Goal: Information Seeking & Learning: Learn about a topic

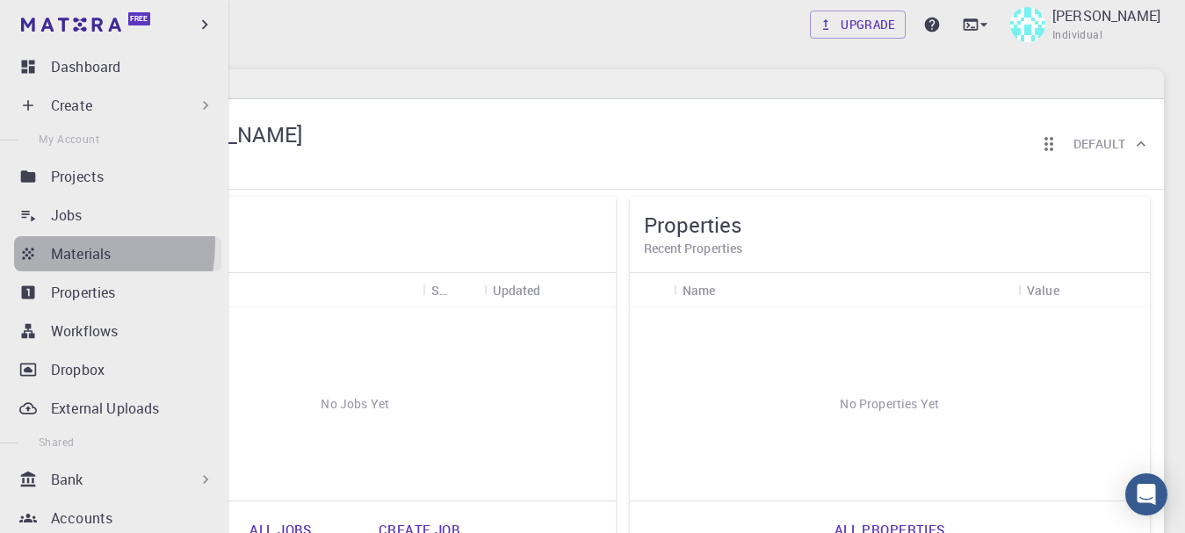
click at [54, 243] on p "Materials" at bounding box center [81, 253] width 60 height 21
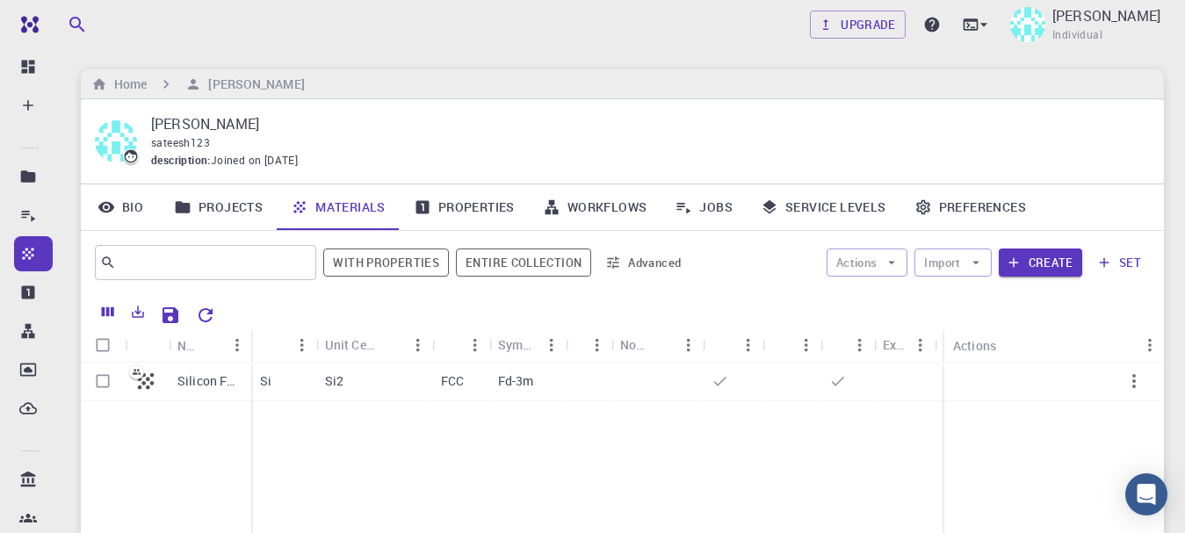
click at [328, 205] on link "Materials" at bounding box center [338, 208] width 123 height 46
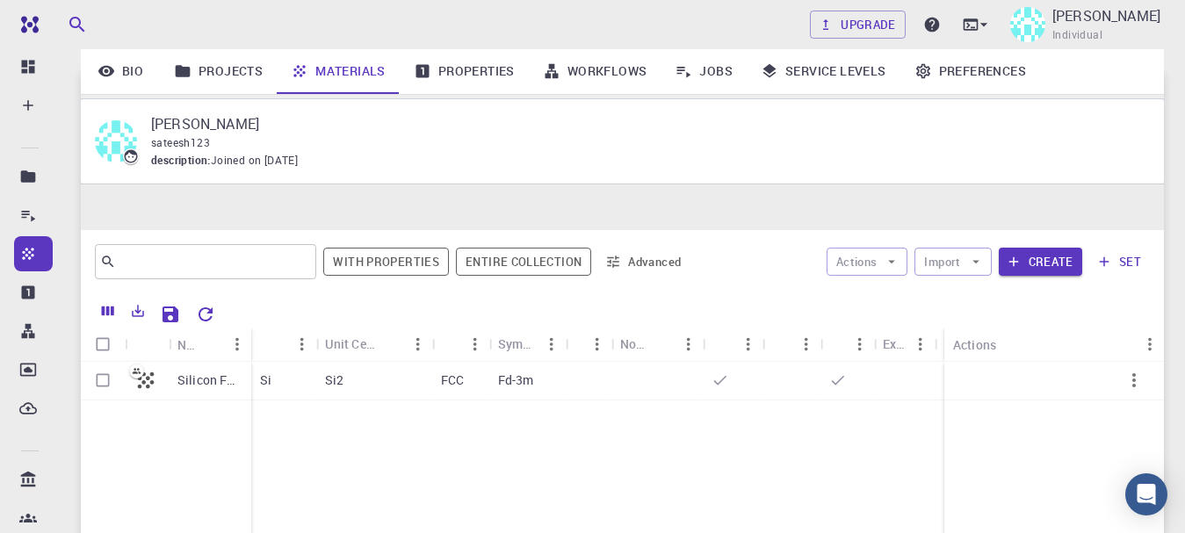
scroll to position [230, 0]
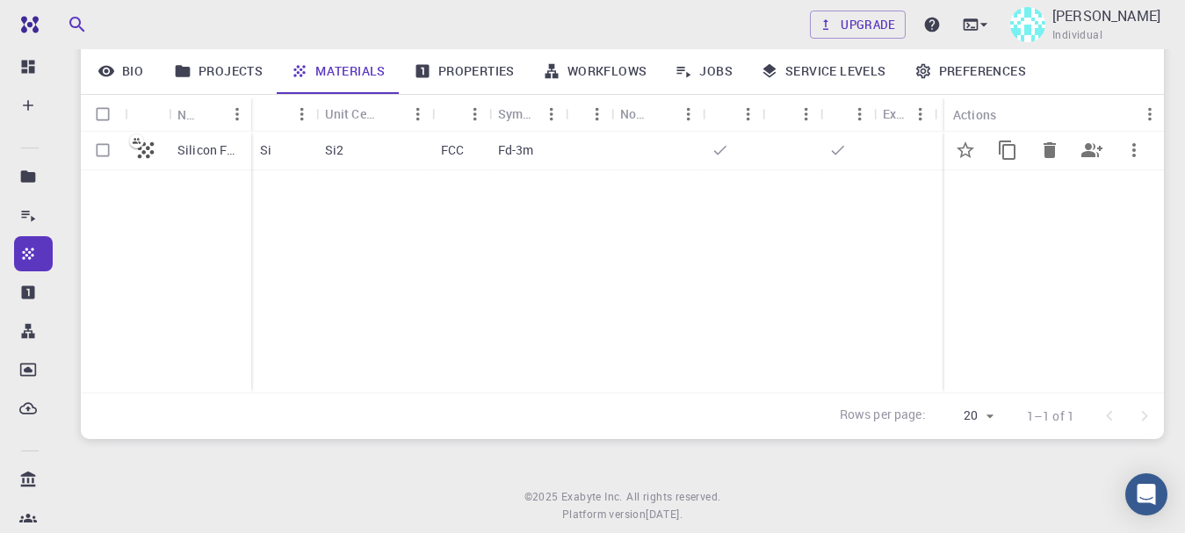
click at [164, 151] on div at bounding box center [147, 151] width 44 height 39
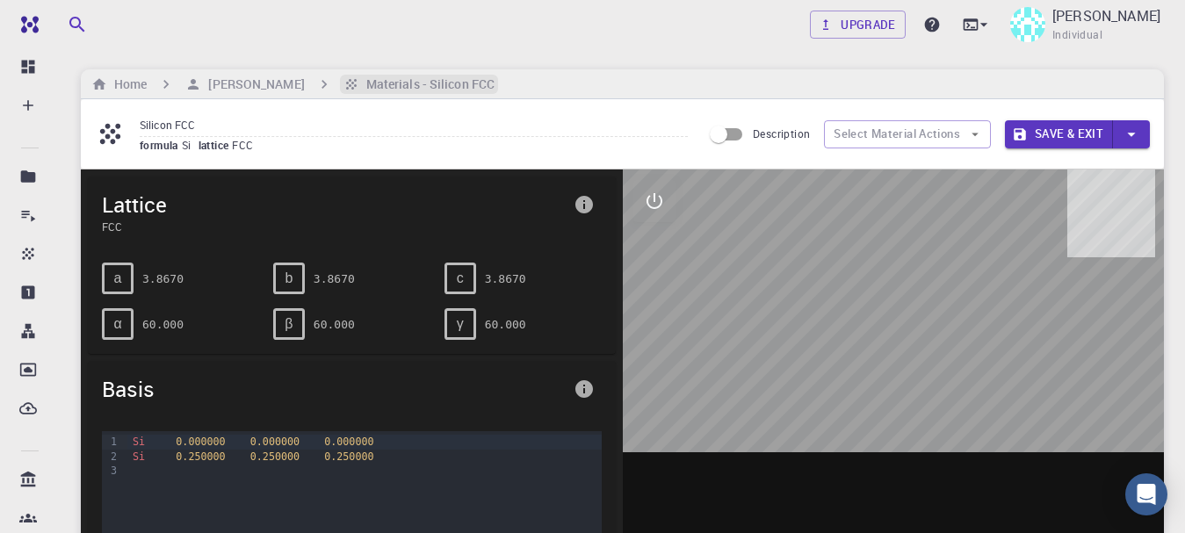
click at [359, 76] on h6 "Materials - Silicon FCC" at bounding box center [426, 84] width 135 height 19
drag, startPoint x: 924, startPoint y: 293, endPoint x: 927, endPoint y: 387, distance: 94.0
click at [927, 387] on div at bounding box center [894, 443] width 542 height 546
click at [115, 129] on icon at bounding box center [110, 134] width 31 height 31
drag, startPoint x: 32, startPoint y: 252, endPoint x: 408, endPoint y: 364, distance: 392.2
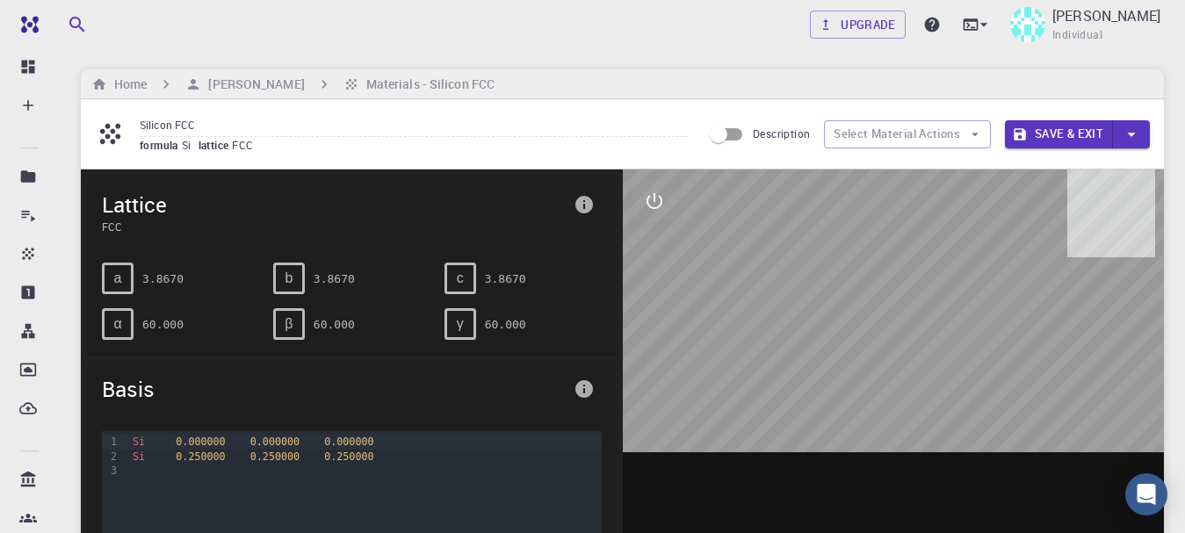
click at [408, 364] on div "Basis" at bounding box center [352, 389] width 528 height 56
click at [127, 274] on div "a" at bounding box center [118, 279] width 32 height 32
click at [144, 387] on span "Basis" at bounding box center [334, 389] width 465 height 28
click at [717, 134] on input "Description" at bounding box center [719, 134] width 100 height 33
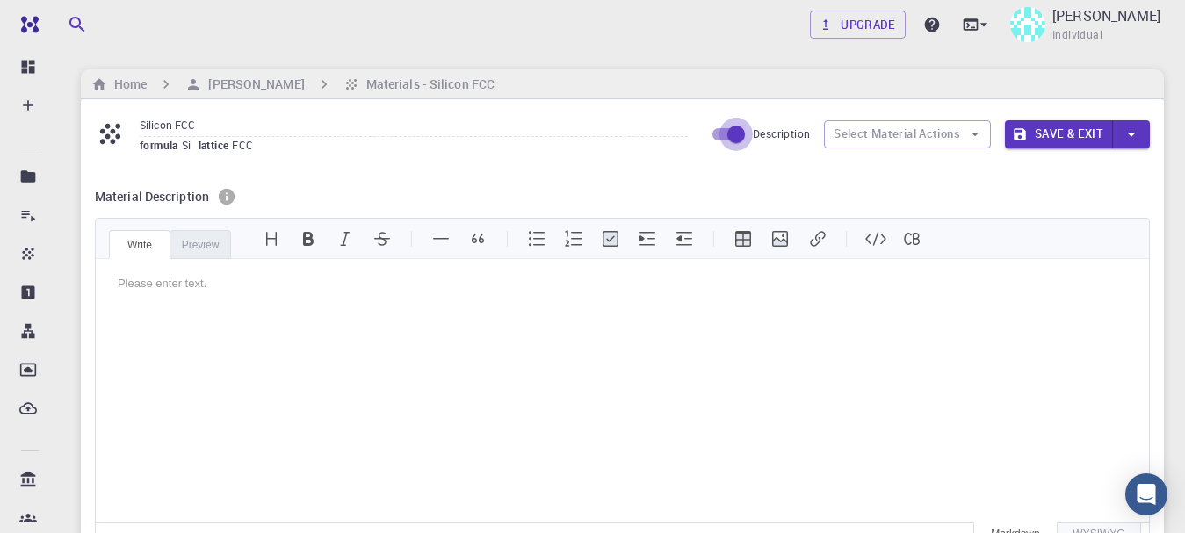
click at [735, 134] on input "Description" at bounding box center [736, 134] width 100 height 33
checkbox input "false"
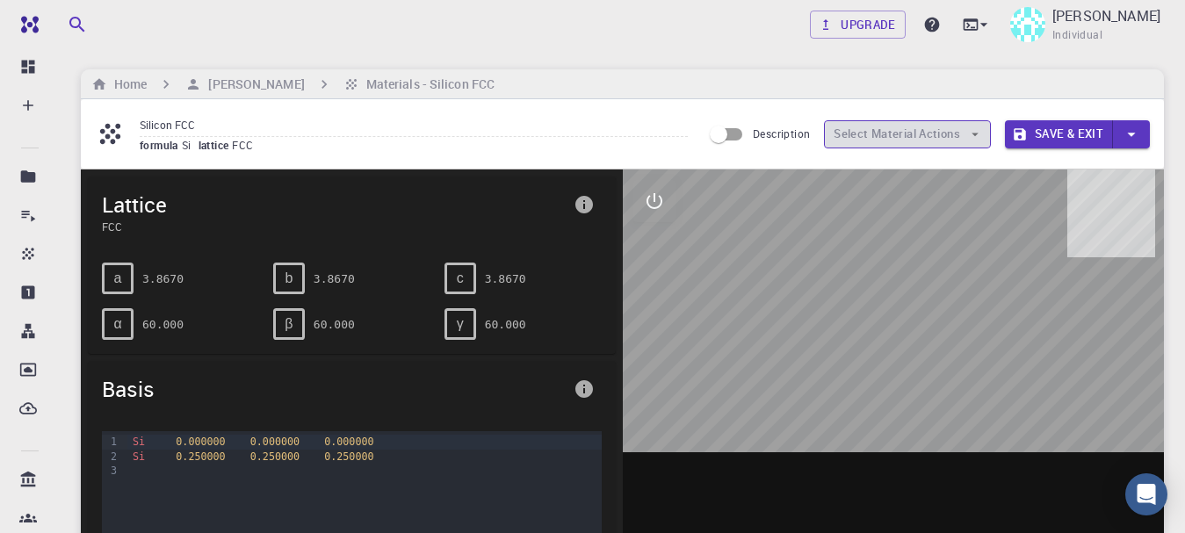
click at [942, 128] on button "Select Material Actions" at bounding box center [907, 134] width 167 height 28
click at [973, 128] on icon "button" at bounding box center [975, 135] width 16 height 16
click at [978, 136] on icon "button" at bounding box center [975, 135] width 16 height 16
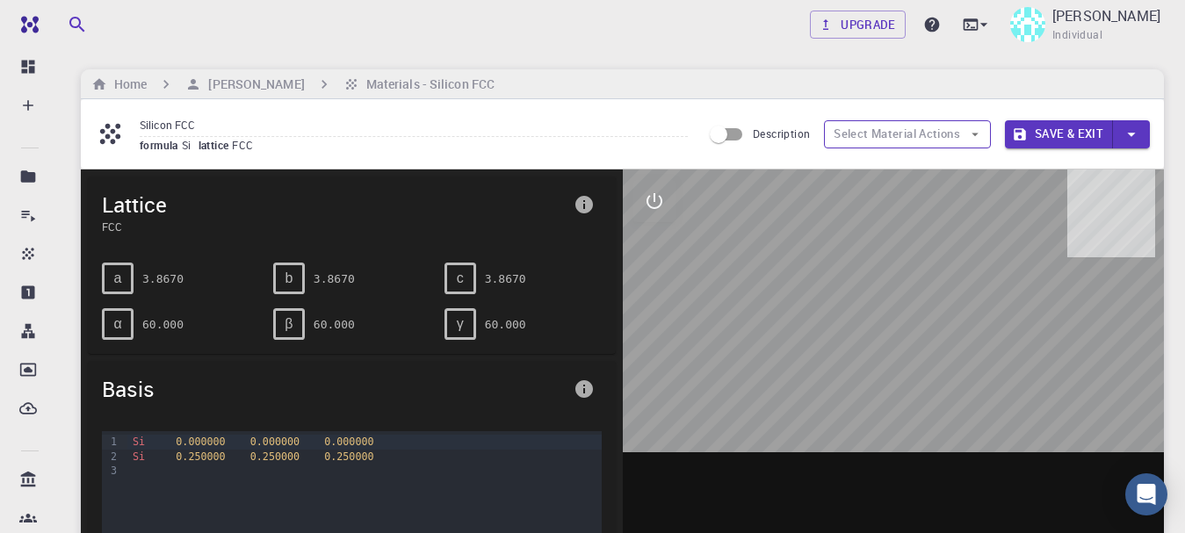
click at [978, 136] on icon "button" at bounding box center [975, 135] width 16 height 16
click at [1038, 134] on button "Save & Exit" at bounding box center [1059, 134] width 108 height 28
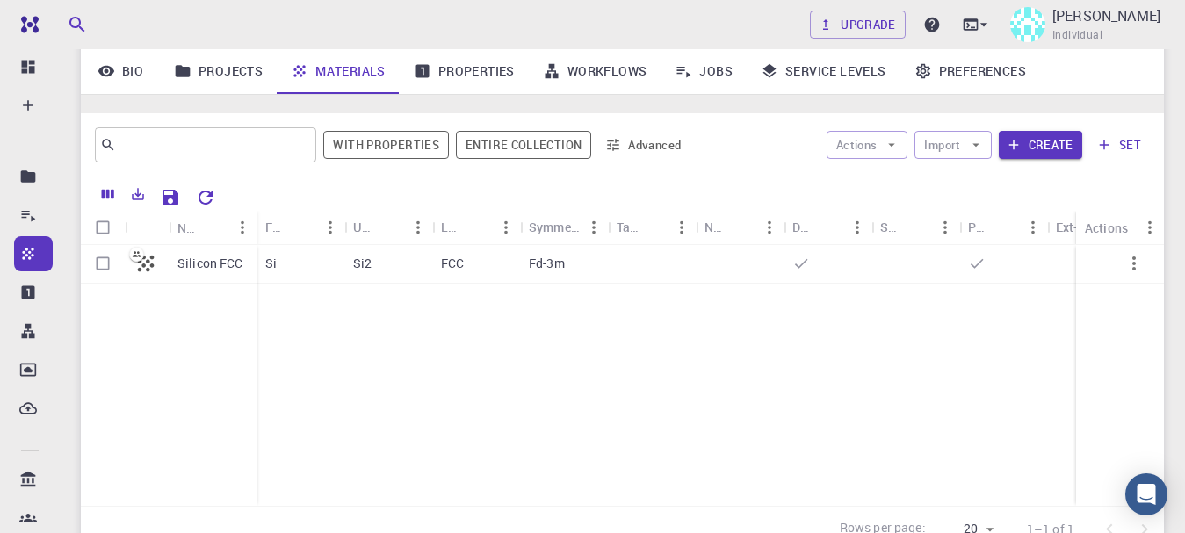
scroll to position [222, 0]
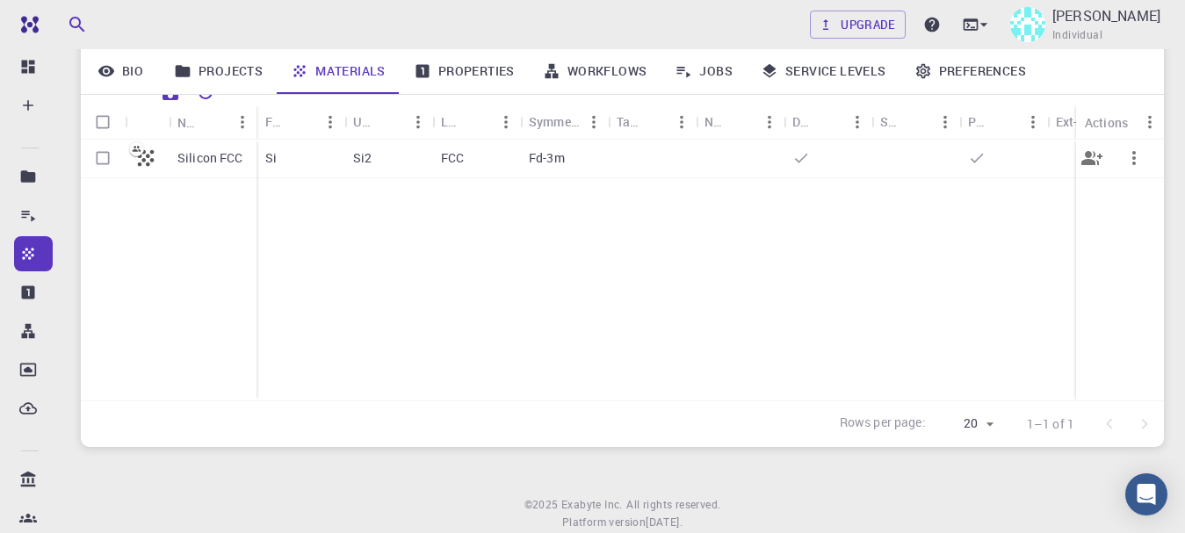
click at [155, 163] on icon at bounding box center [146, 158] width 25 height 25
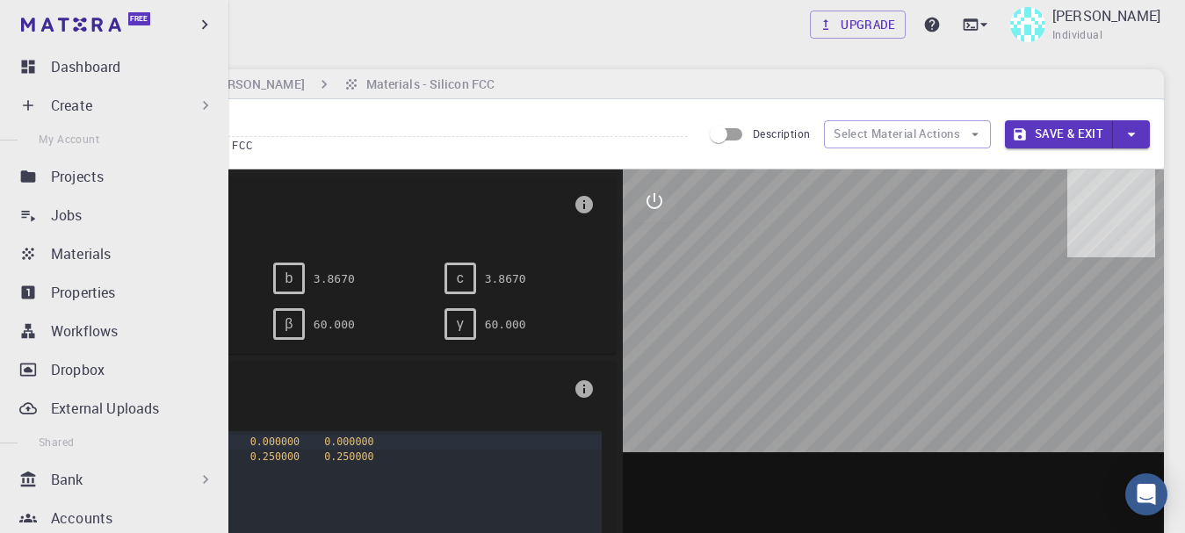
click at [203, 482] on icon at bounding box center [206, 480] width 18 height 18
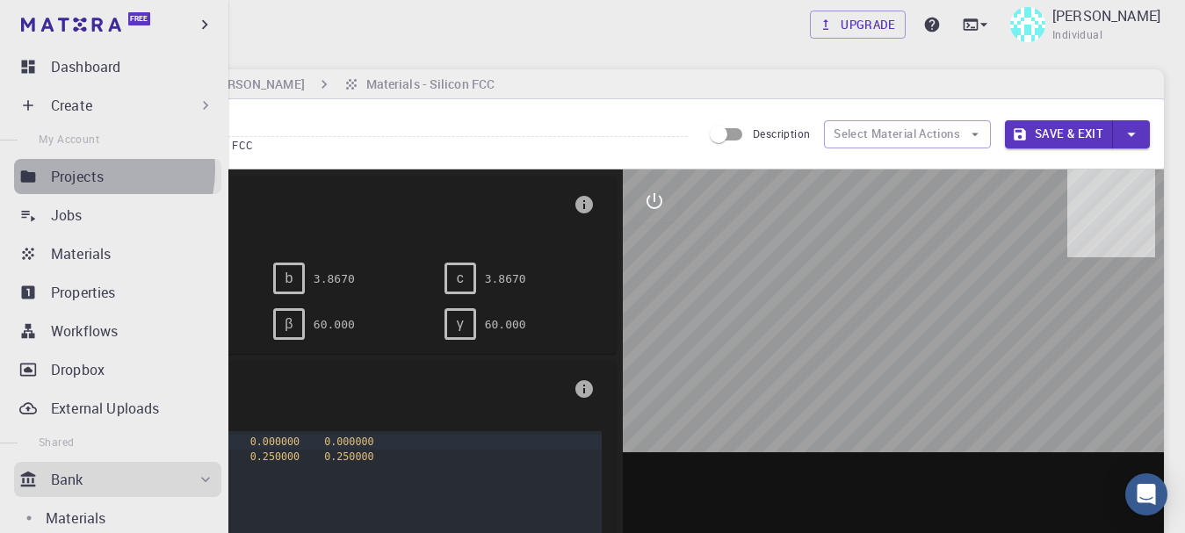
click at [84, 170] on p "Projects" at bounding box center [77, 176] width 53 height 21
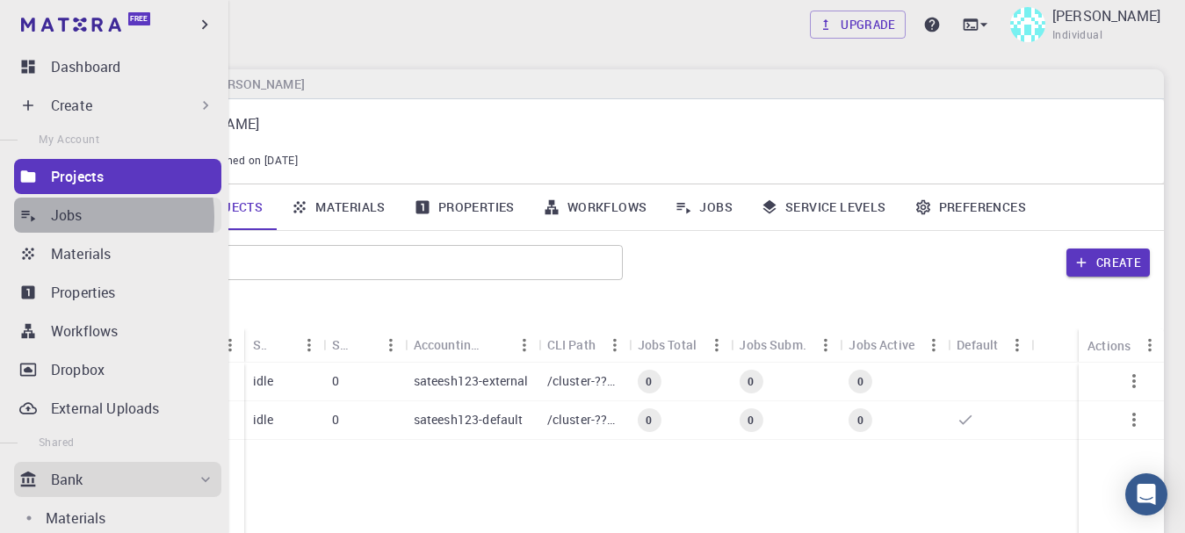
click at [76, 217] on p "Jobs" at bounding box center [67, 215] width 32 height 21
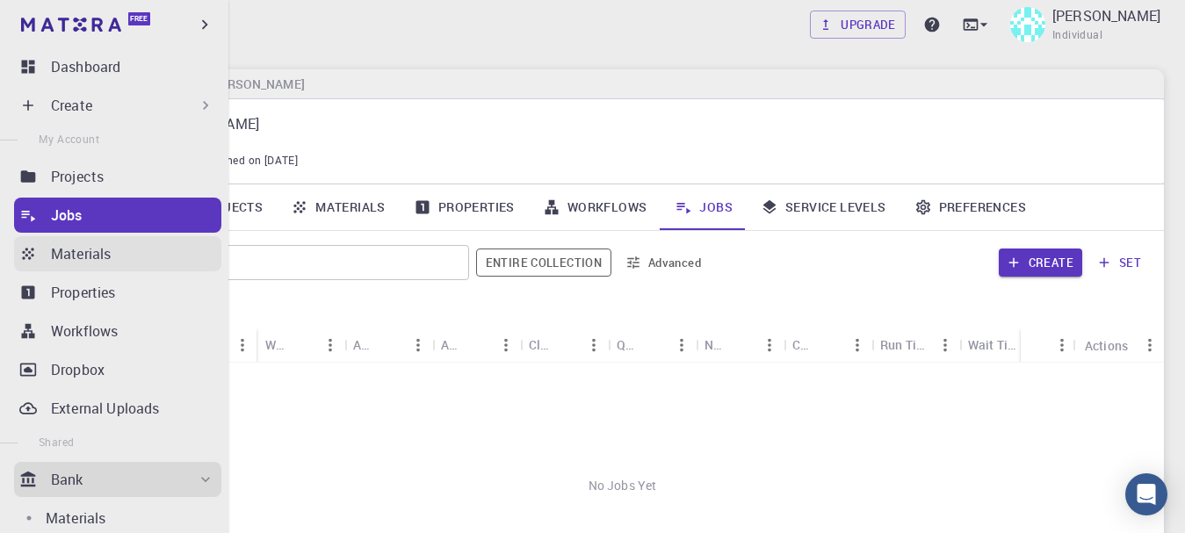
click at [88, 259] on p "Materials" at bounding box center [81, 253] width 60 height 21
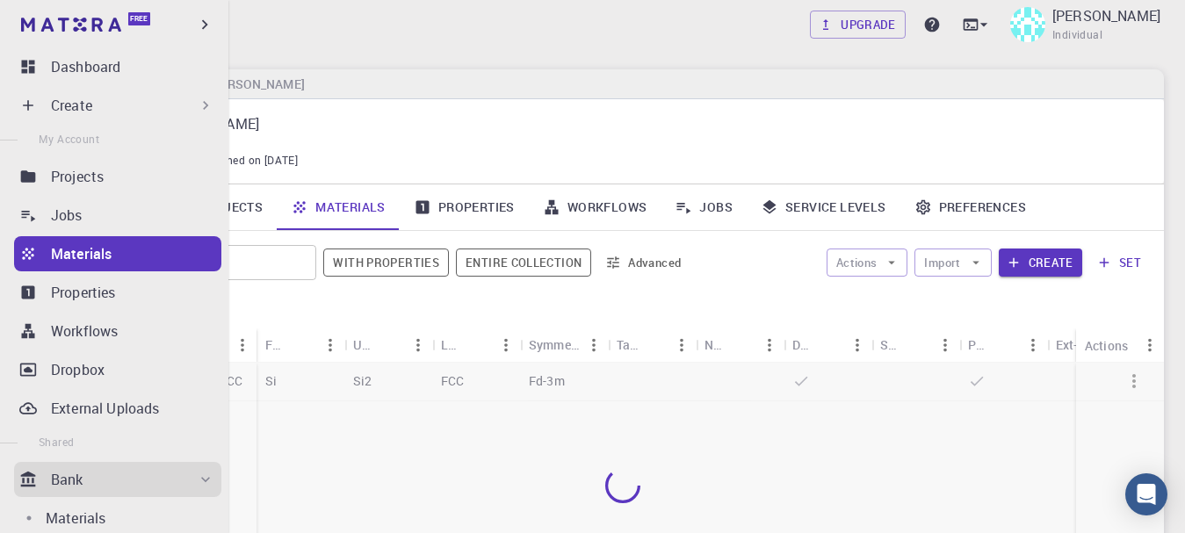
click at [583, 482] on div at bounding box center [622, 486] width 1083 height 246
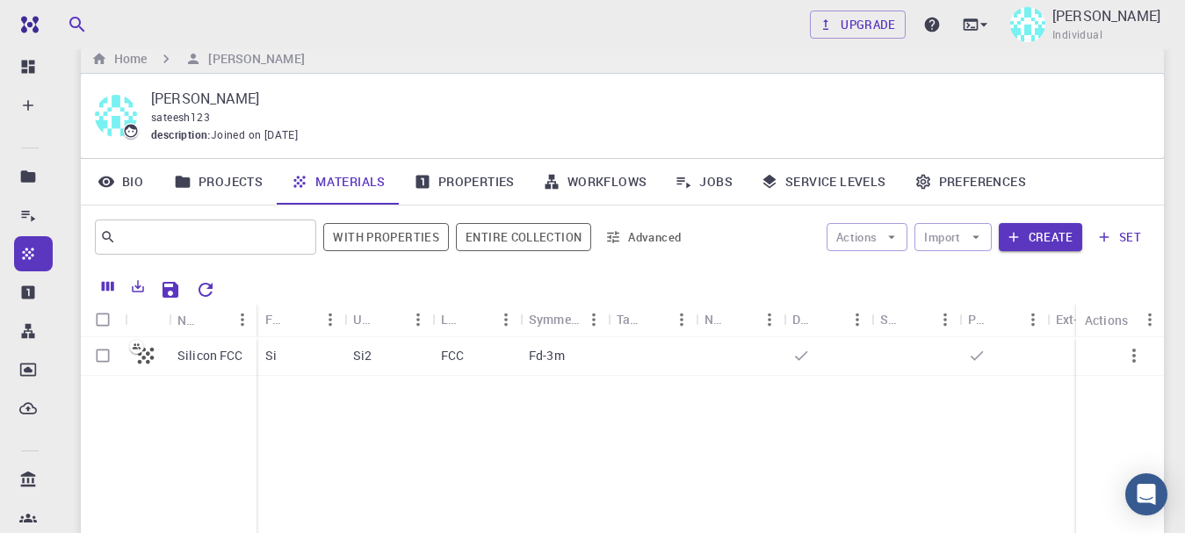
scroll to position [35, 0]
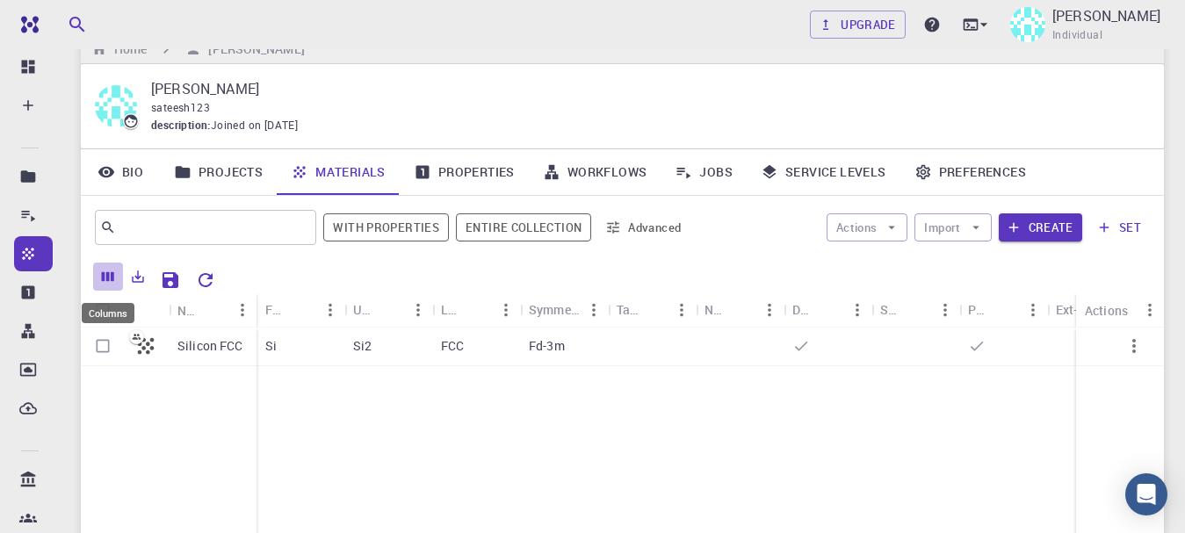
click at [104, 284] on icon "Columns" at bounding box center [108, 277] width 16 height 16
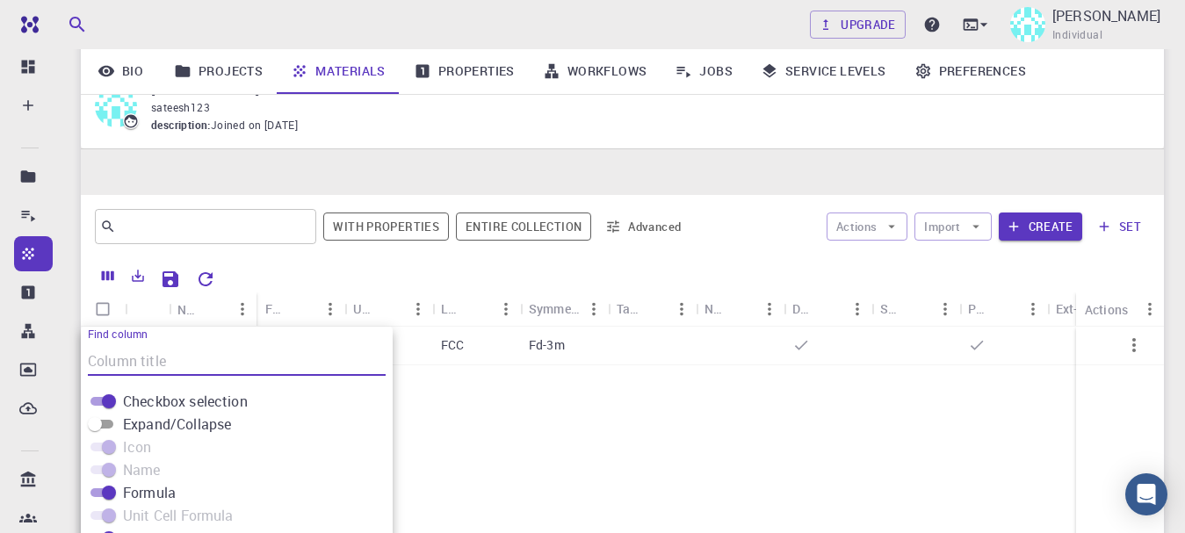
scroll to position [225, 0]
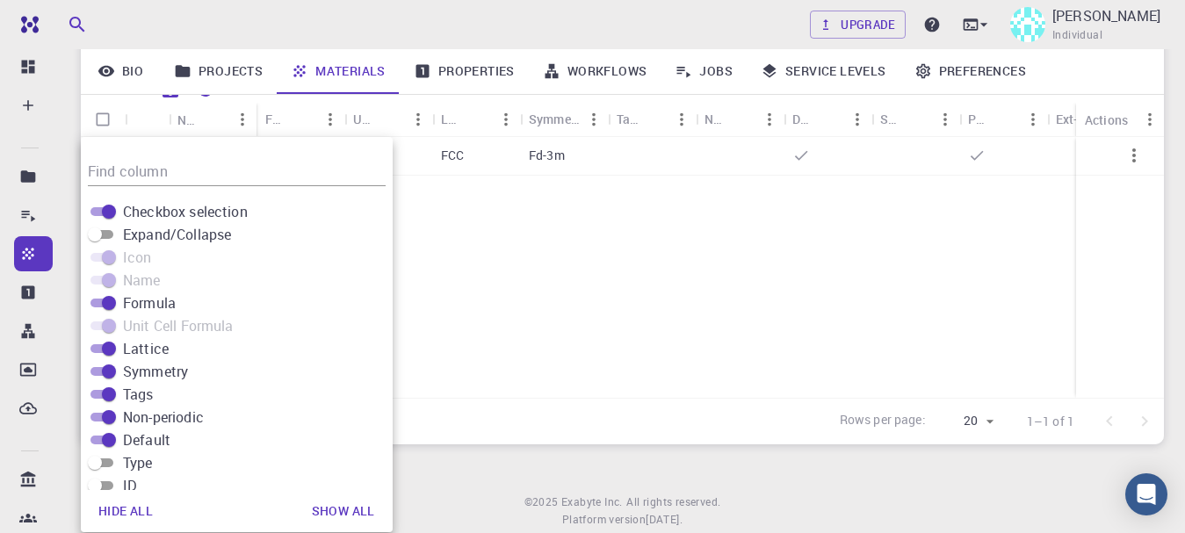
click at [568, 250] on div "Silicon FCC Si Si2 FCC Fd-3m" at bounding box center [696, 267] width 1230 height 261
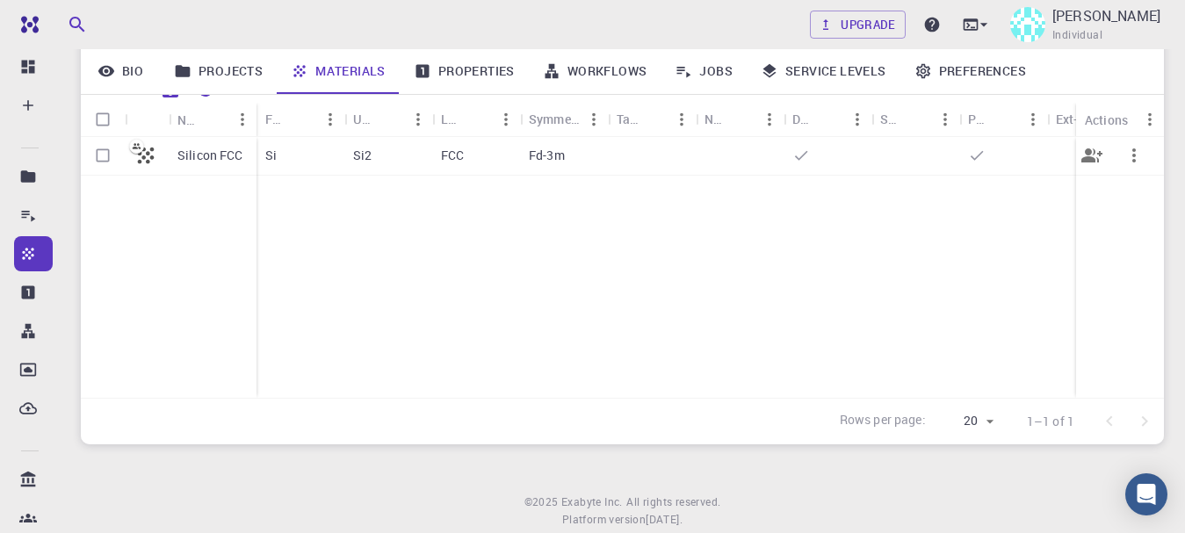
click at [148, 166] on icon at bounding box center [146, 155] width 25 height 25
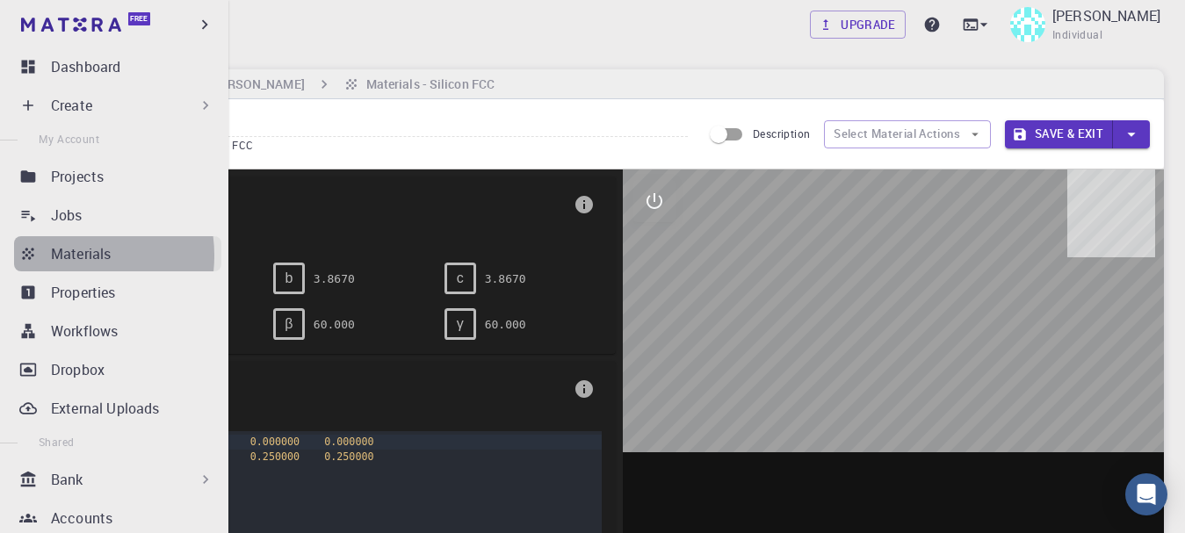
click at [64, 256] on p "Materials" at bounding box center [81, 253] width 60 height 21
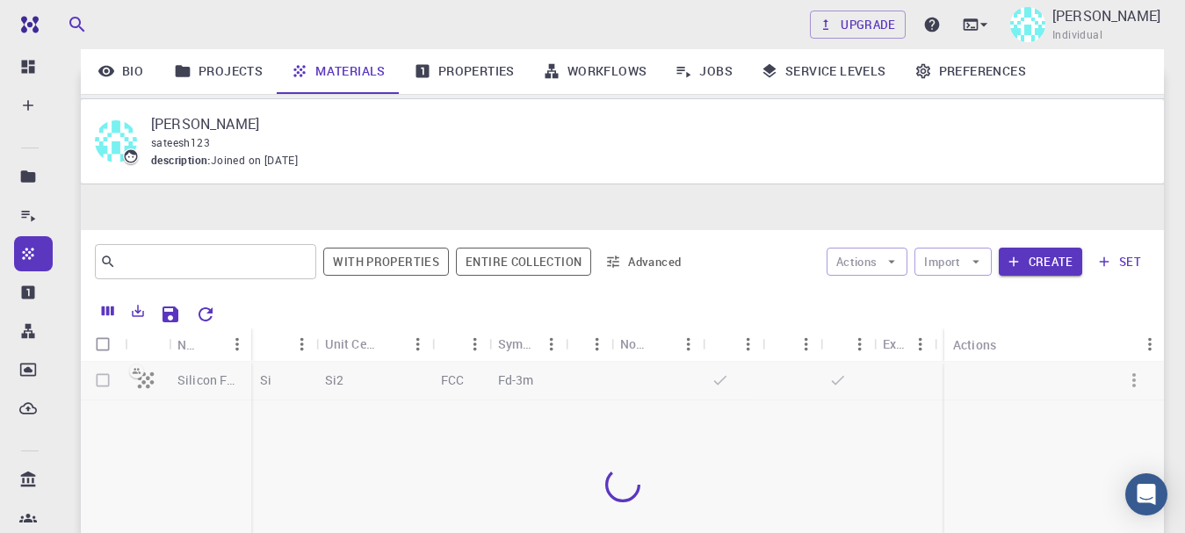
scroll to position [257, 0]
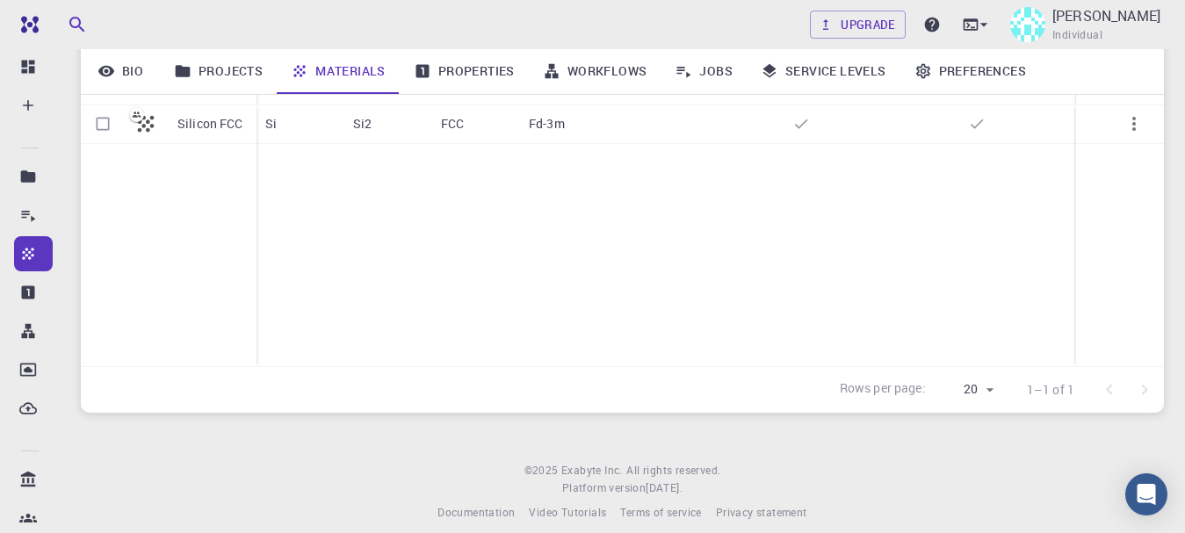
scroll to position [230, 0]
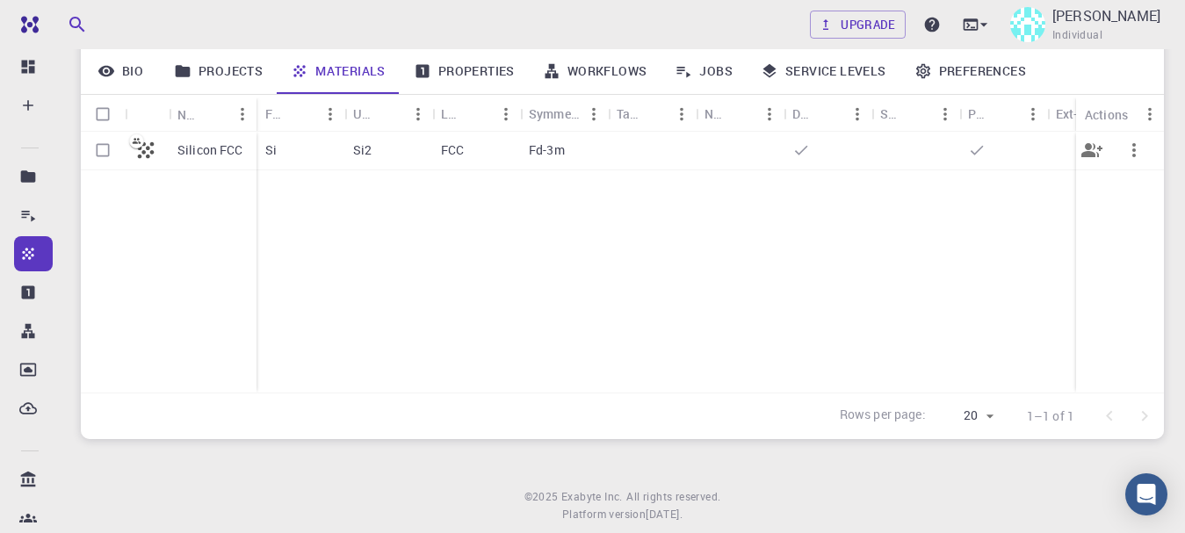
click at [136, 138] on icon at bounding box center [136, 141] width 15 height 15
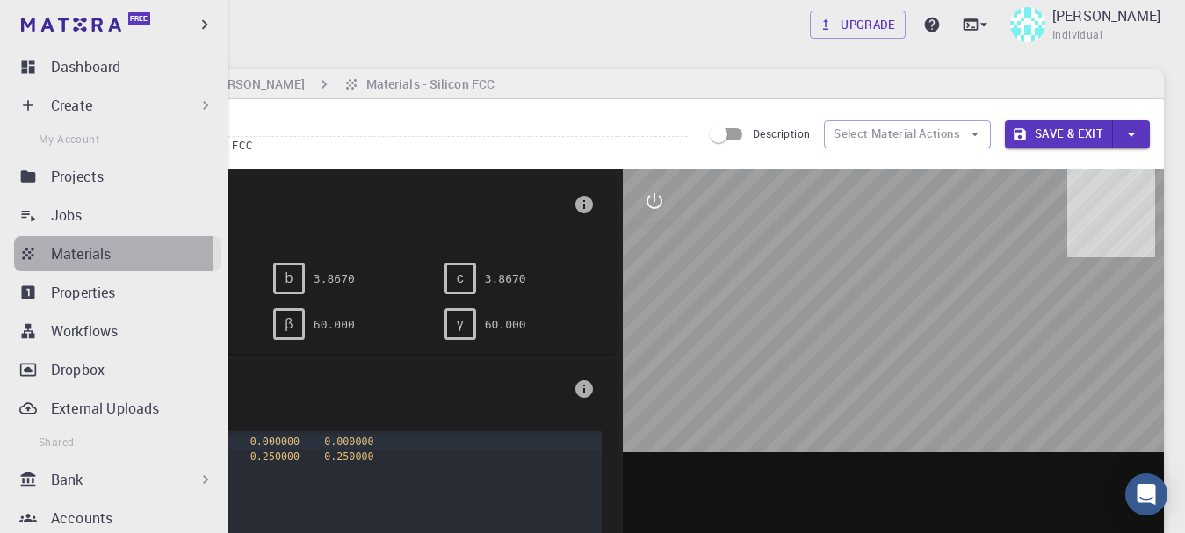
click at [41, 253] on link "Materials" at bounding box center [117, 253] width 207 height 35
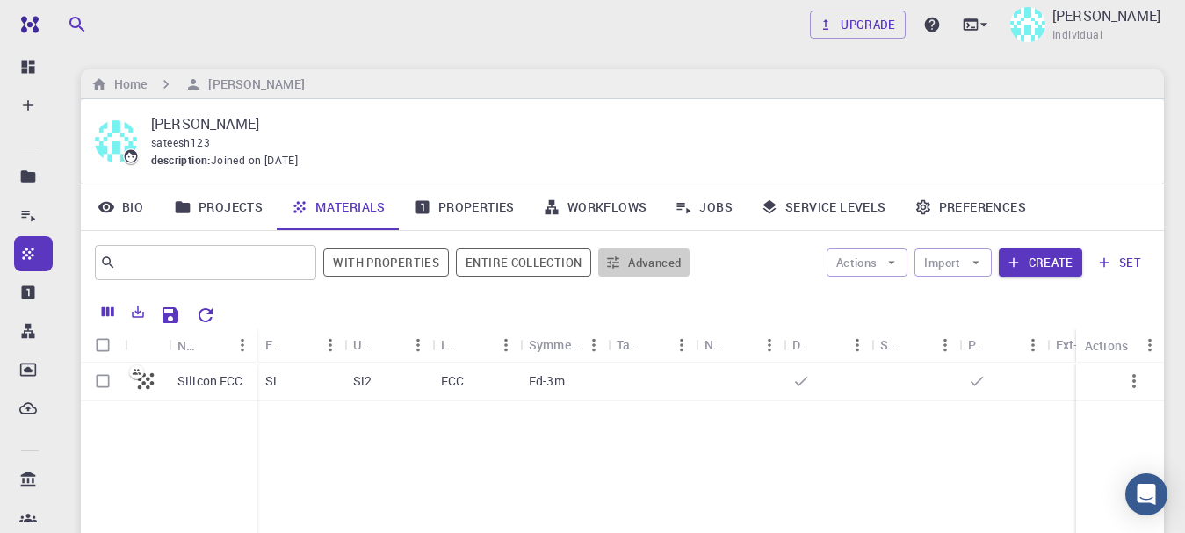
click at [640, 266] on button "Advanced" at bounding box center [643, 263] width 91 height 28
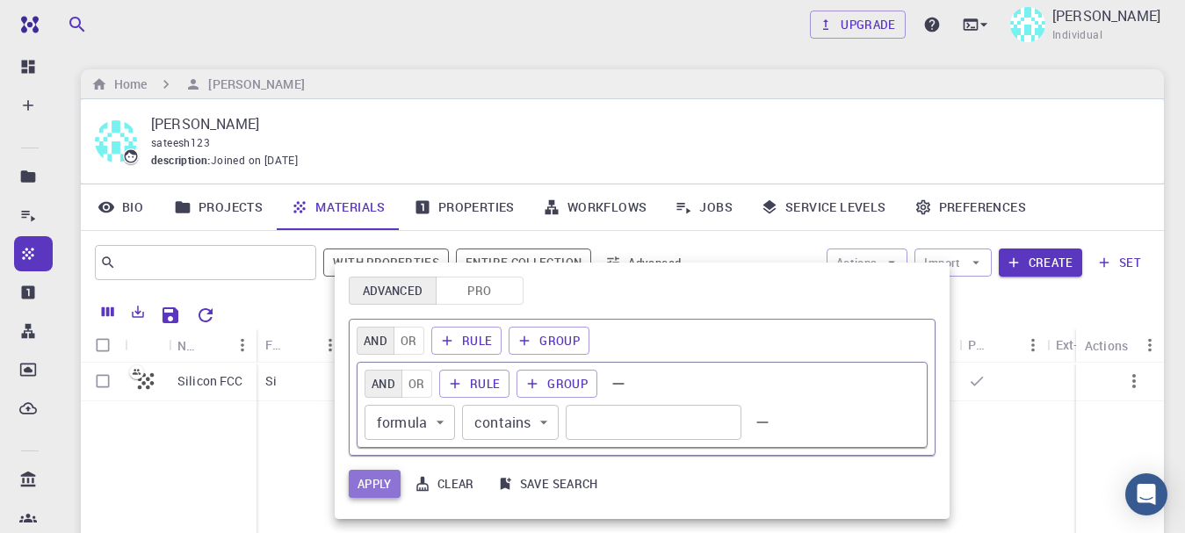
click at [369, 476] on button "Apply" at bounding box center [375, 484] width 52 height 28
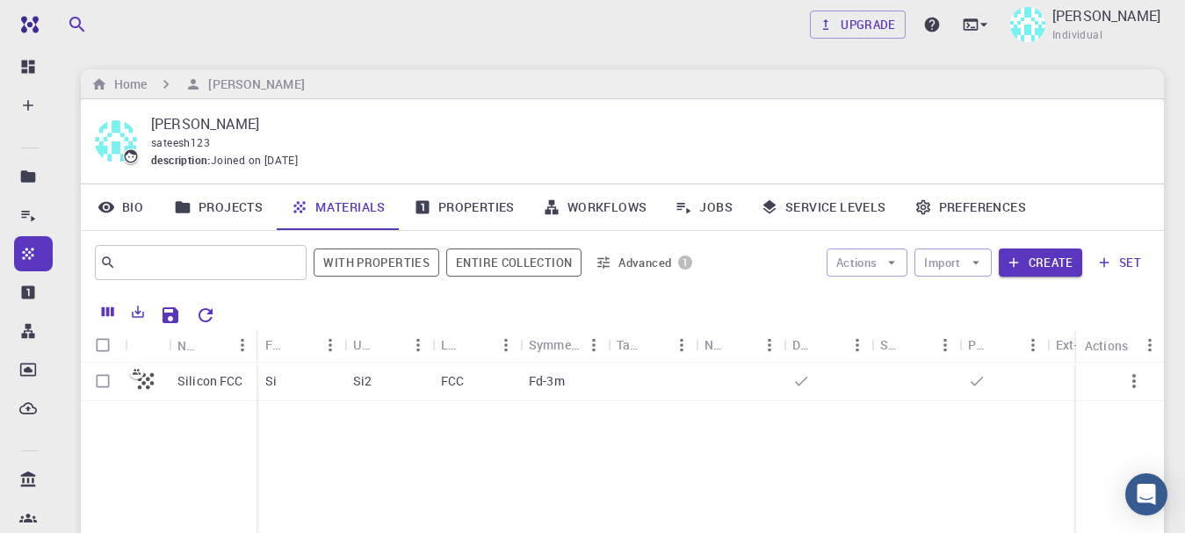
click at [609, 264] on icon "button" at bounding box center [604, 263] width 16 height 16
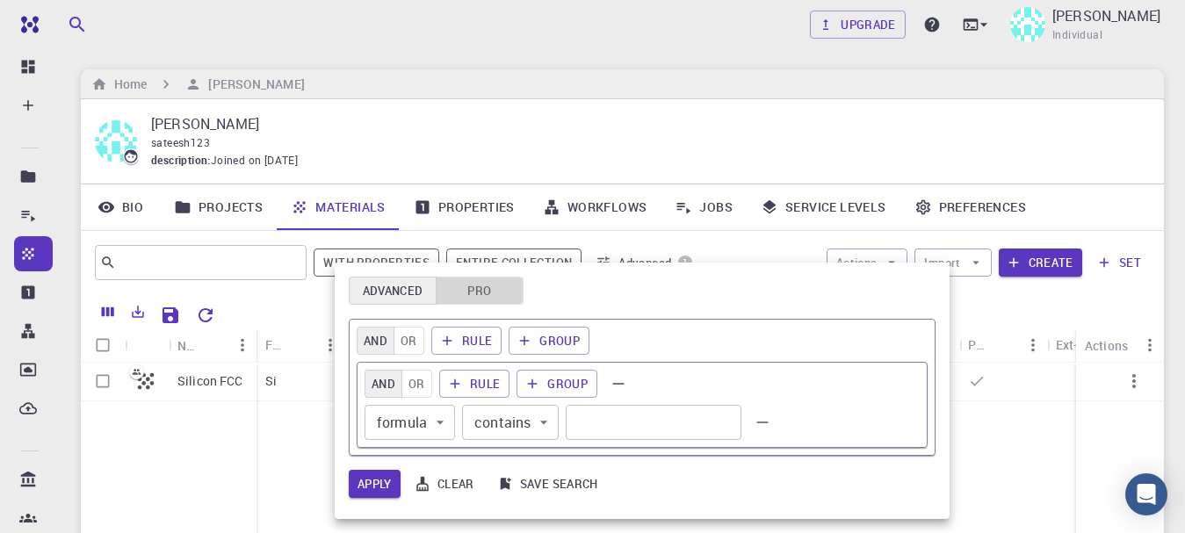
click at [478, 289] on button "Pro" at bounding box center [480, 291] width 88 height 28
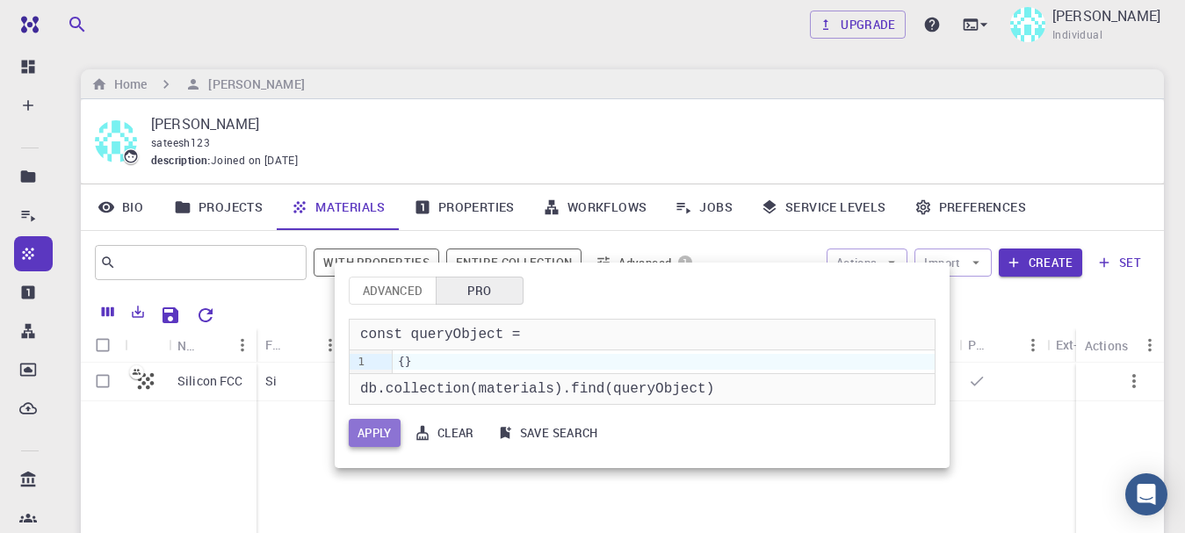
click at [370, 446] on button "Apply" at bounding box center [375, 433] width 52 height 28
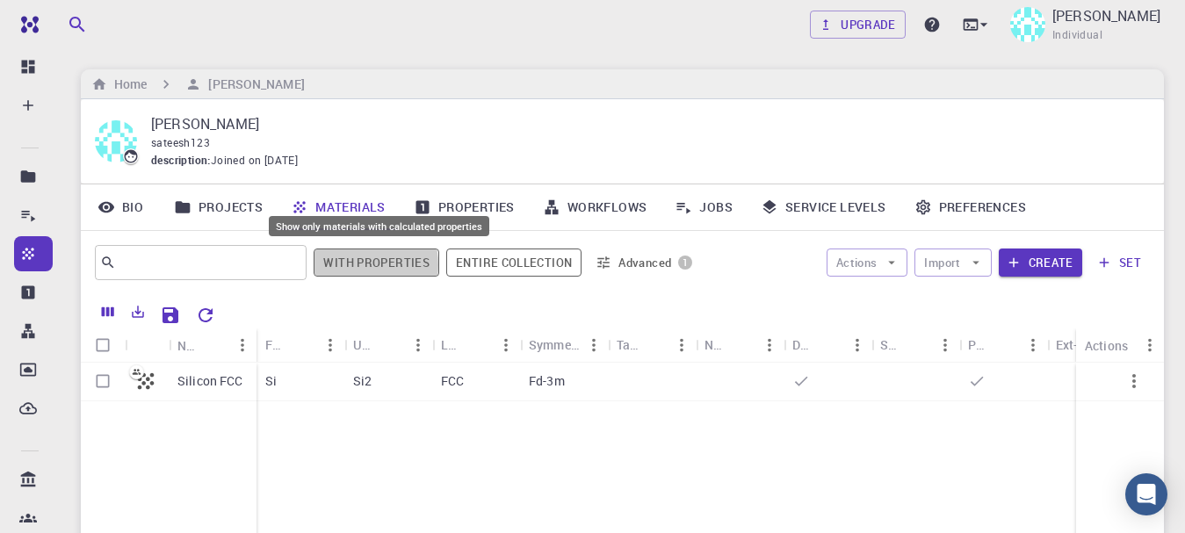
click at [350, 265] on button "With properties" at bounding box center [377, 263] width 126 height 28
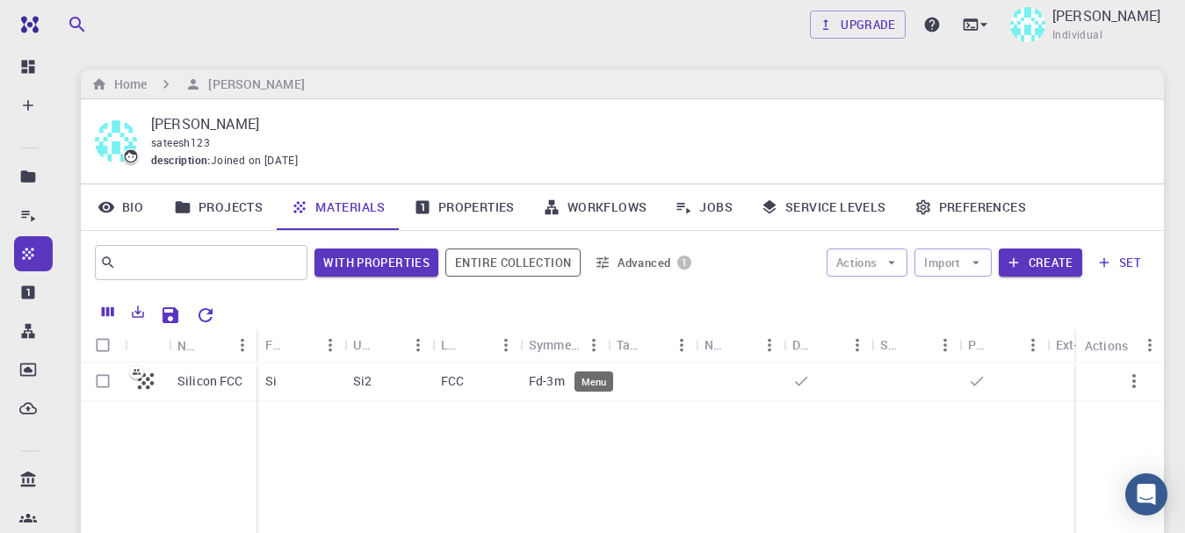
click at [590, 345] on icon "Menu" at bounding box center [593, 345] width 19 height 19
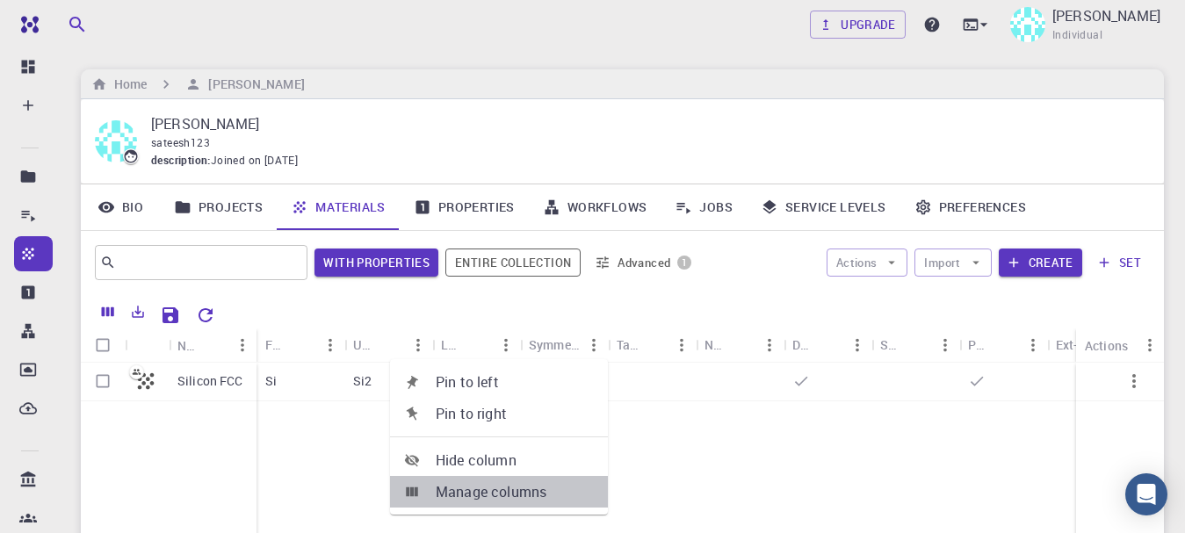
click at [535, 489] on span "Manage columns" at bounding box center [515, 491] width 158 height 21
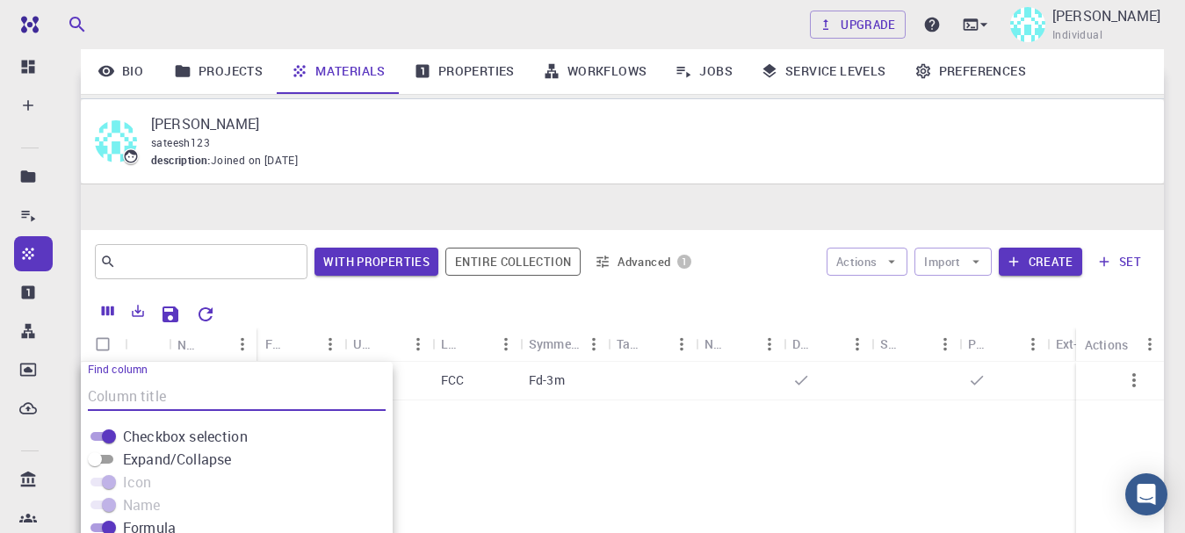
scroll to position [225, 0]
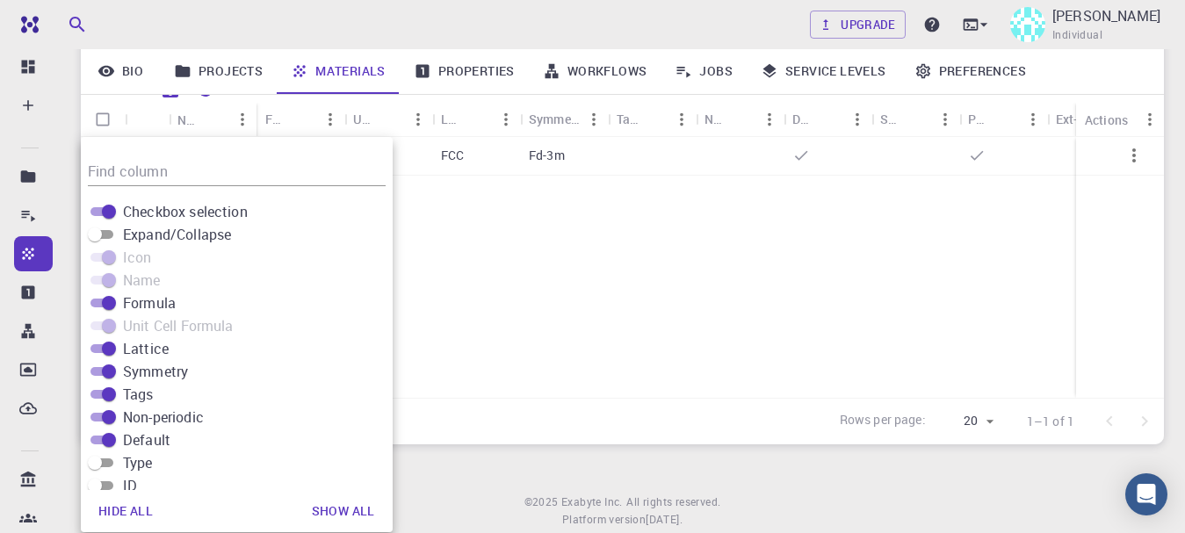
click at [794, 490] on div "Upgrade [PERSON_NAME] Individual Home [PERSON_NAME] sateesh123 description : Jo…" at bounding box center [622, 178] width 1125 height 807
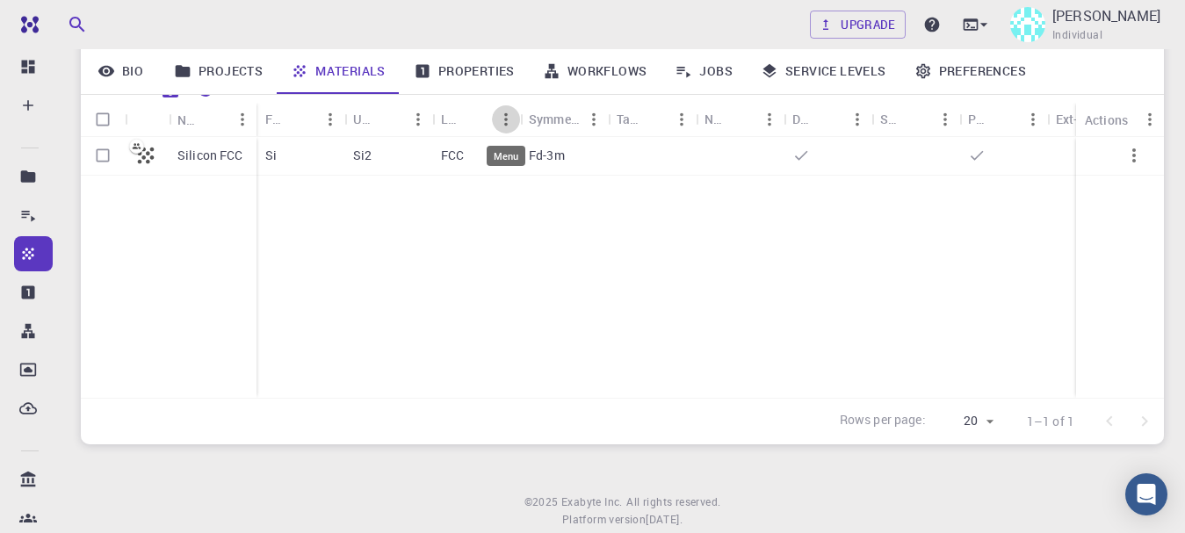
click at [507, 122] on icon "Menu" at bounding box center [505, 119] width 19 height 19
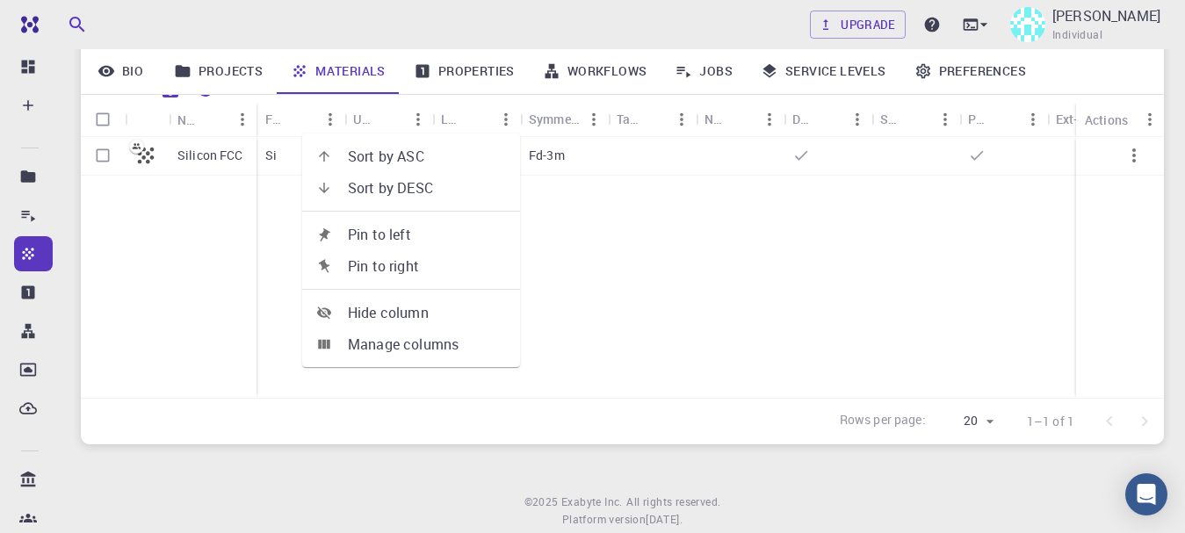
click at [582, 257] on div "Silicon FCC Si Si2 FCC Fd-3m" at bounding box center [696, 267] width 1230 height 261
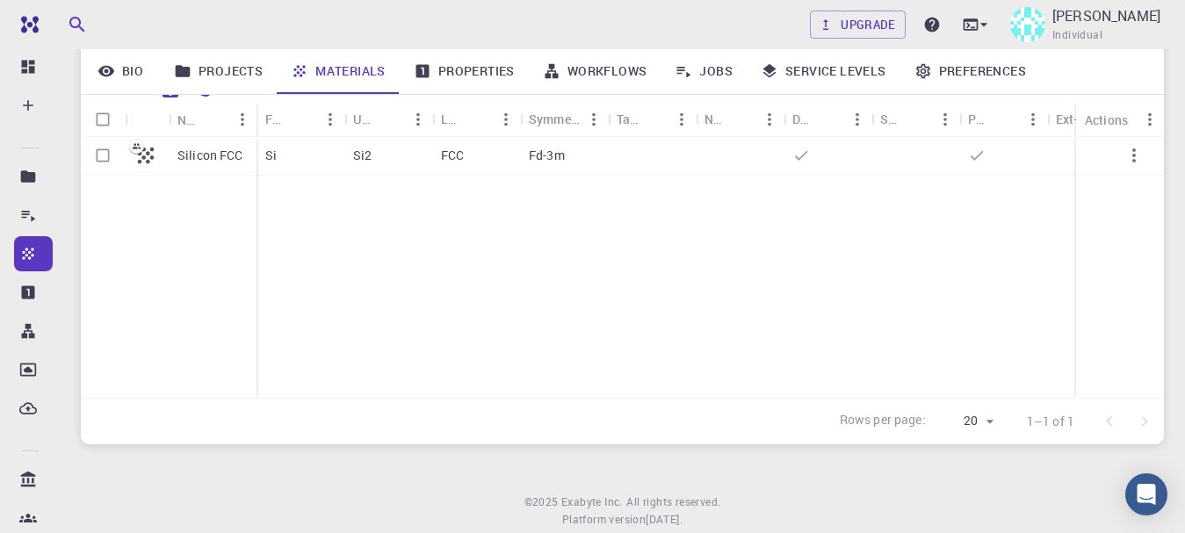
click at [772, 123] on icon "Menu" at bounding box center [769, 119] width 19 height 19
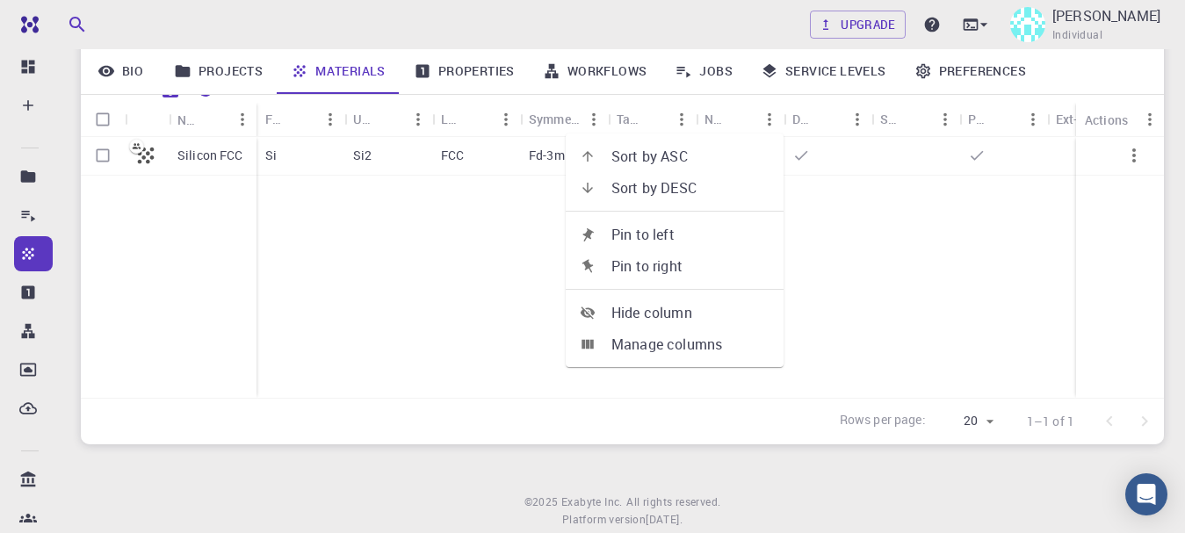
click at [837, 240] on div "Silicon FCC Si Si2 FCC Fd-3m" at bounding box center [696, 267] width 1230 height 261
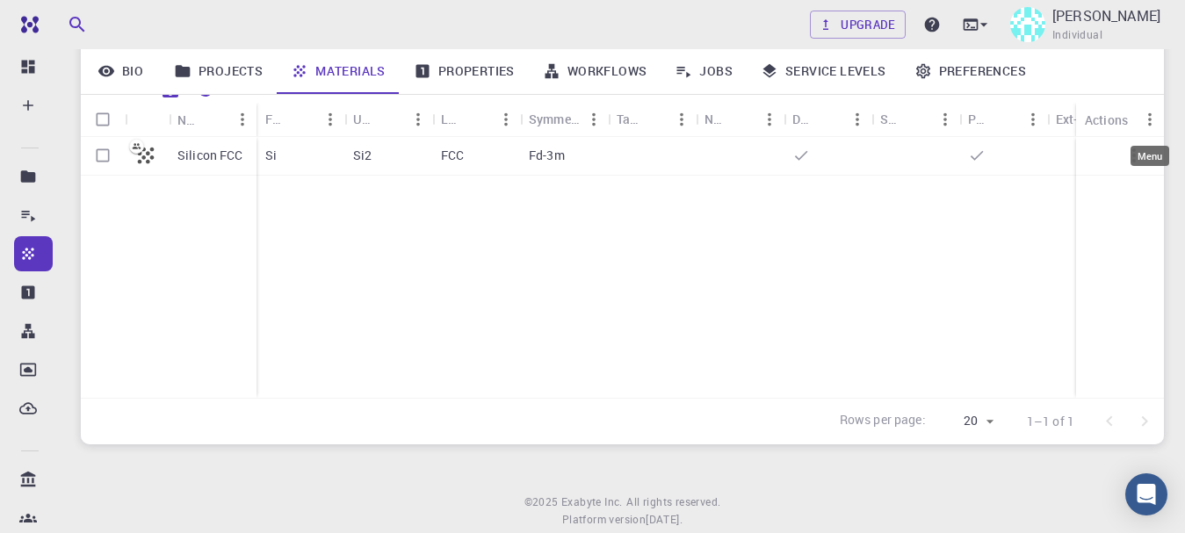
click at [1151, 127] on icon "Menu" at bounding box center [1149, 119] width 19 height 19
click at [531, 290] on div "Silicon FCC Si Si2 FCC Fd-3m" at bounding box center [696, 267] width 1230 height 261
click at [325, 122] on icon "Menu" at bounding box center [330, 119] width 19 height 19
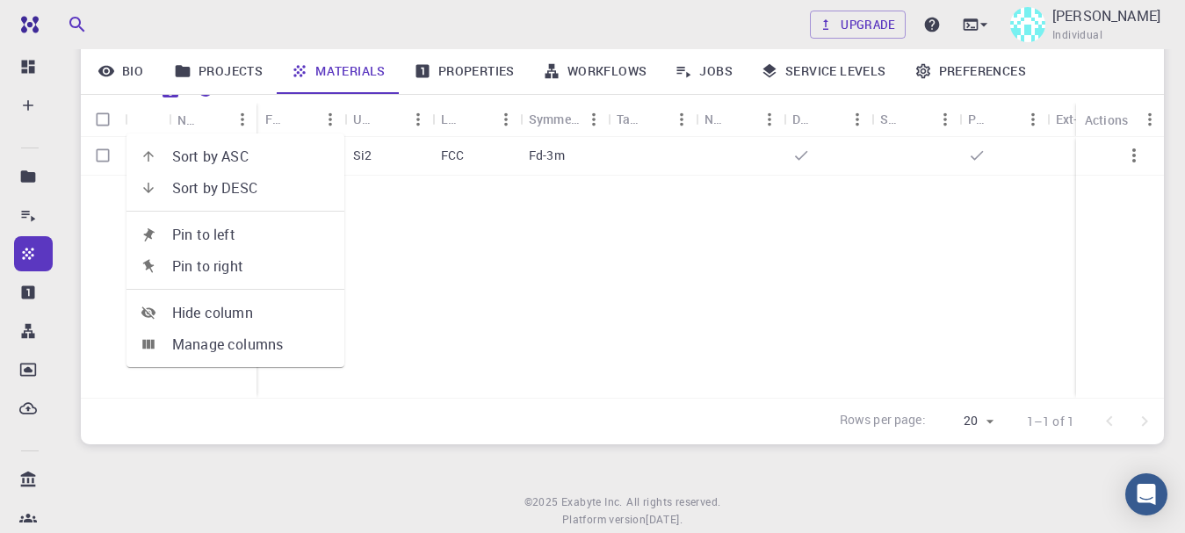
click at [466, 325] on div "Silicon FCC Si Si2 FCC Fd-3m" at bounding box center [696, 267] width 1230 height 261
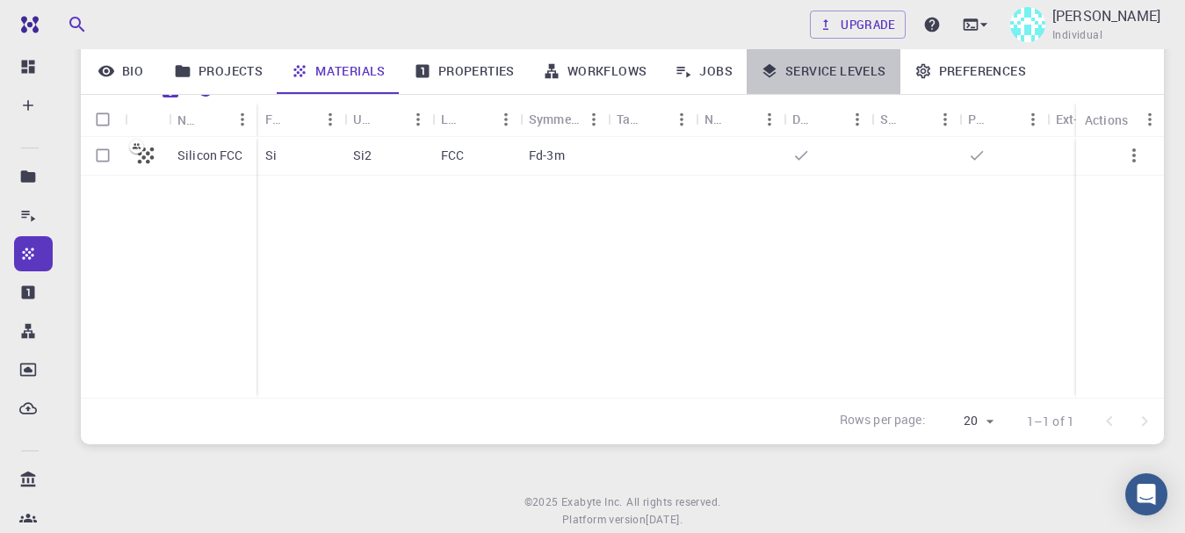
click at [879, 77] on link "Service Levels" at bounding box center [824, 71] width 154 height 46
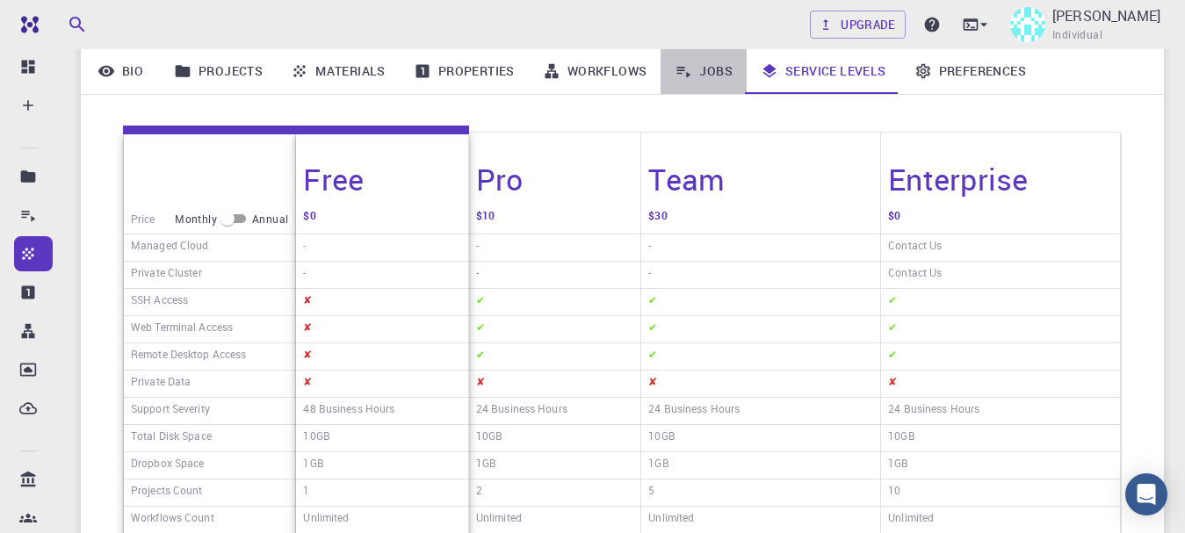
click at [699, 81] on link "Jobs" at bounding box center [704, 71] width 86 height 46
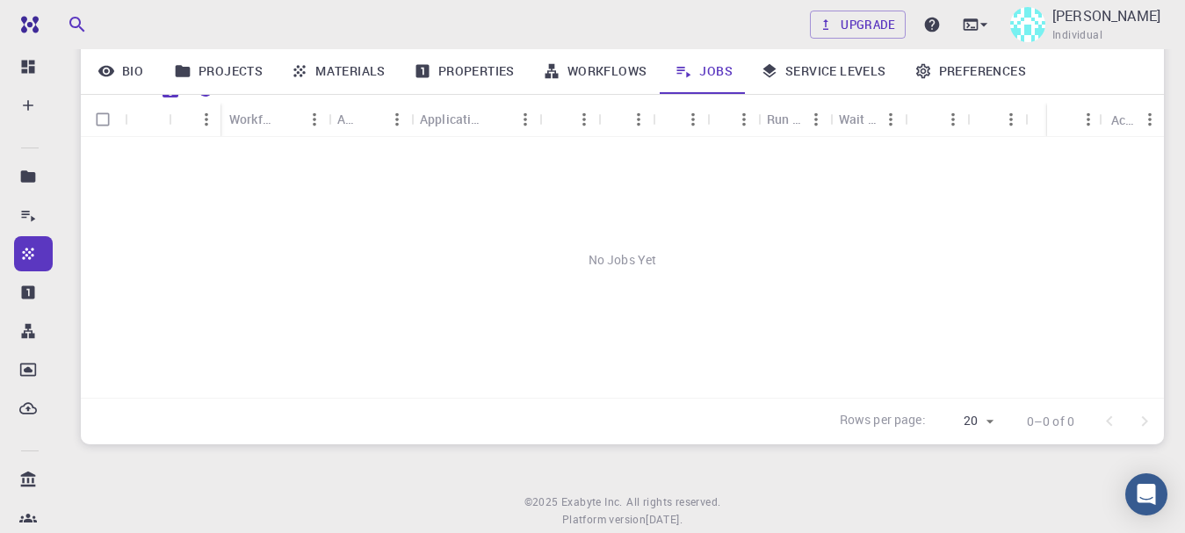
click at [338, 69] on link "Materials" at bounding box center [338, 71] width 123 height 46
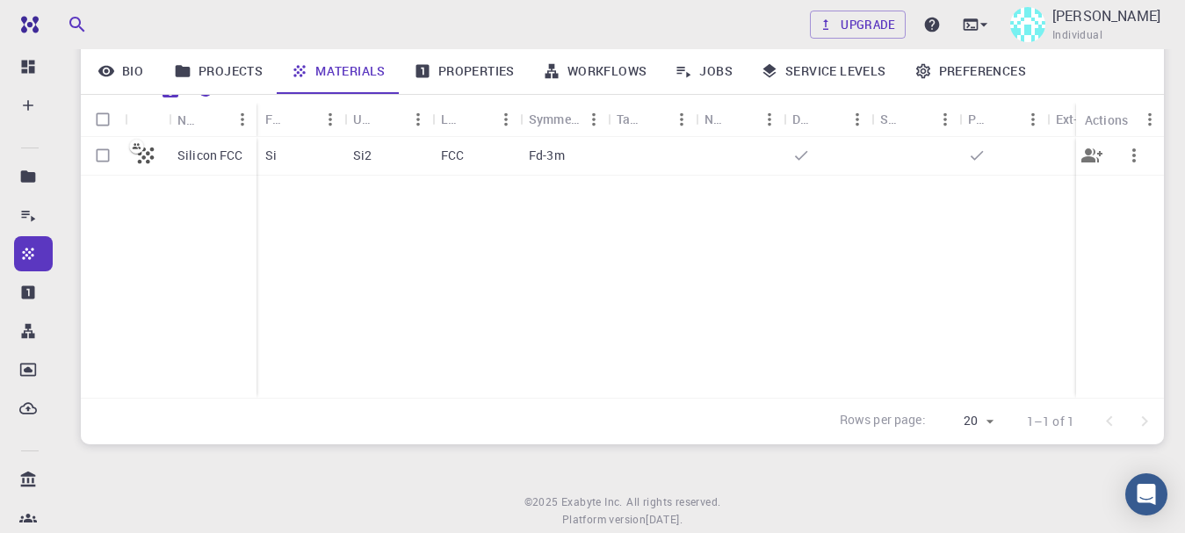
click at [1124, 162] on icon "button" at bounding box center [1134, 155] width 21 height 21
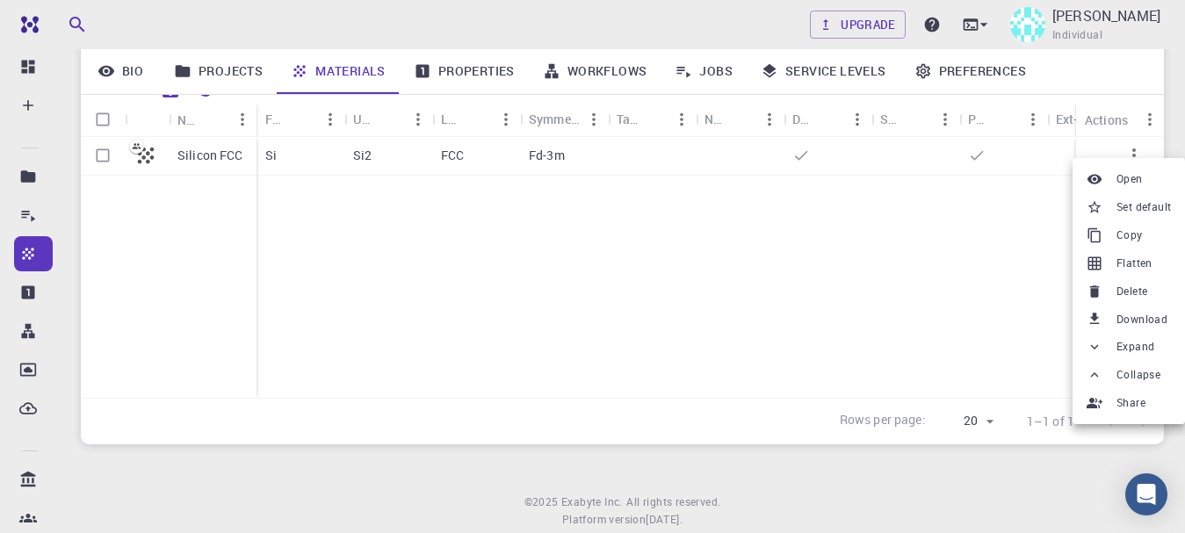
click at [1117, 266] on span "Flatten" at bounding box center [1135, 264] width 36 height 18
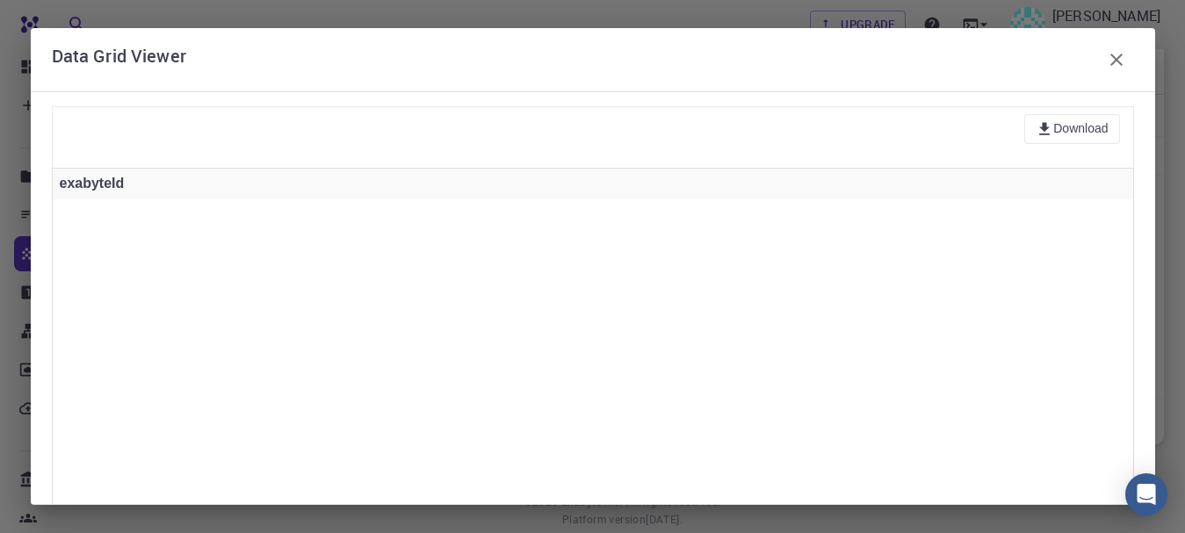
click at [1111, 62] on icon "button" at bounding box center [1116, 59] width 21 height 21
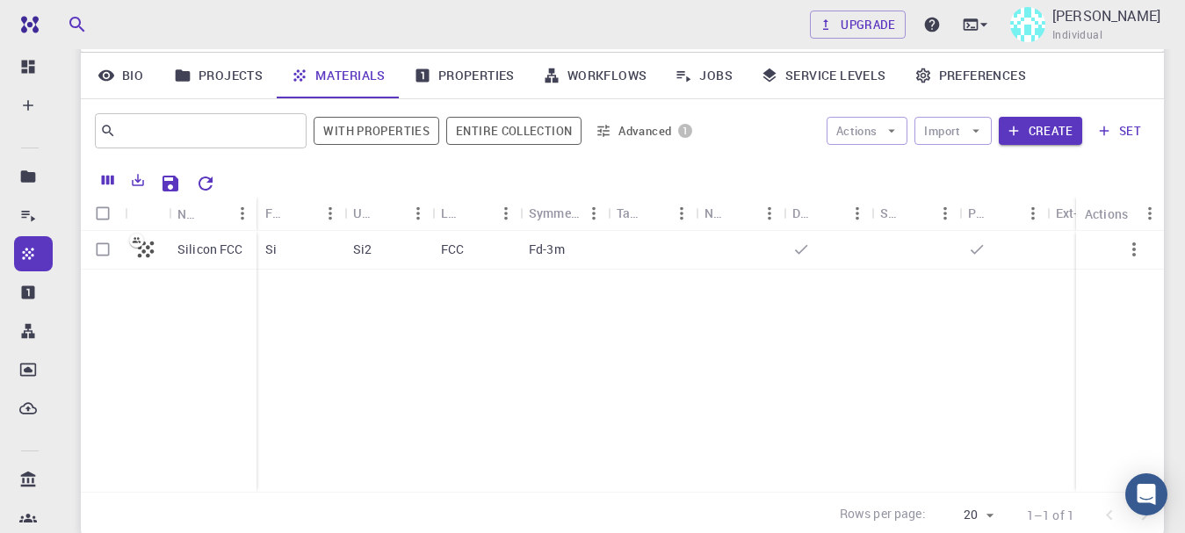
scroll to position [127, 0]
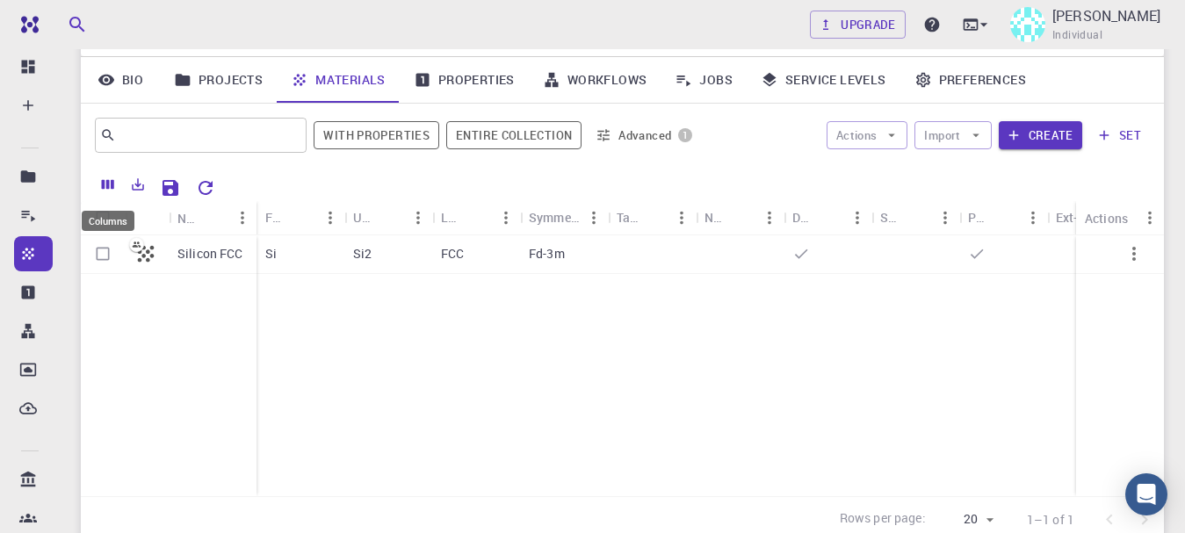
click at [109, 182] on icon "Columns" at bounding box center [108, 185] width 12 height 10
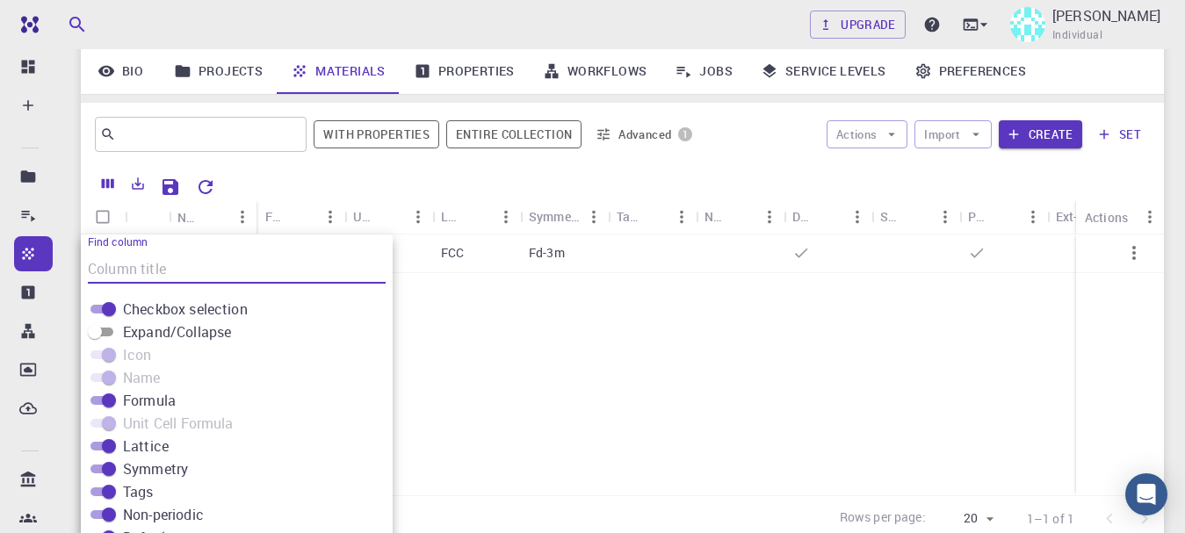
scroll to position [225, 0]
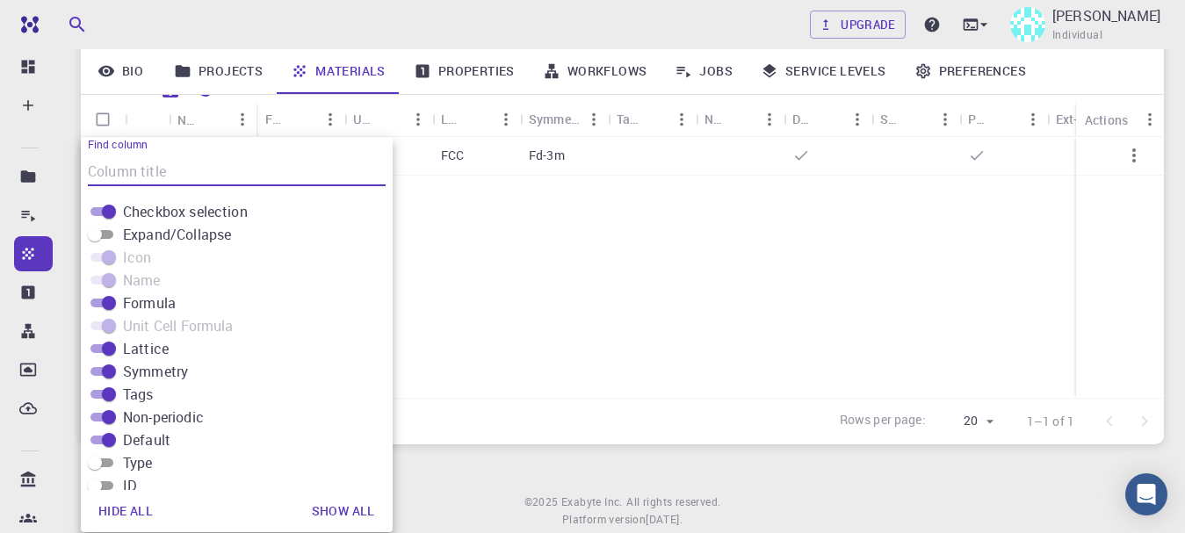
click at [109, 464] on input "Type" at bounding box center [94, 462] width 63 height 21
checkbox input "true"
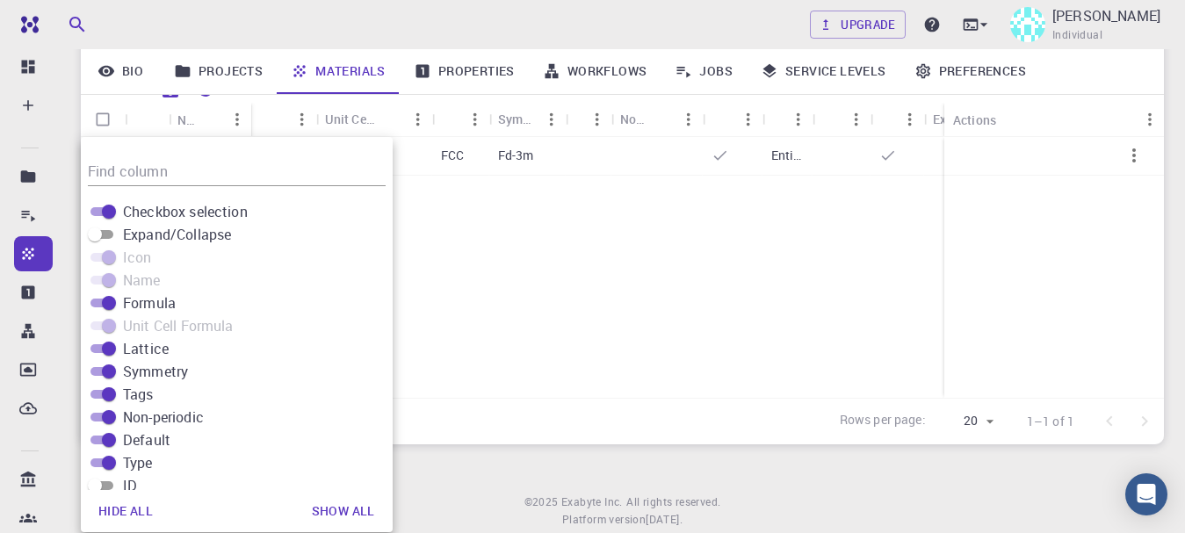
click at [102, 488] on input "ID" at bounding box center [94, 485] width 63 height 21
checkbox input "true"
click at [93, 231] on input "Expand/Collapse" at bounding box center [94, 234] width 63 height 21
click at [98, 234] on input "Expand/Collapse" at bounding box center [108, 234] width 63 height 21
checkbox input "false"
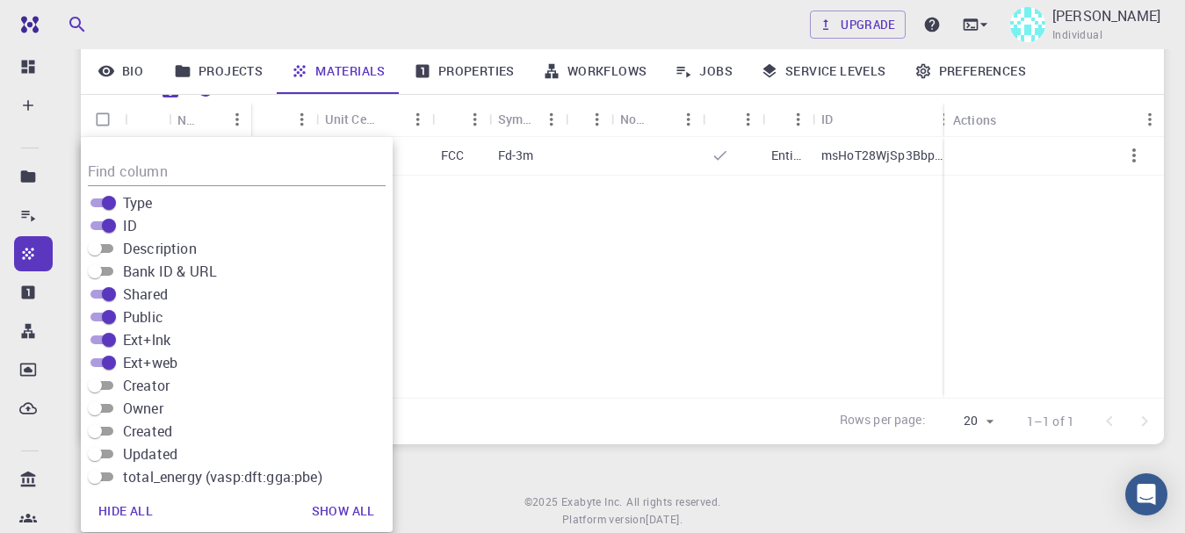
scroll to position [836, 0]
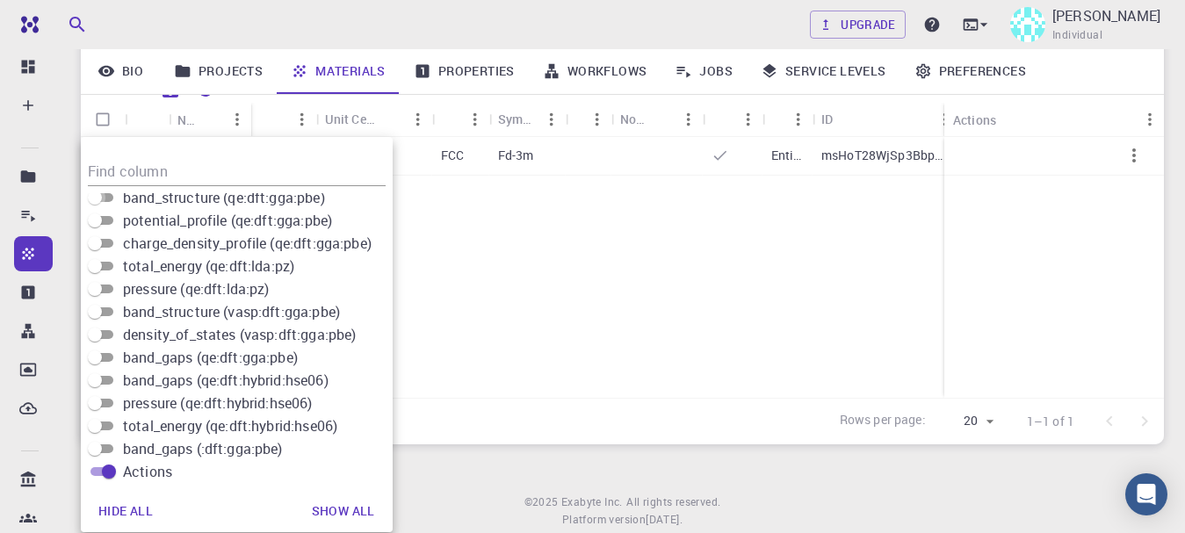
click at [99, 194] on input "band_structure (qe:dft:gga:pbe)" at bounding box center [94, 197] width 63 height 21
checkbox input "true"
click at [97, 218] on input "potential_profile (qe:dft:gga:pbe)" at bounding box center [94, 220] width 63 height 21
checkbox input "true"
click at [95, 246] on input "charge_density_profile (qe:dft:gga:pbe)" at bounding box center [94, 243] width 63 height 21
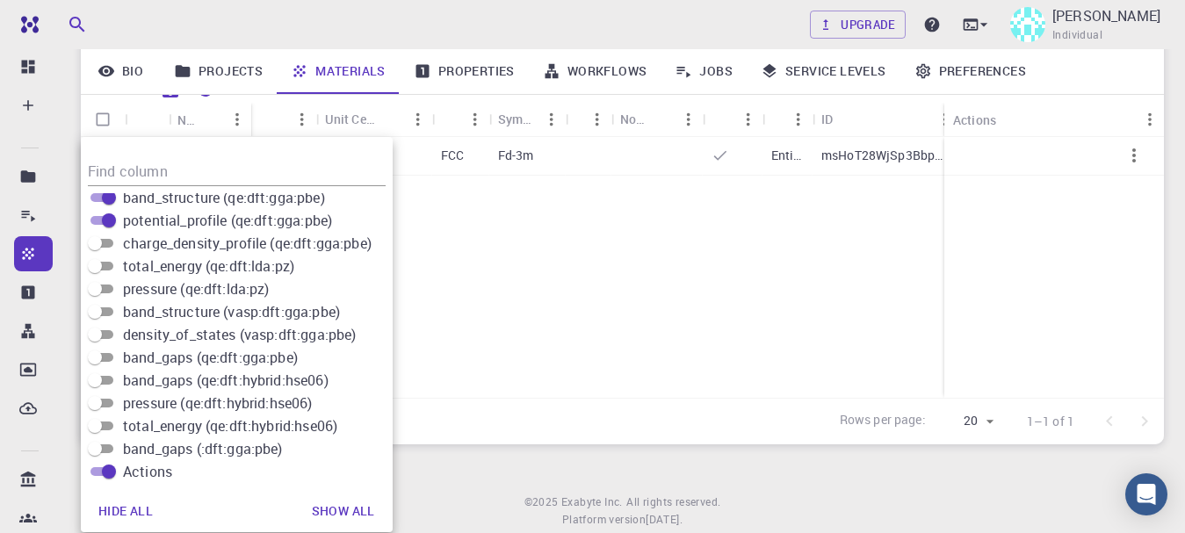
checkbox input "true"
click at [102, 265] on input "total_energy (qe:dft:lda:pz)" at bounding box center [94, 266] width 63 height 21
checkbox input "true"
click at [98, 290] on input "pressure (qe:dft:lda:pz)" at bounding box center [94, 289] width 63 height 21
checkbox input "true"
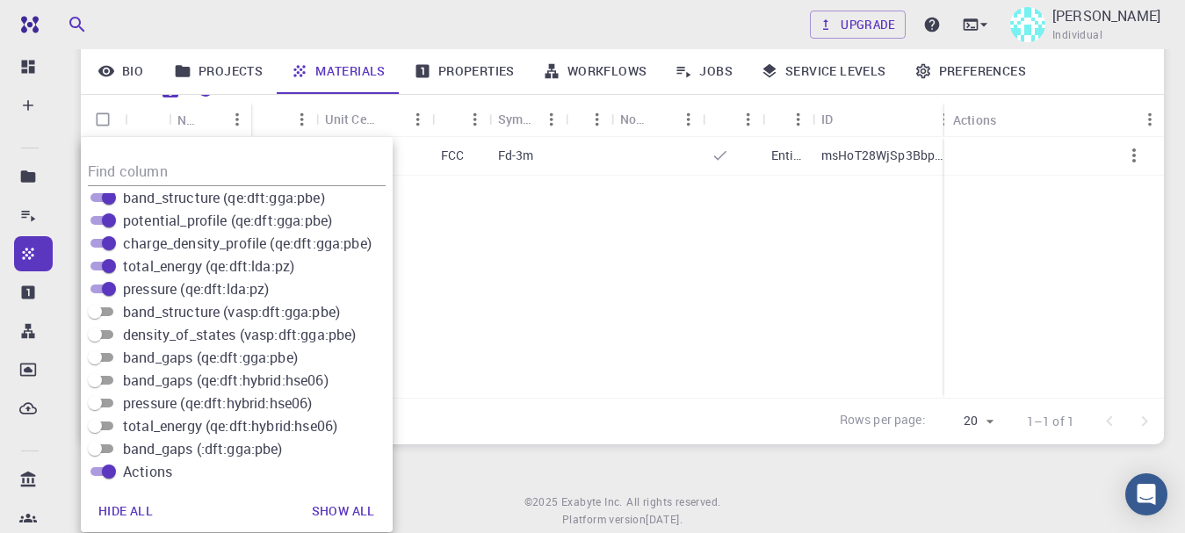
click at [101, 315] on input "band_structure (vasp:dft:gga:pbe)" at bounding box center [94, 311] width 63 height 21
checkbox input "true"
click at [101, 335] on input "density_of_states (vasp:dft:gga:pbe)" at bounding box center [94, 334] width 63 height 21
checkbox input "true"
click at [104, 362] on input "band_gaps (qe:dft:gga:pbe)" at bounding box center [94, 357] width 63 height 21
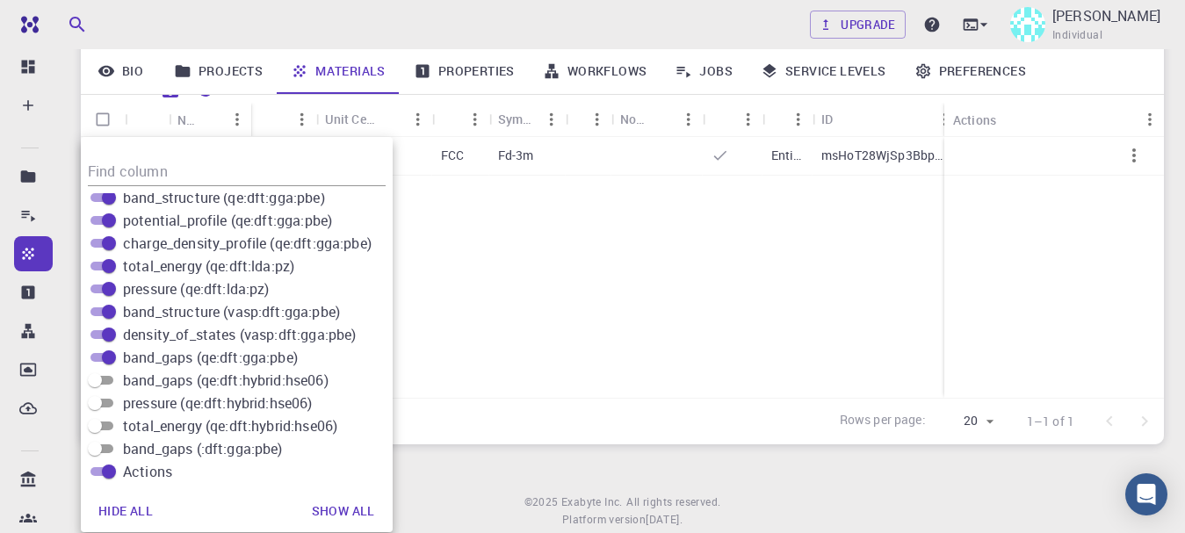
click at [95, 358] on input "band_gaps (qe:dft:gga:pbe)" at bounding box center [108, 357] width 63 height 21
checkbox input "false"
click at [98, 382] on input "band_gaps (qe:dft:hybrid:hse06)" at bounding box center [94, 380] width 63 height 21
checkbox input "true"
click at [98, 361] on input "band_gaps (qe:dft:gga:pbe)" at bounding box center [94, 357] width 63 height 21
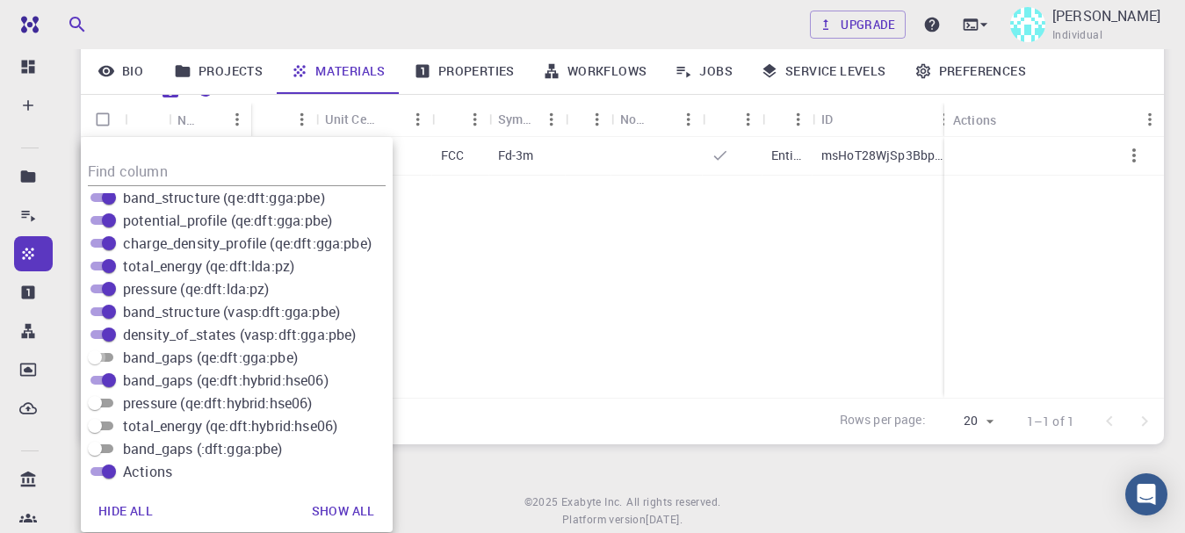
checkbox input "true"
click at [100, 405] on input "pressure (qe:dft:hybrid:hse06)" at bounding box center [94, 403] width 63 height 21
checkbox input "true"
click at [99, 429] on input "total_energy (qe:dft:hybrid:hse06)" at bounding box center [94, 426] width 63 height 21
checkbox input "true"
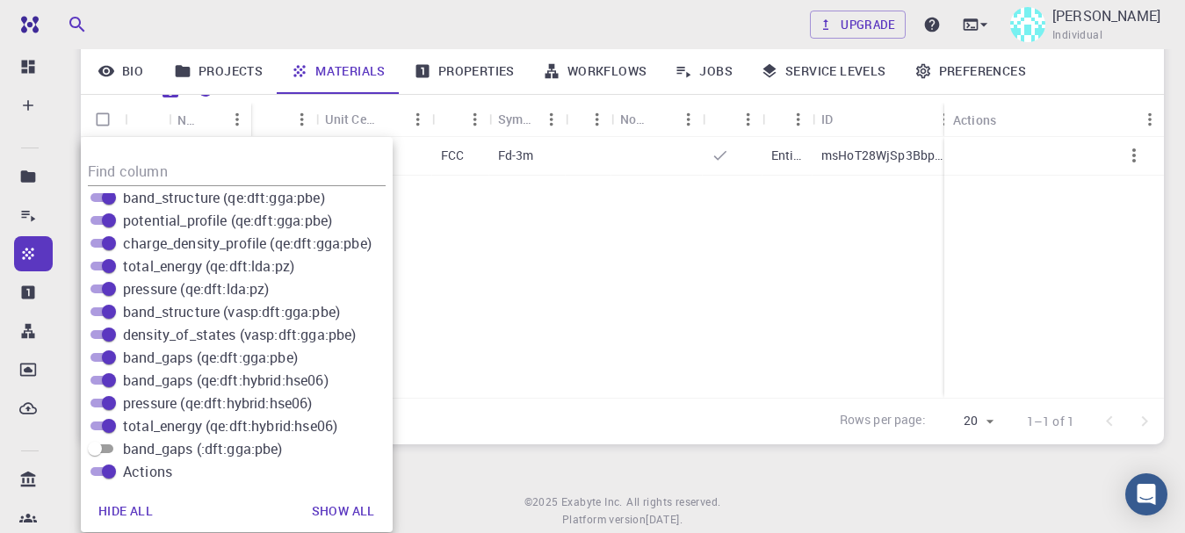
click at [96, 448] on input "band_gaps (:dft:gga:pbe)" at bounding box center [94, 448] width 63 height 21
click at [97, 450] on input "band_gaps (:dft:gga:pbe)" at bounding box center [108, 448] width 63 height 21
click at [90, 448] on input "band_gaps (:dft:gga:pbe)" at bounding box center [94, 448] width 63 height 21
checkbox input "true"
click at [345, 510] on button "Show all" at bounding box center [343, 511] width 91 height 35
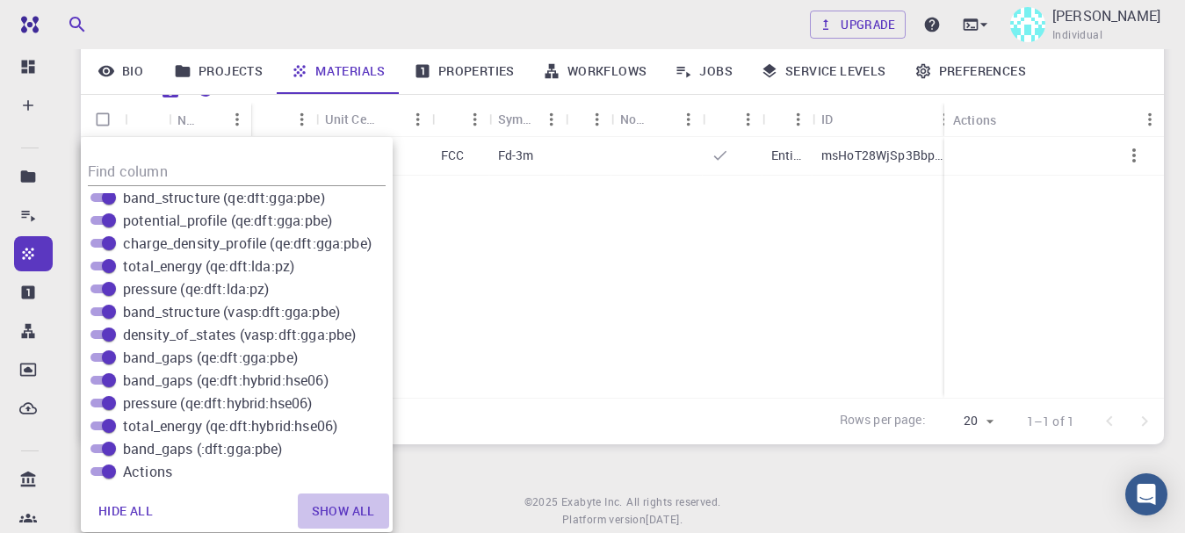
checkbox input "true"
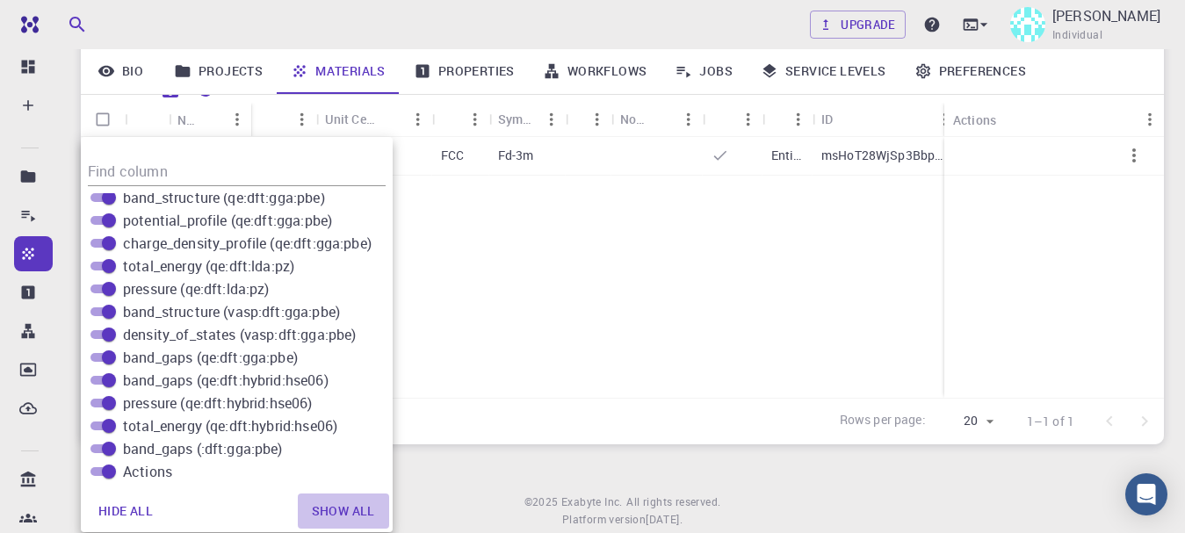
checkbox input "true"
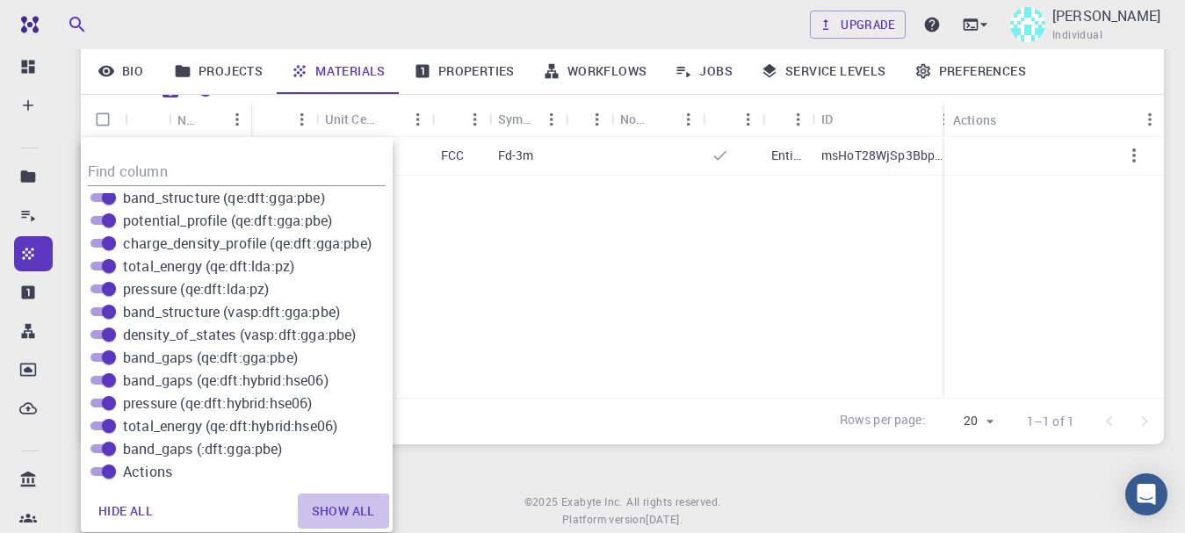
checkbox input "true"
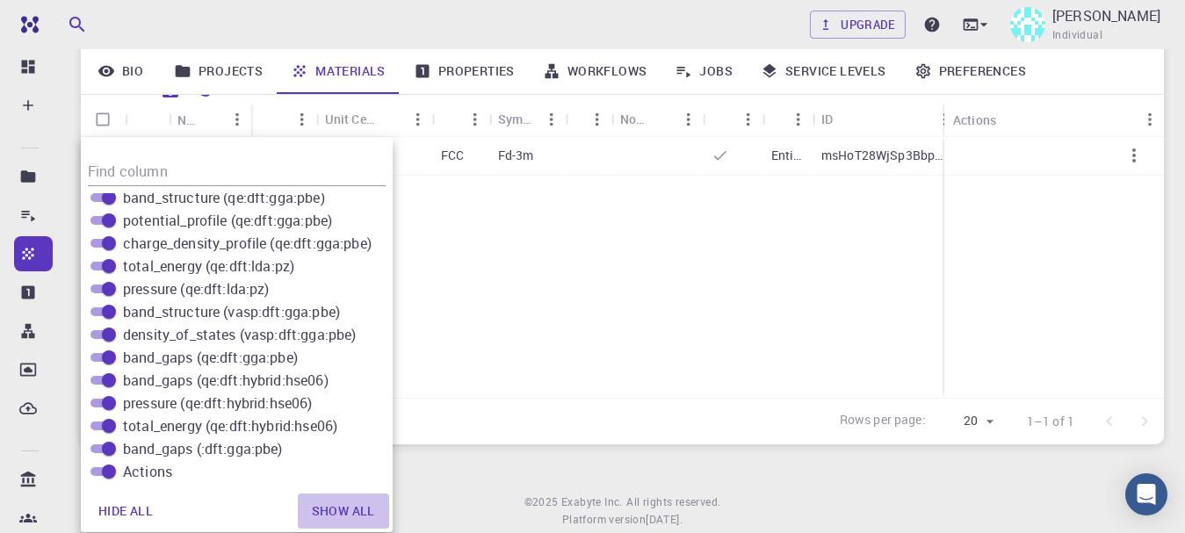
checkbox input "true"
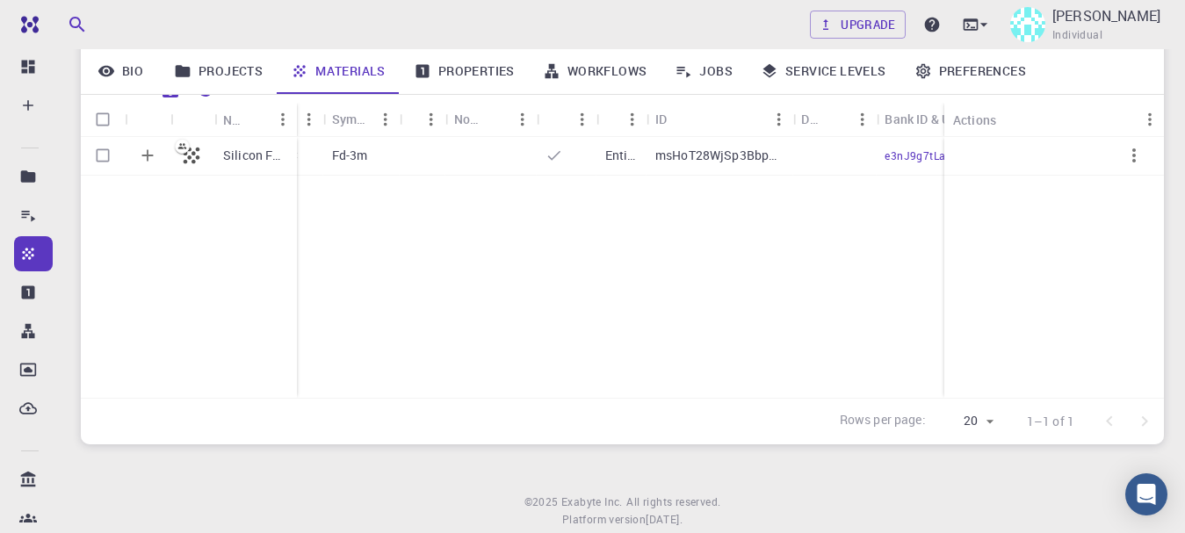
scroll to position [0, 0]
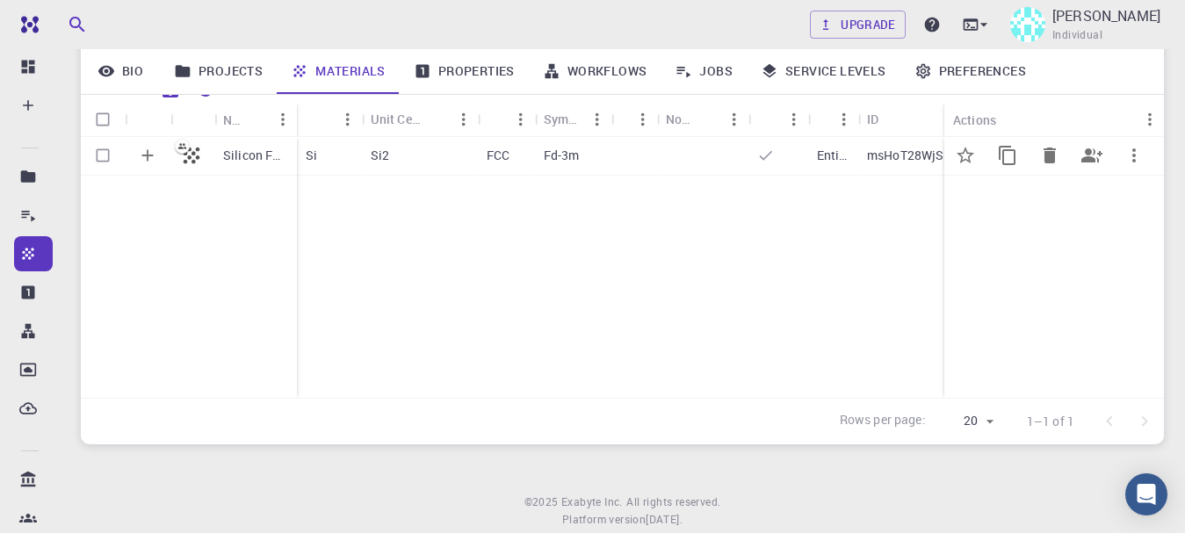
click at [182, 163] on icon at bounding box center [191, 155] width 25 height 25
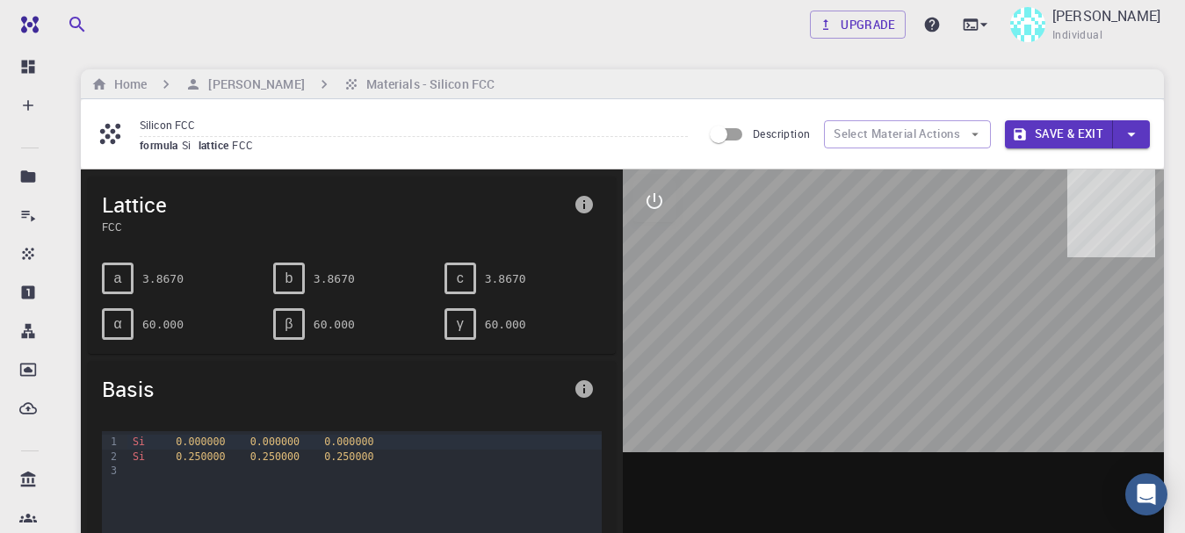
click at [107, 138] on icon at bounding box center [110, 134] width 20 height 20
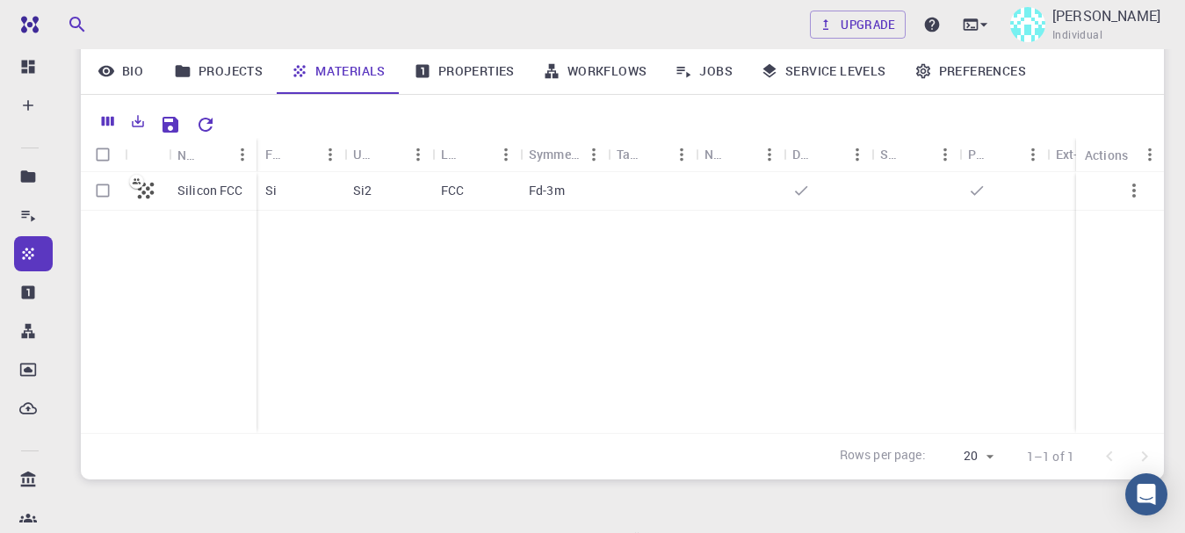
scroll to position [188, 0]
click at [149, 194] on icon at bounding box center [146, 192] width 25 height 25
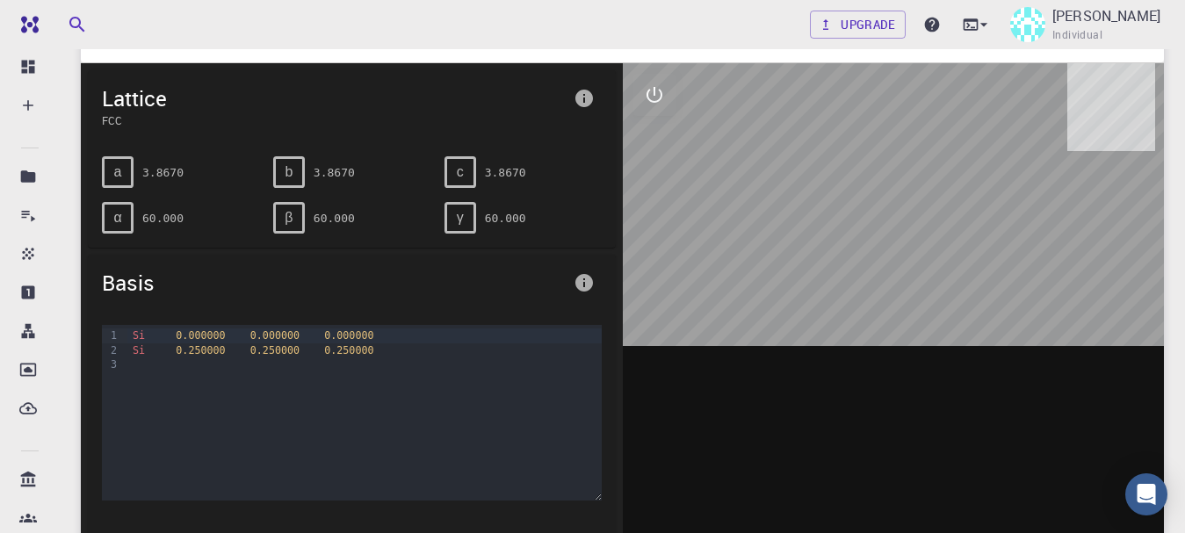
scroll to position [102, 0]
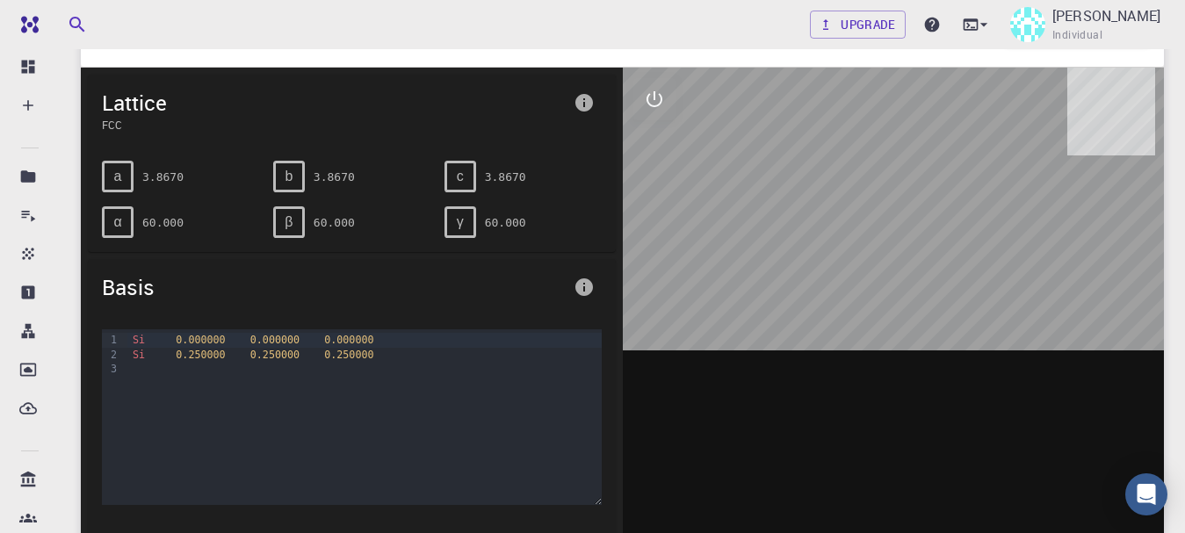
drag, startPoint x: 864, startPoint y: 184, endPoint x: 933, endPoint y: 168, distance: 71.2
click at [933, 168] on div at bounding box center [894, 341] width 542 height 546
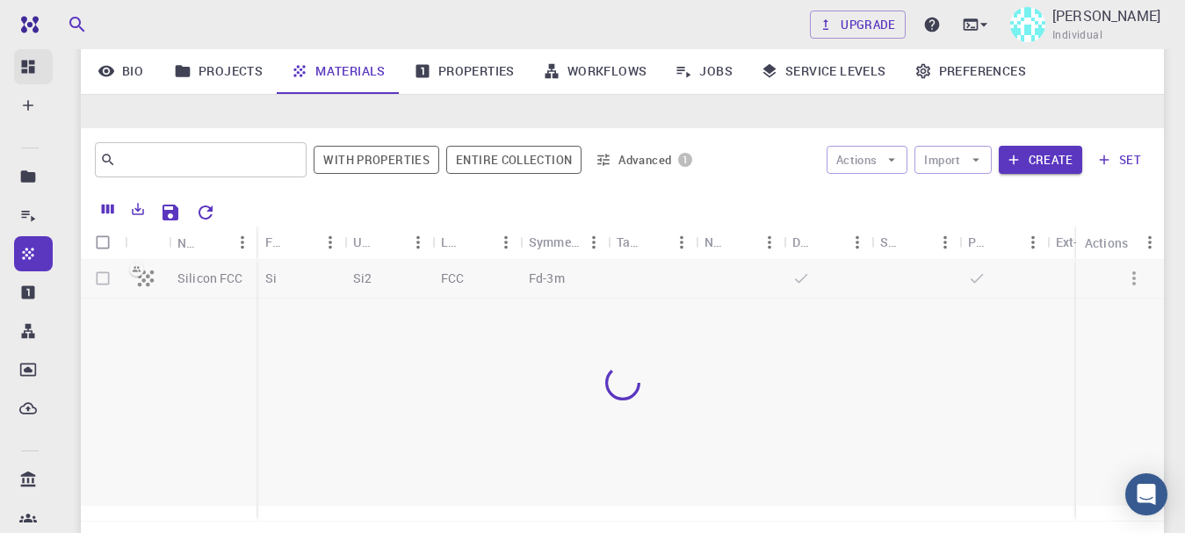
scroll to position [188, 0]
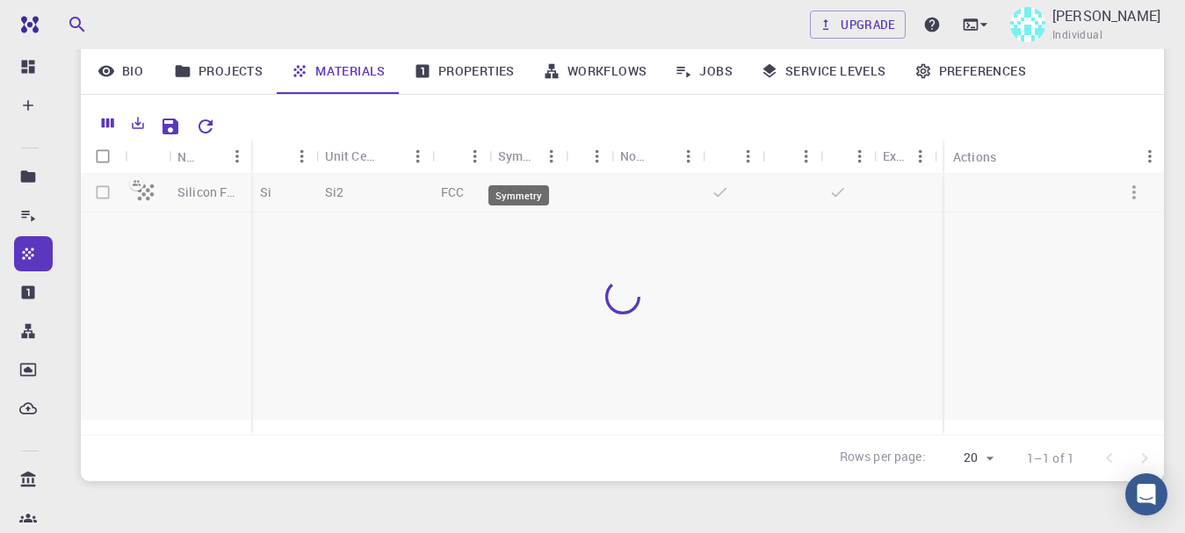
click at [526, 155] on div "Symmetry" at bounding box center [518, 156] width 40 height 34
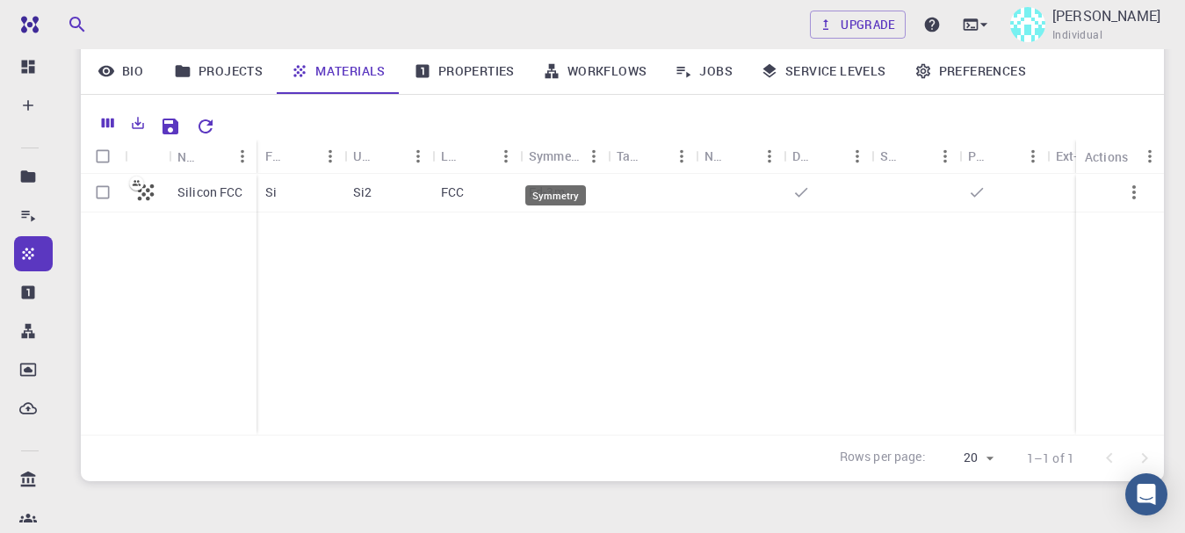
click at [544, 156] on div "Symmetry" at bounding box center [554, 156] width 51 height 34
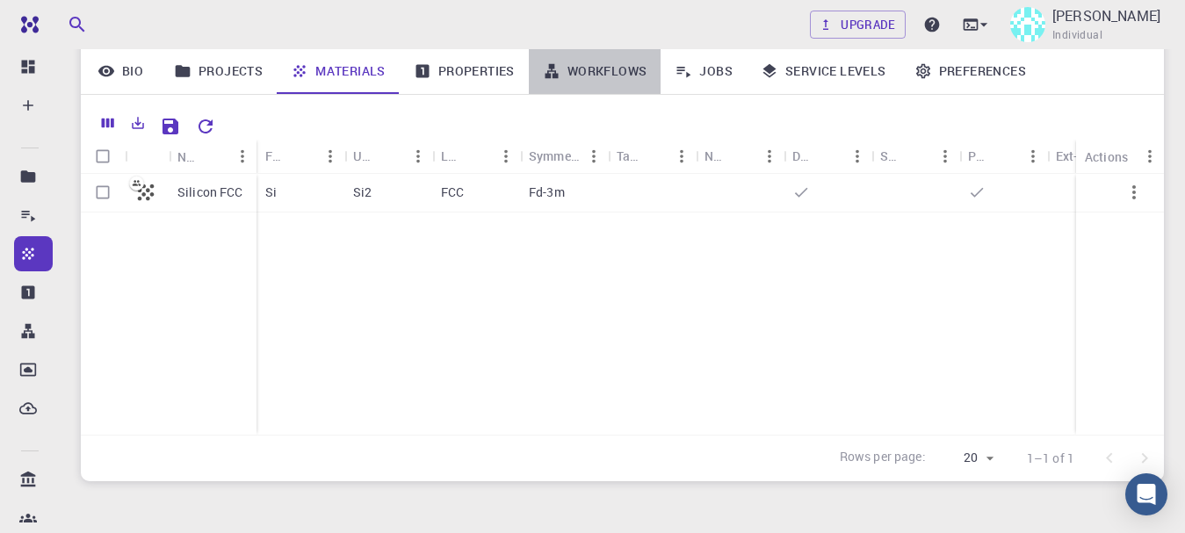
click at [642, 69] on link "Workflows" at bounding box center [595, 71] width 133 height 46
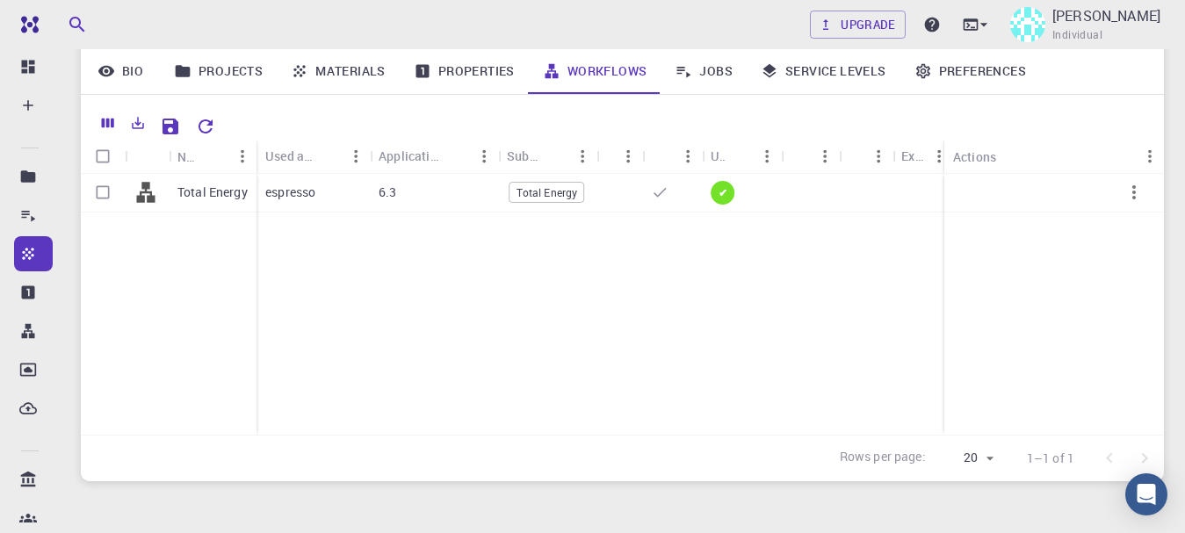
click at [470, 79] on link "Properties" at bounding box center [464, 71] width 129 height 46
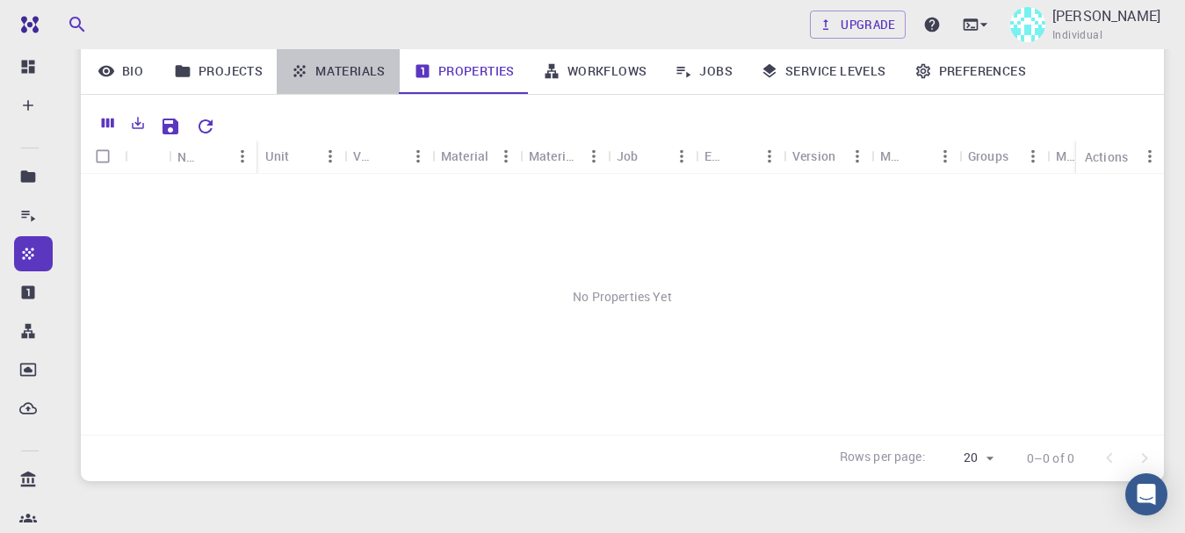
click at [385, 74] on link "Materials" at bounding box center [338, 71] width 123 height 46
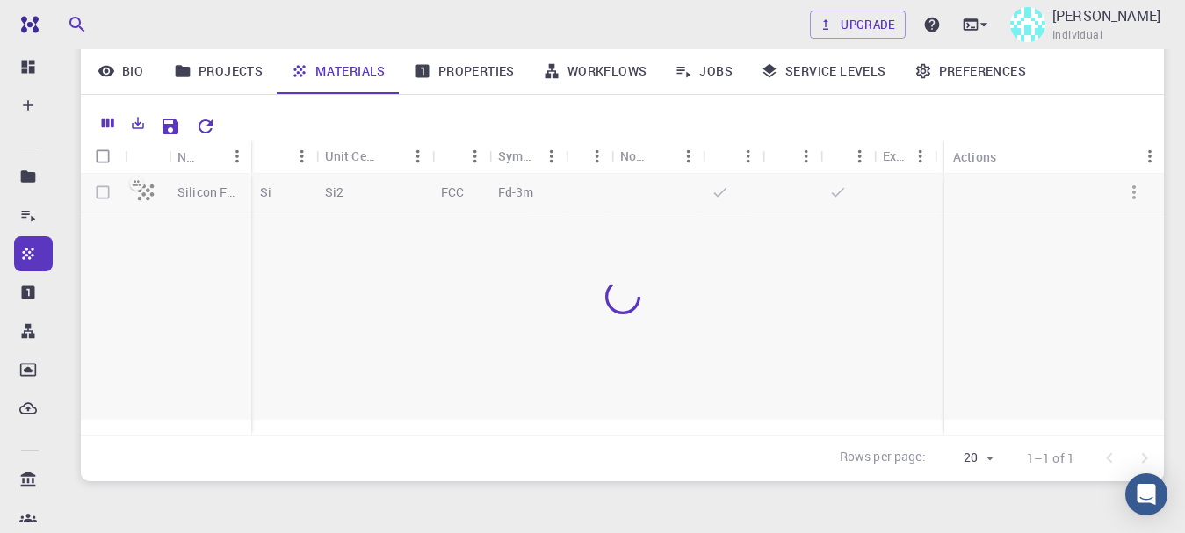
click at [420, 162] on icon "Menu" at bounding box center [418, 156] width 19 height 19
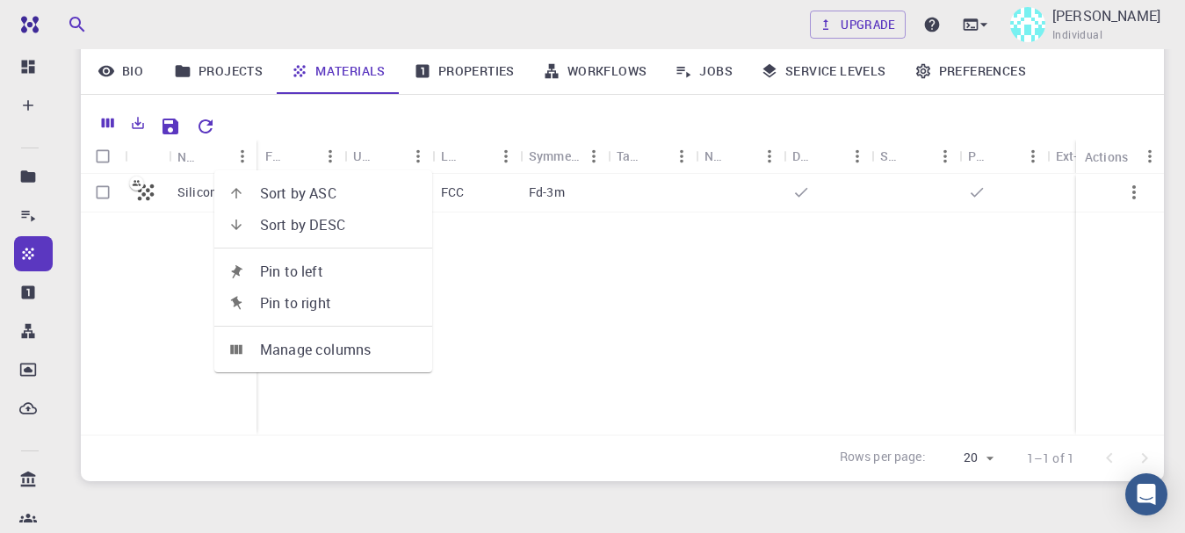
click at [341, 194] on span "Sort by ASC" at bounding box center [339, 193] width 158 height 21
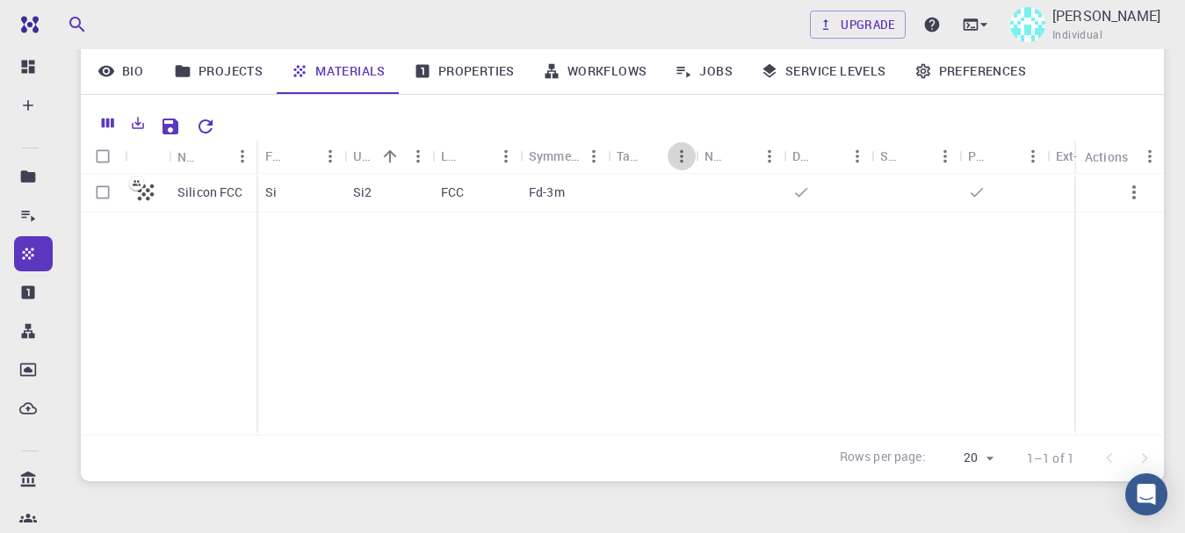
click at [678, 157] on icon "Menu" at bounding box center [681, 156] width 19 height 19
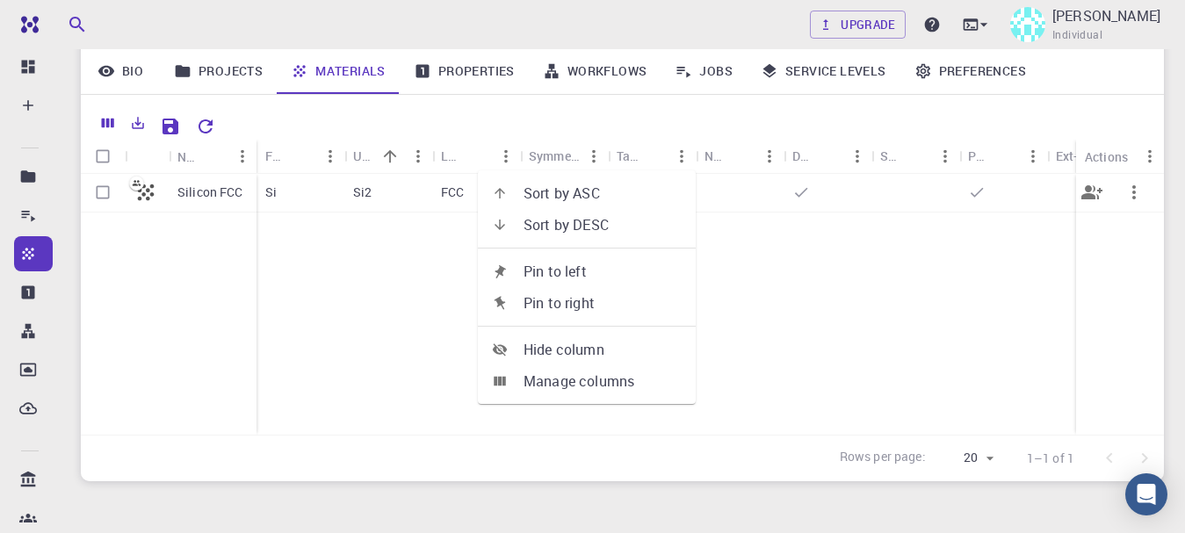
click at [792, 210] on div at bounding box center [828, 193] width 88 height 39
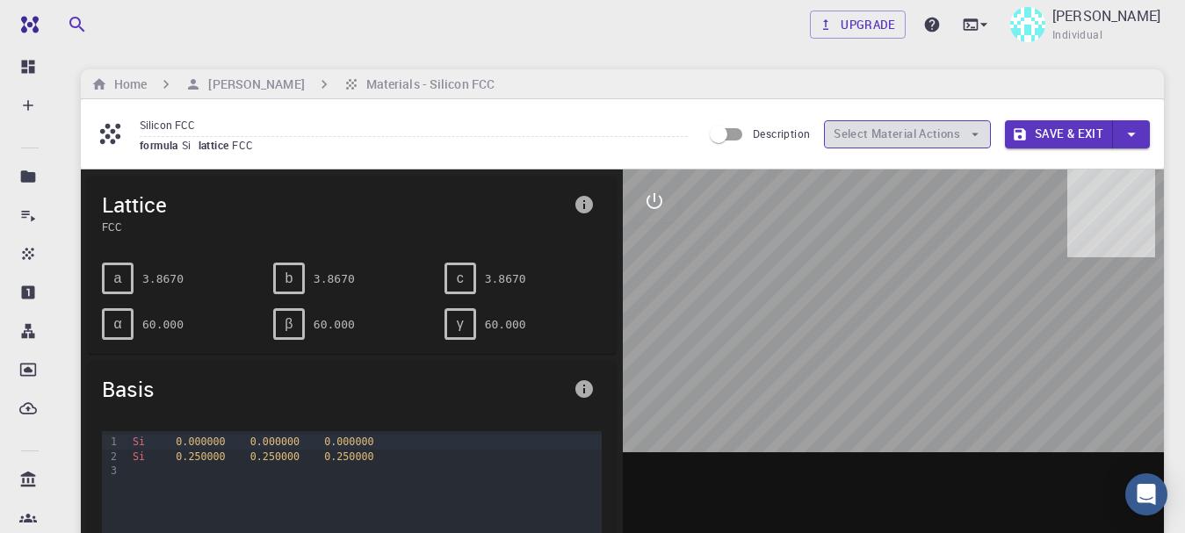
click at [965, 133] on button "Select Material Actions" at bounding box center [907, 134] width 167 height 28
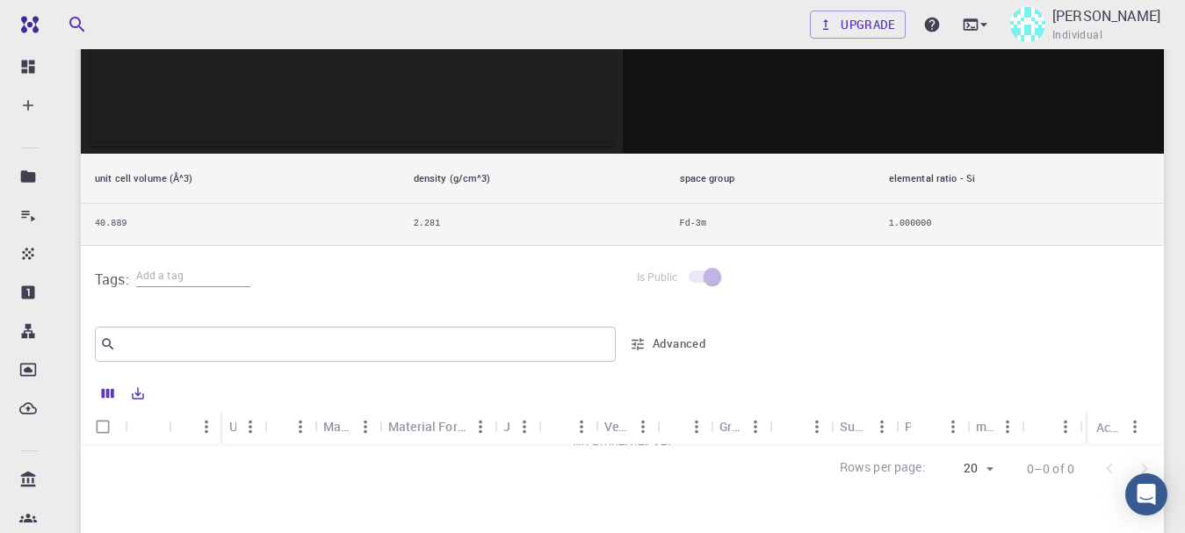
scroll to position [96, 0]
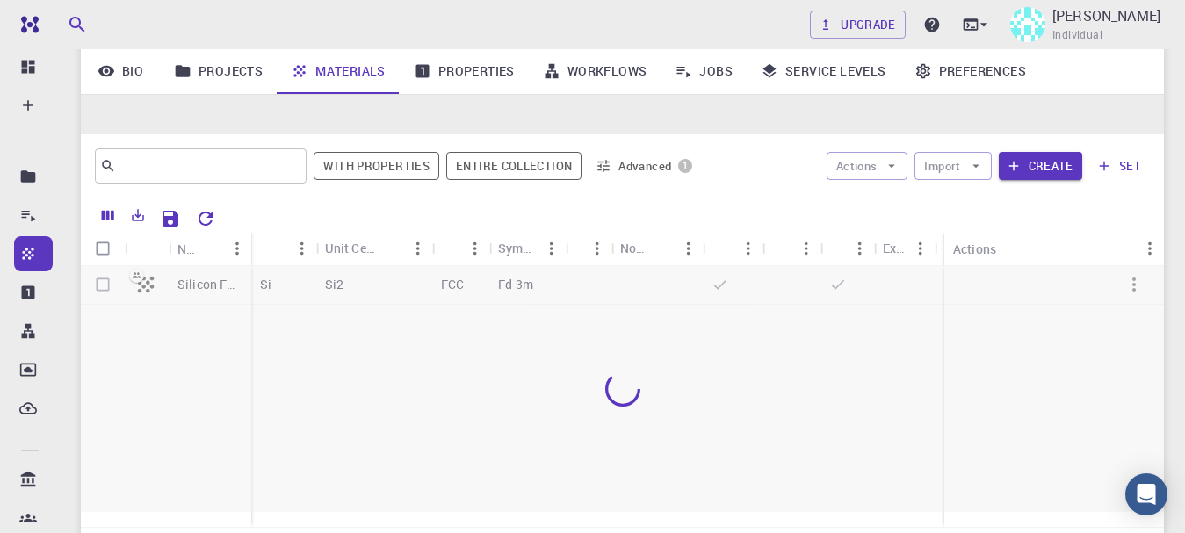
scroll to position [188, 0]
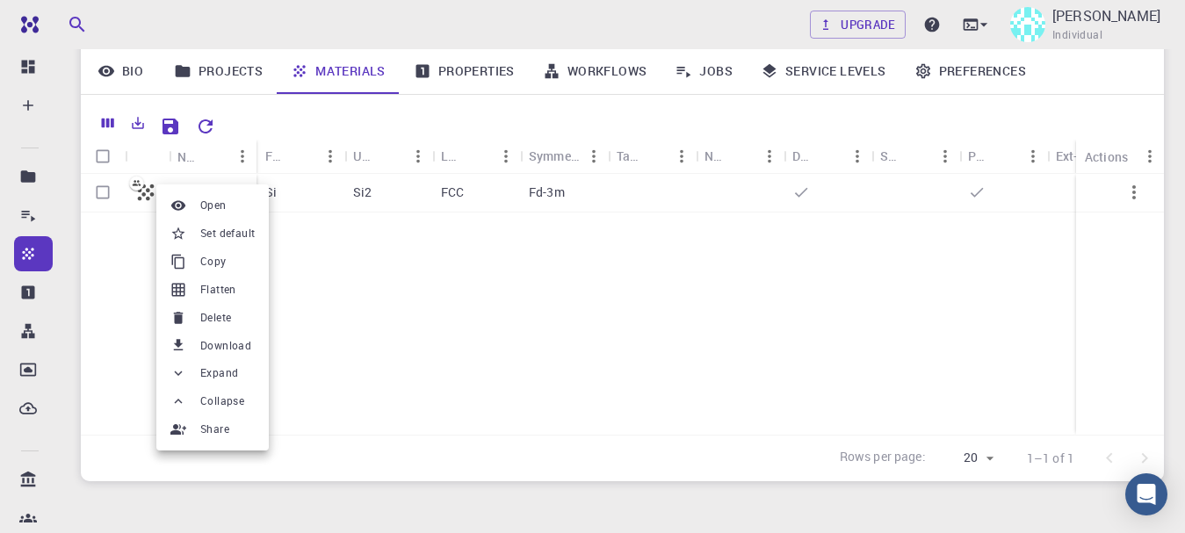
click at [217, 208] on span "Open" at bounding box center [213, 206] width 26 height 18
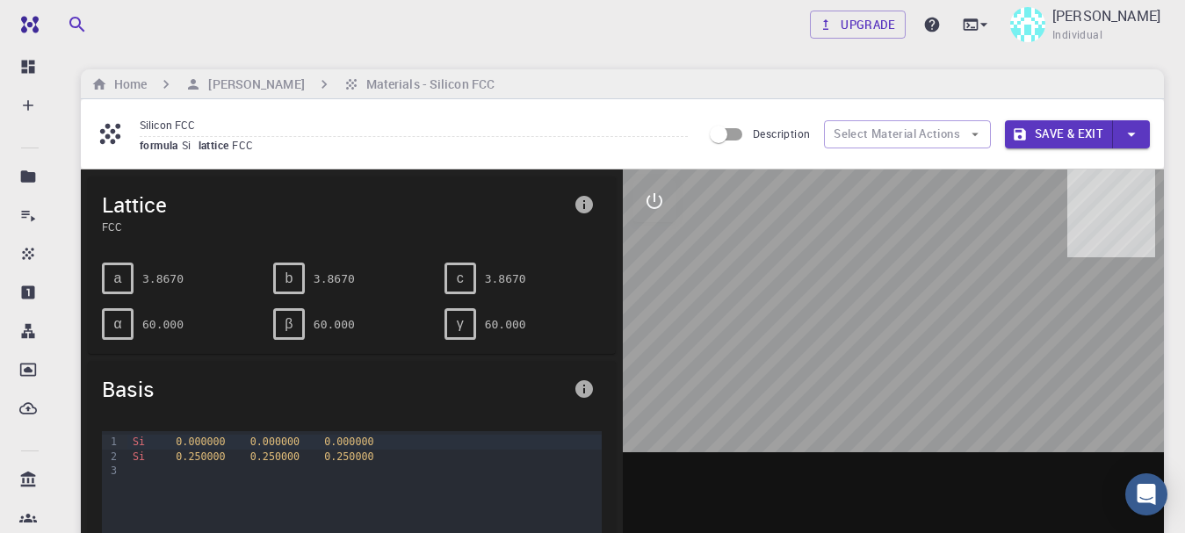
drag, startPoint x: 112, startPoint y: 131, endPoint x: 631, endPoint y: 367, distance: 570.5
click at [631, 367] on div at bounding box center [894, 443] width 542 height 546
drag, startPoint x: 375, startPoint y: 76, endPoint x: 751, endPoint y: 415, distance: 506.4
click at [751, 415] on div at bounding box center [894, 443] width 542 height 546
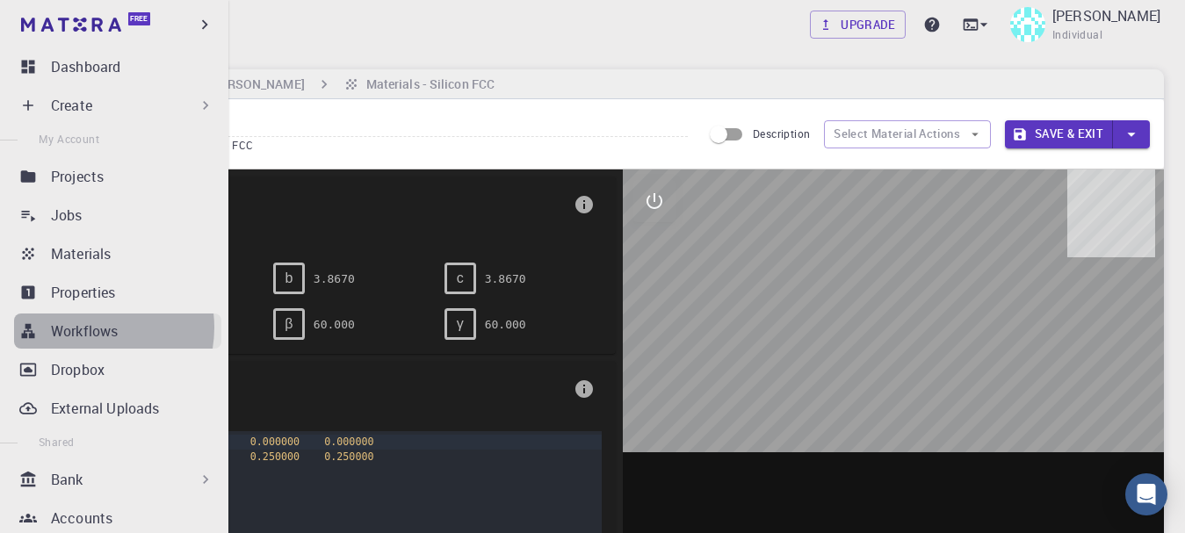
click at [87, 328] on p "Workflows" at bounding box center [84, 331] width 67 height 21
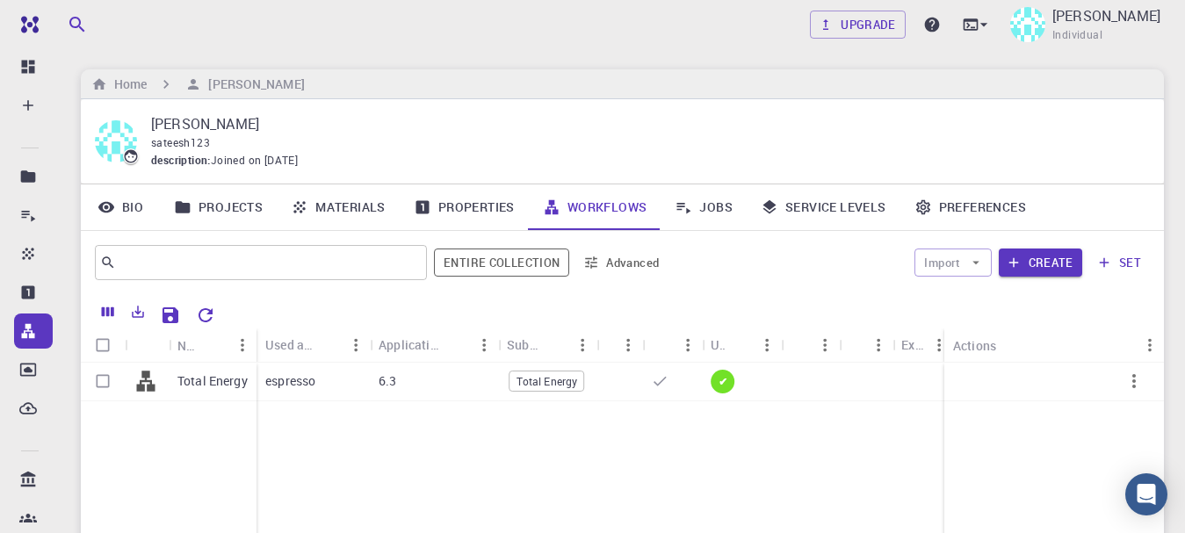
click at [535, 424] on div "Total Energy espresso 6.3 Total Energy ✔" at bounding box center [660, 493] width 1159 height 261
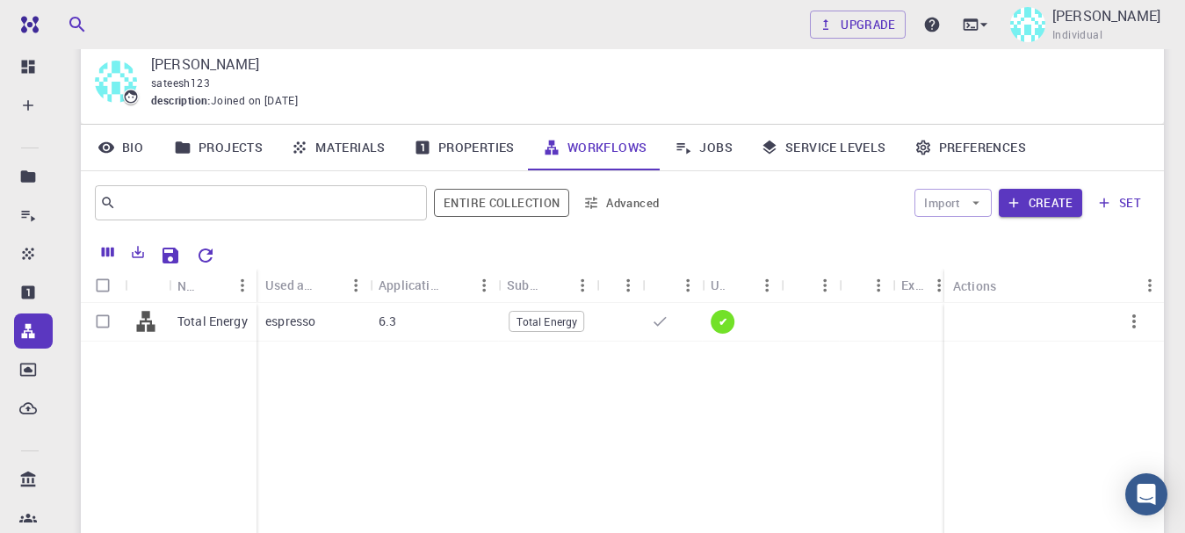
scroll to position [70, 0]
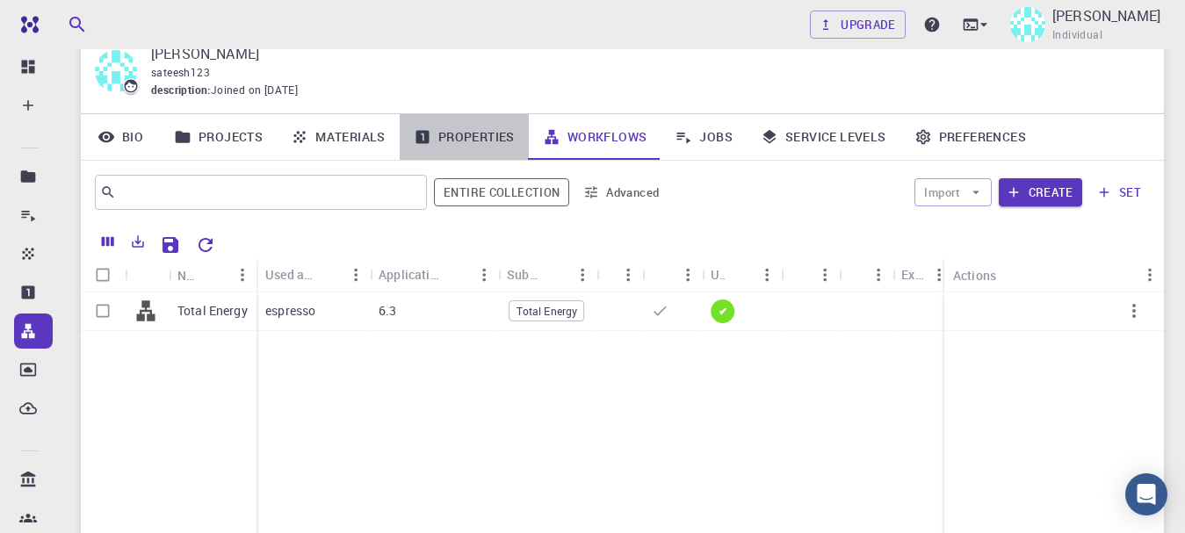
click at [474, 140] on link "Properties" at bounding box center [464, 137] width 129 height 46
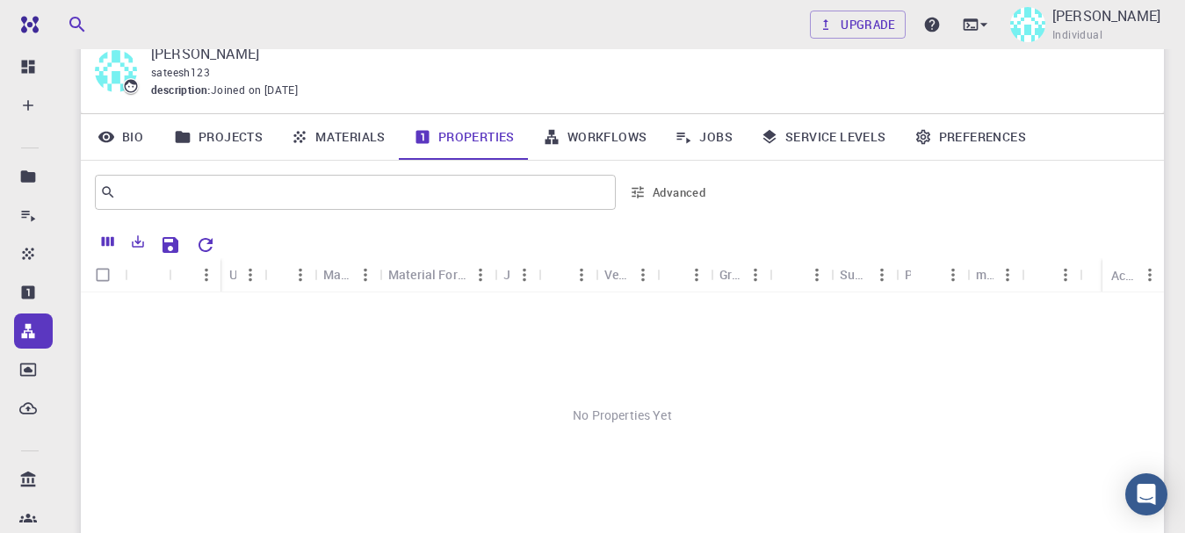
click at [365, 271] on icon "Menu" at bounding box center [366, 275] width 4 height 13
click at [439, 326] on div "No Properties Yet" at bounding box center [622, 416] width 1083 height 246
click at [207, 277] on icon "Menu" at bounding box center [207, 275] width 4 height 13
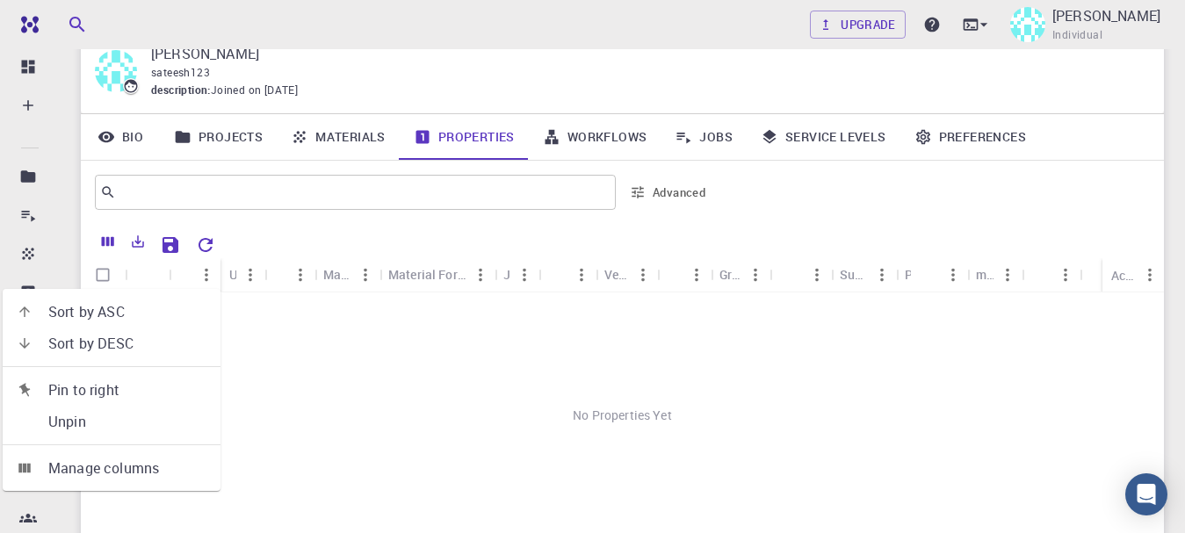
click at [342, 373] on div "No Properties Yet" at bounding box center [622, 416] width 1083 height 246
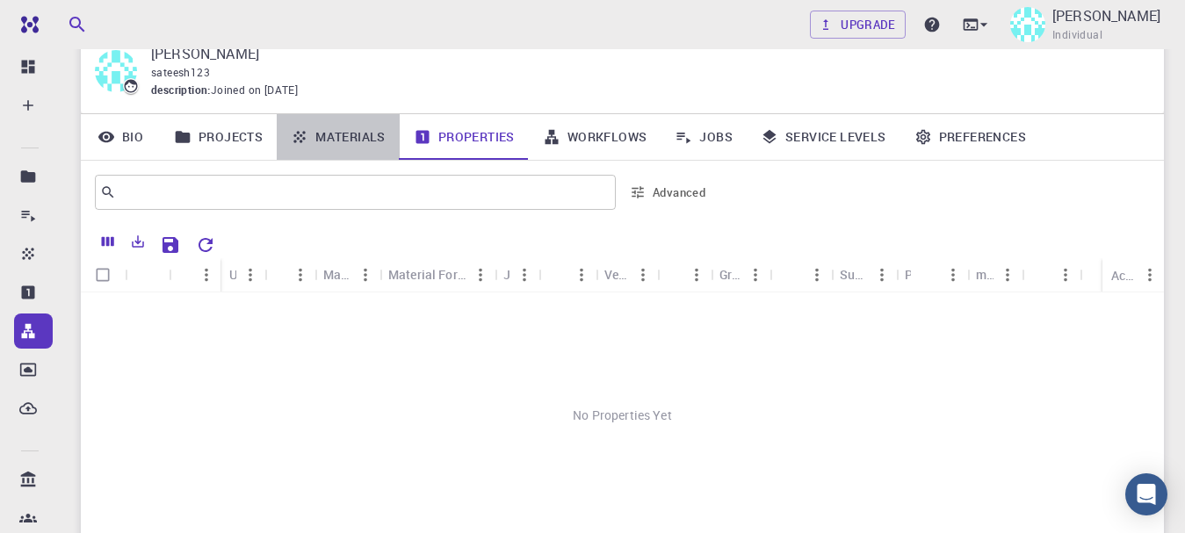
click at [322, 134] on link "Materials" at bounding box center [338, 137] width 123 height 46
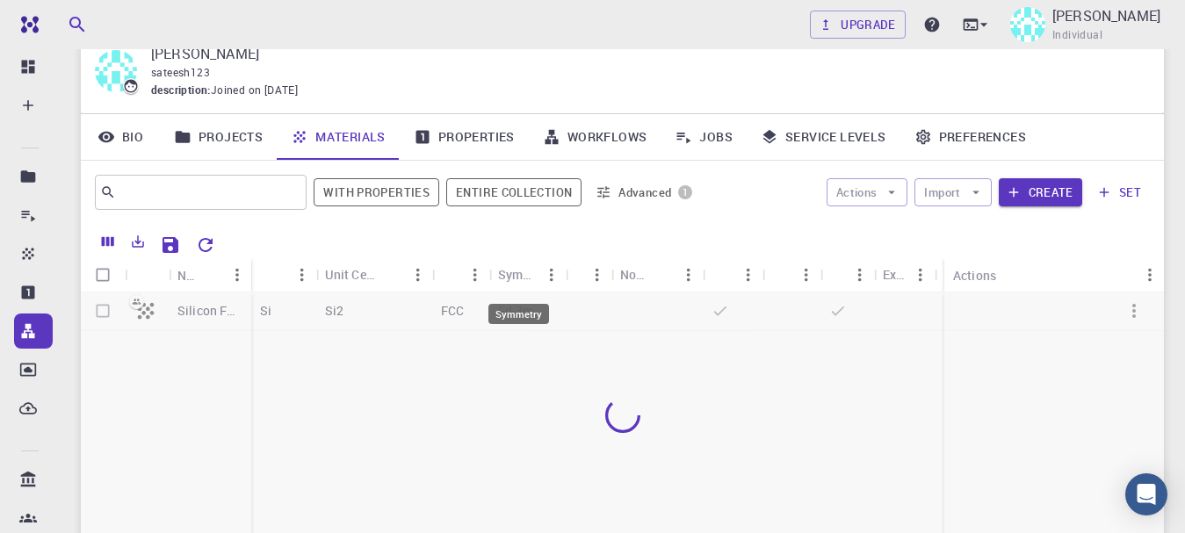
click at [504, 279] on div "Symmetry" at bounding box center [518, 274] width 40 height 34
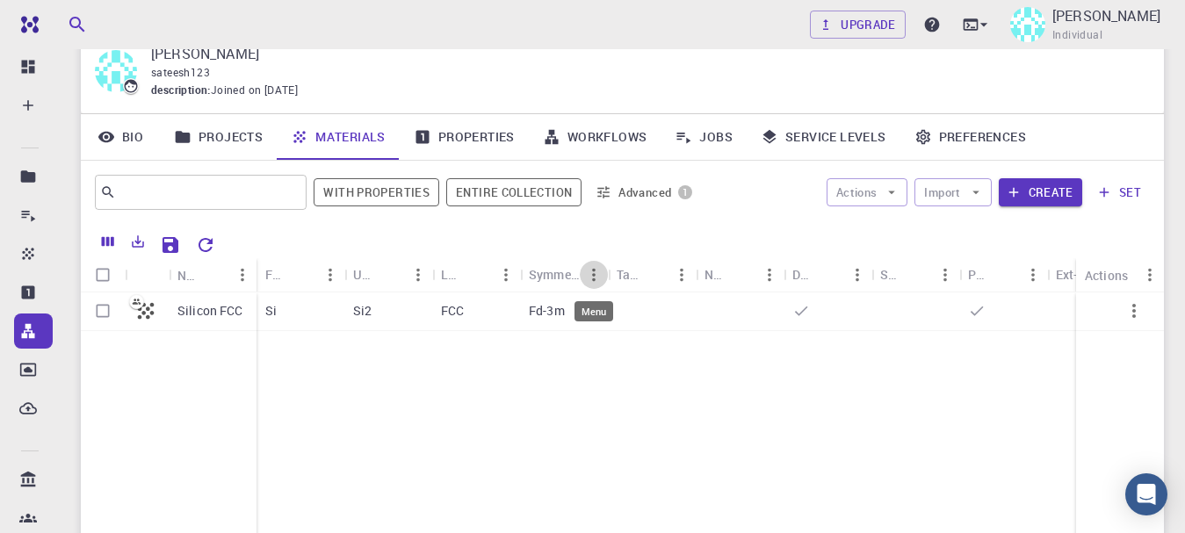
click at [592, 268] on icon "Menu" at bounding box center [593, 274] width 19 height 19
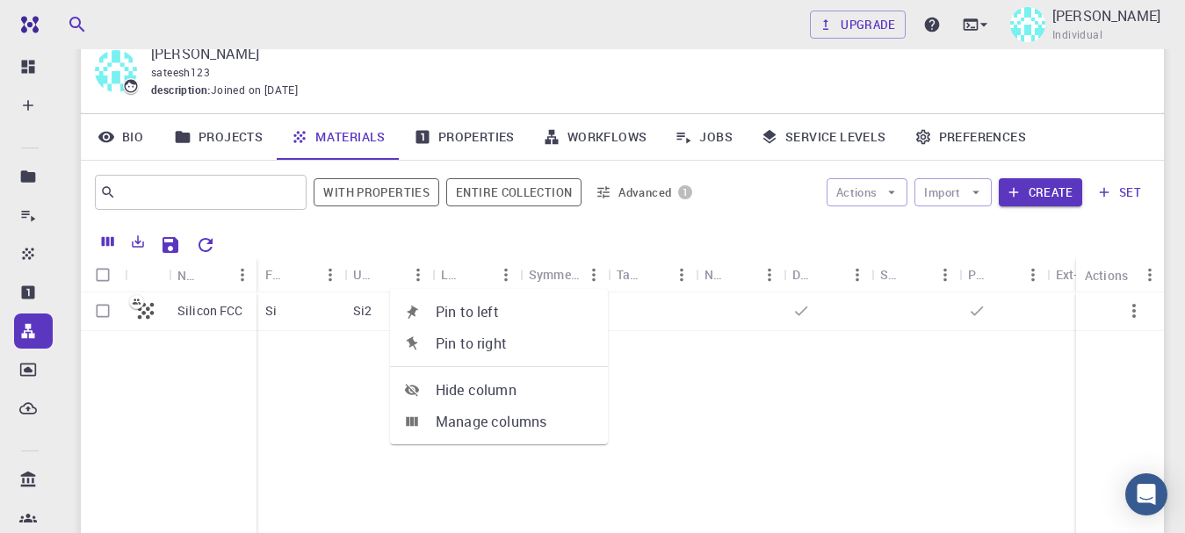
click at [652, 353] on div "Silicon FCC Si Si2 FCC Fd-3m" at bounding box center [696, 423] width 1230 height 261
click at [532, 308] on p "Fd-3m" at bounding box center [547, 311] width 36 height 18
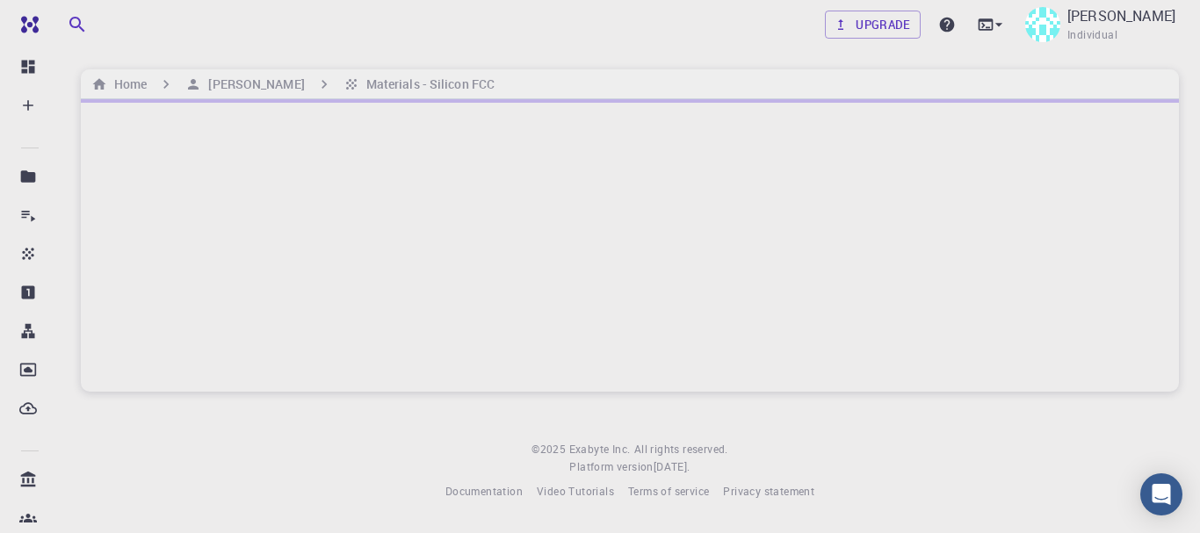
click at [556, 308] on div at bounding box center [630, 245] width 1098 height 293
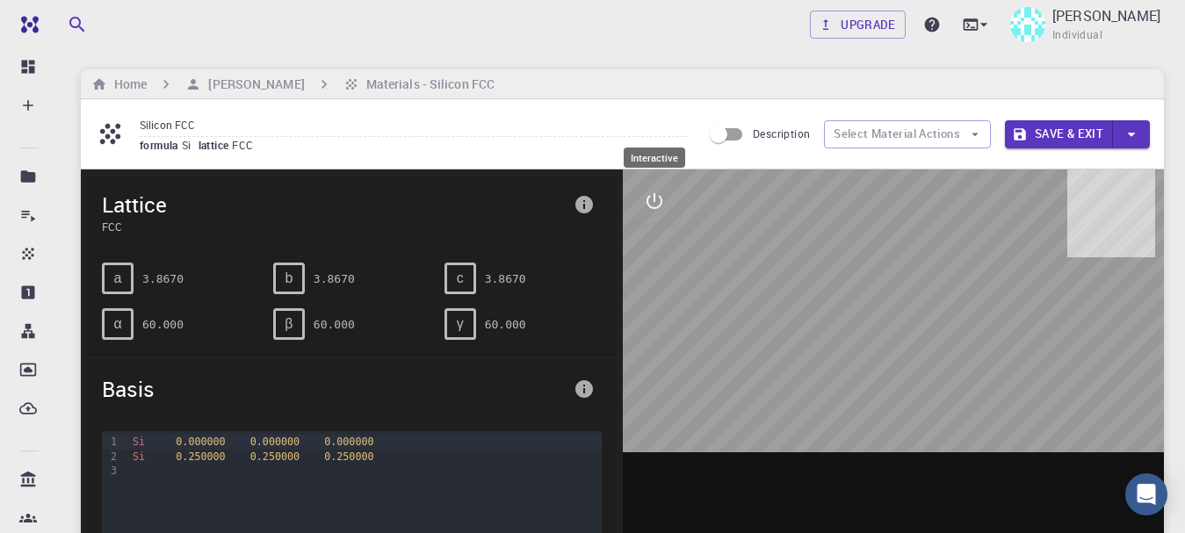
click at [659, 202] on icon "interactive" at bounding box center [654, 201] width 21 height 21
click at [650, 325] on icon "measurements" at bounding box center [655, 328] width 14 height 14
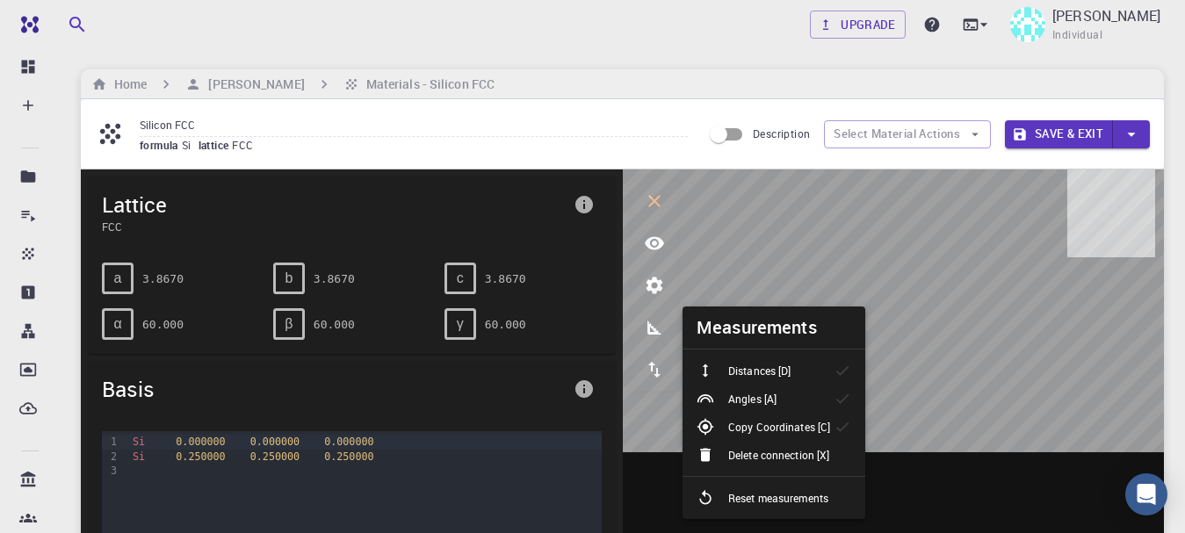
click at [760, 403] on p "Angles [A]" at bounding box center [752, 399] width 48 height 16
click at [781, 380] on li "Distances [D]" at bounding box center [774, 371] width 183 height 28
click at [802, 427] on p "Copy Coordinates [C]" at bounding box center [779, 427] width 102 height 16
click at [787, 393] on div "Angles [A]" at bounding box center [744, 399] width 94 height 18
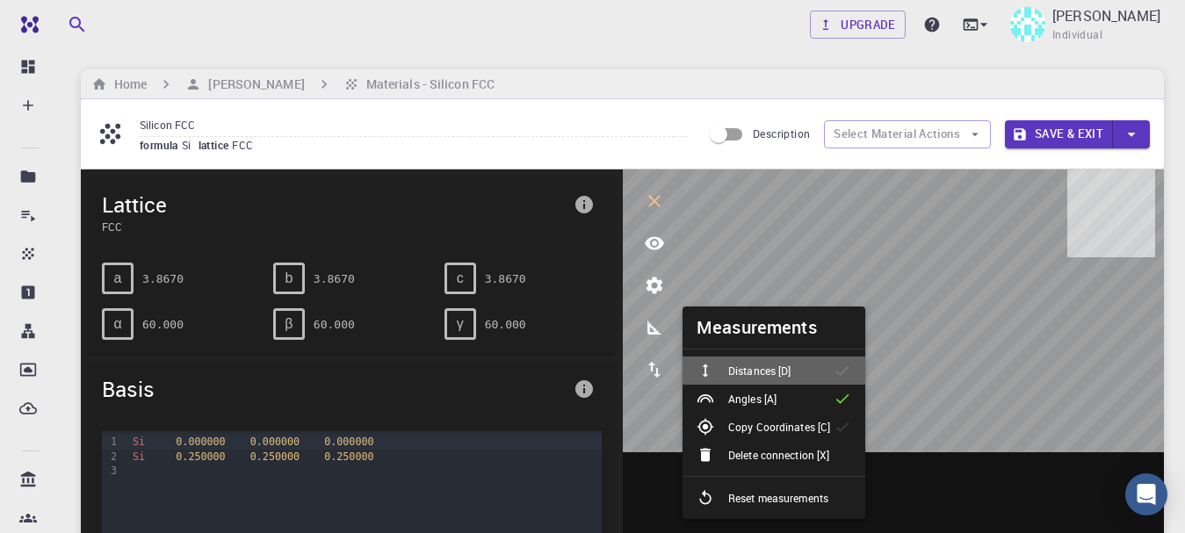
click at [805, 371] on div "Distances [D]" at bounding box center [751, 371] width 108 height 18
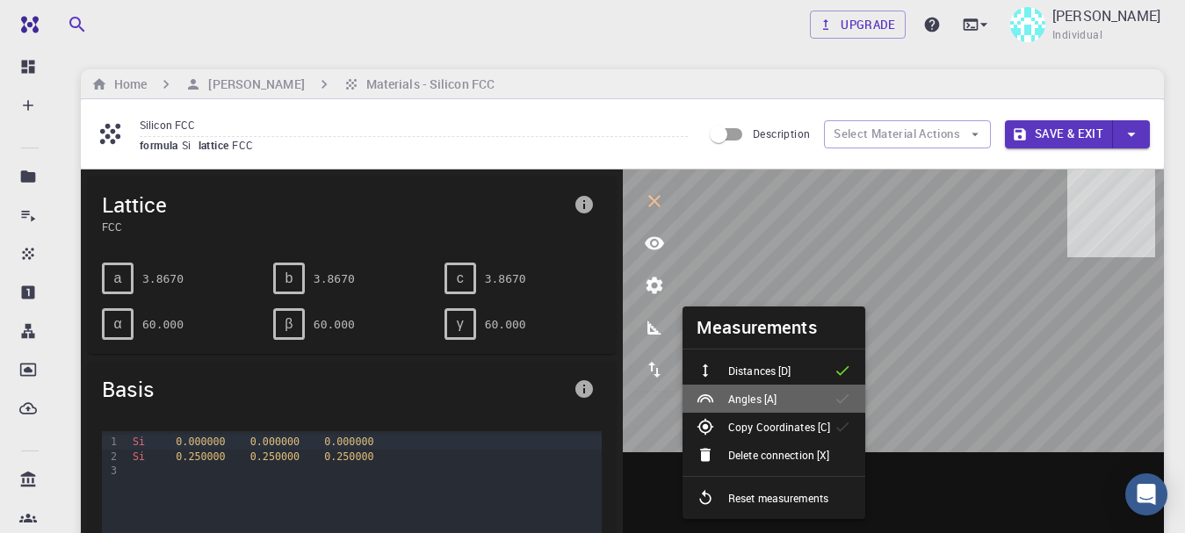
click at [800, 402] on li "Angles [A]" at bounding box center [774, 399] width 183 height 28
click at [939, 456] on div at bounding box center [894, 443] width 542 height 546
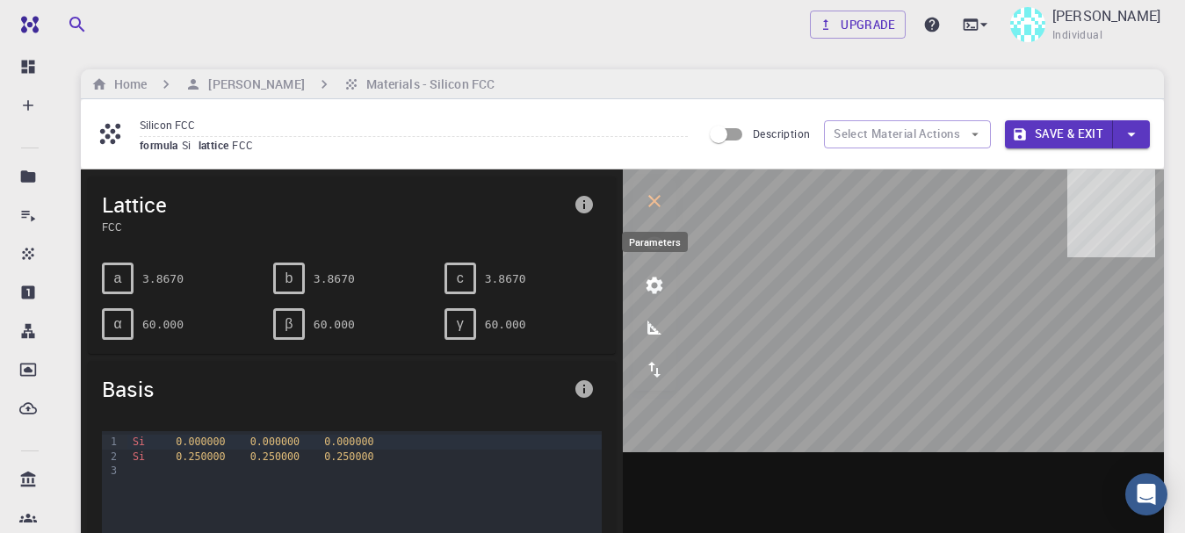
click at [653, 284] on icon "parameters" at bounding box center [654, 285] width 21 height 21
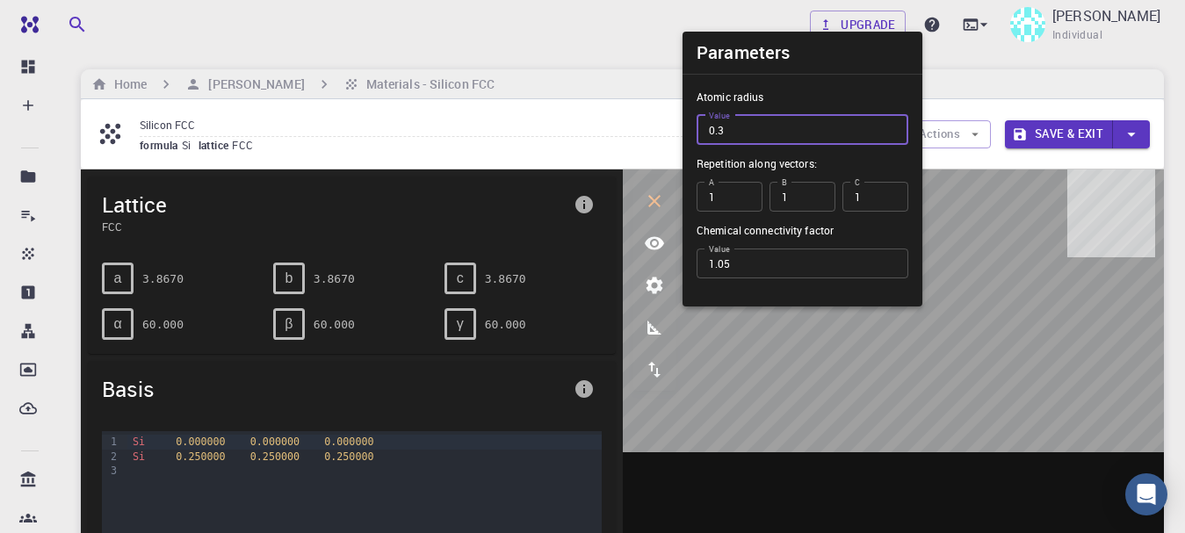
click at [891, 123] on input "0.3" at bounding box center [803, 130] width 212 height 30
click at [891, 123] on input "0.4" at bounding box center [803, 130] width 212 height 30
type input "0.5"
click at [891, 123] on input "0.5" at bounding box center [803, 130] width 212 height 30
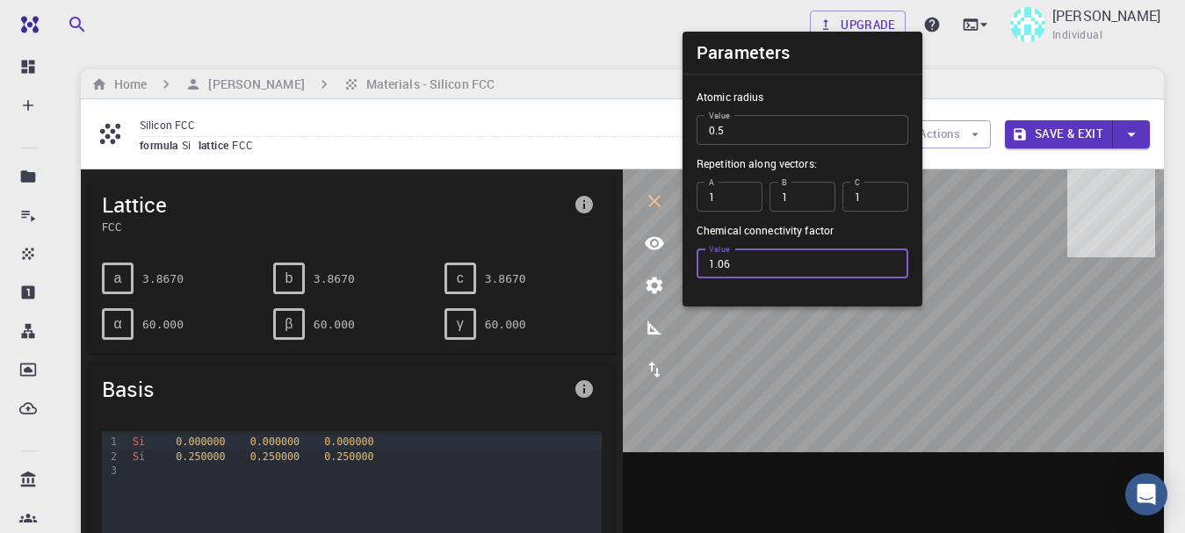
type input "1.06"
click at [888, 257] on input "1.06" at bounding box center [803, 264] width 212 height 30
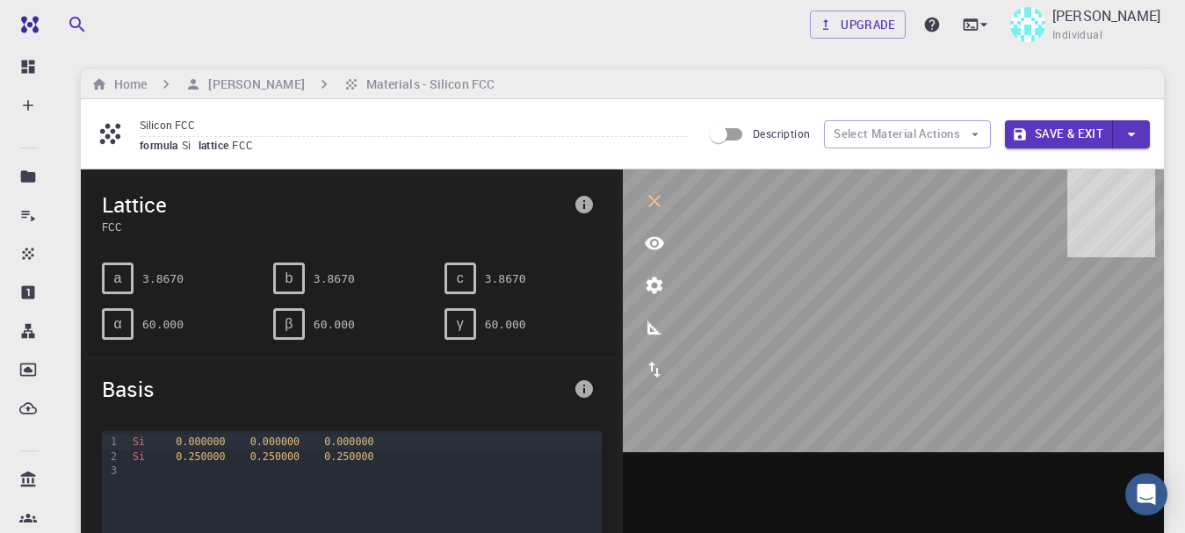
click at [582, 203] on icon "info" at bounding box center [584, 205] width 18 height 18
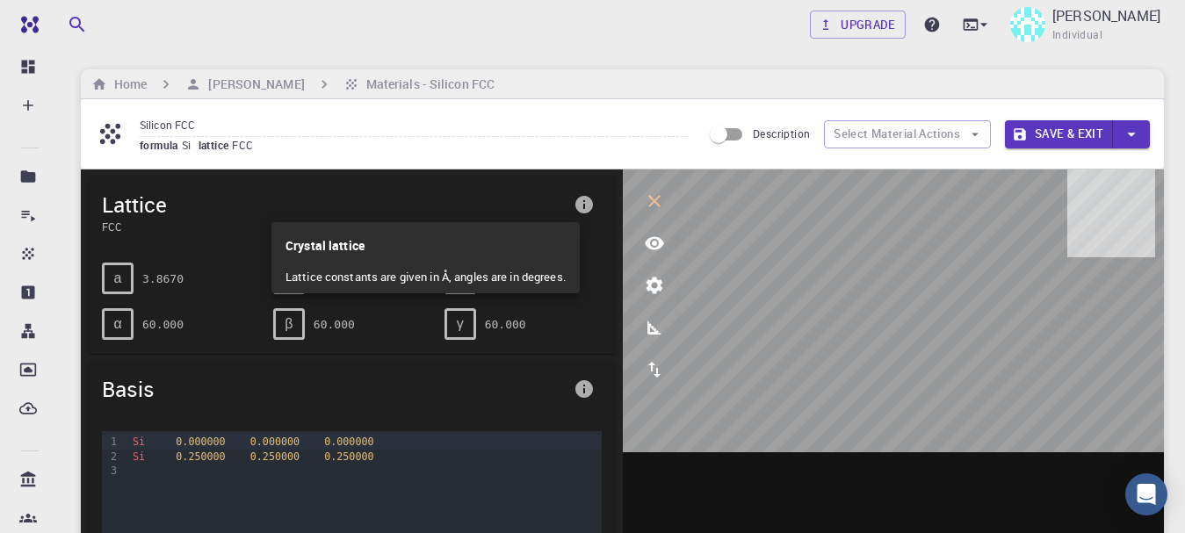
click at [351, 284] on p "Lattice constants are given in Å, angles are in degrees." at bounding box center [426, 278] width 280 height 32
click at [345, 247] on p "Crystal lattice" at bounding box center [426, 242] width 280 height 40
click at [744, 278] on div at bounding box center [592, 266] width 1185 height 533
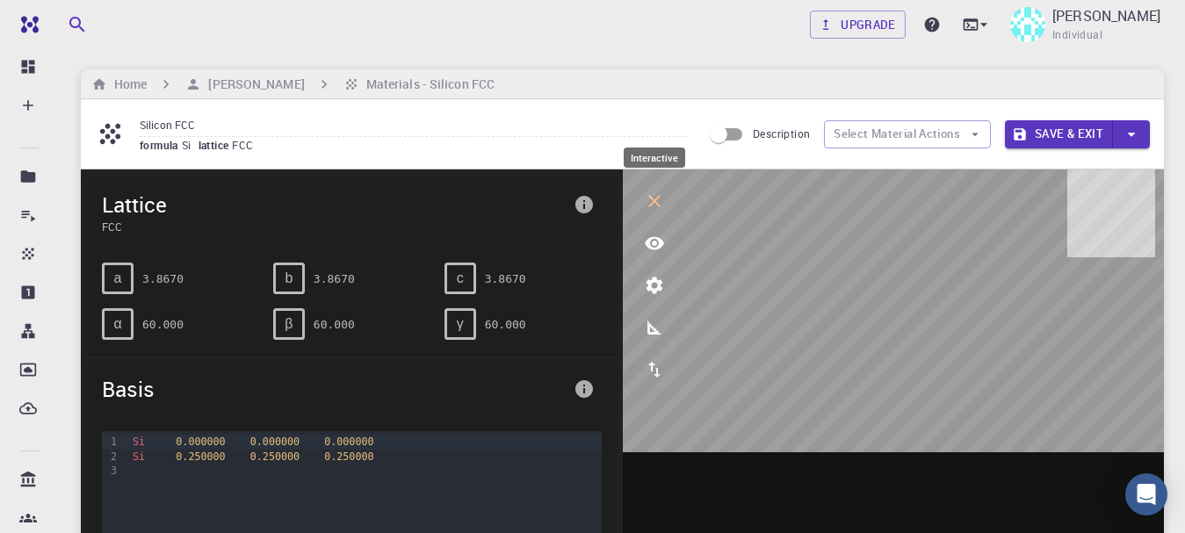
click at [657, 198] on icon "interactive" at bounding box center [654, 201] width 12 height 12
click at [908, 378] on div at bounding box center [894, 443] width 542 height 546
drag, startPoint x: 908, startPoint y: 378, endPoint x: 1008, endPoint y: 377, distance: 100.2
click at [1008, 377] on div at bounding box center [894, 443] width 542 height 546
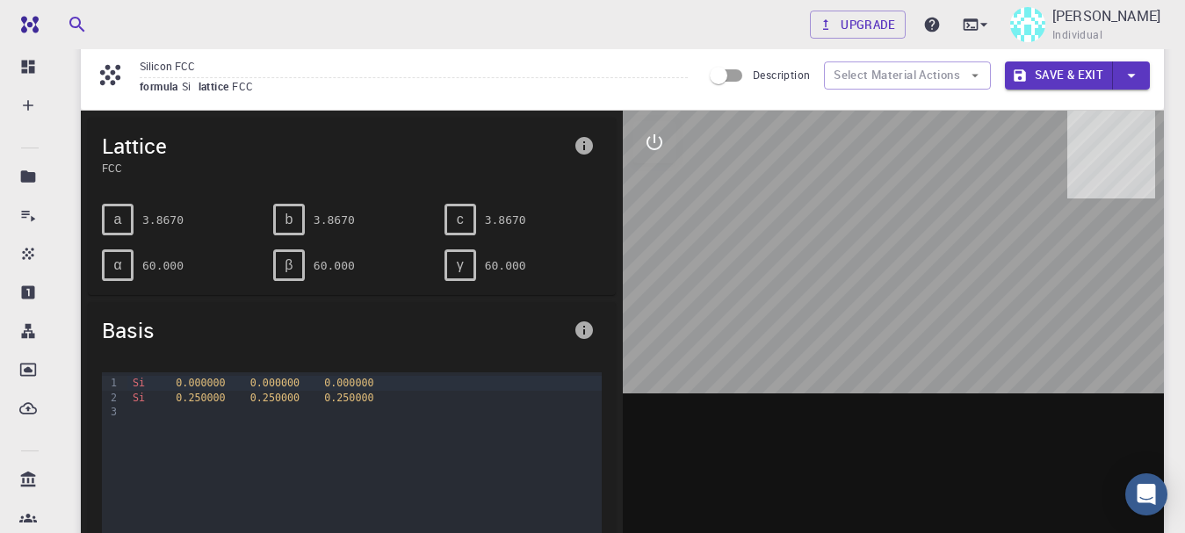
scroll to position [70, 0]
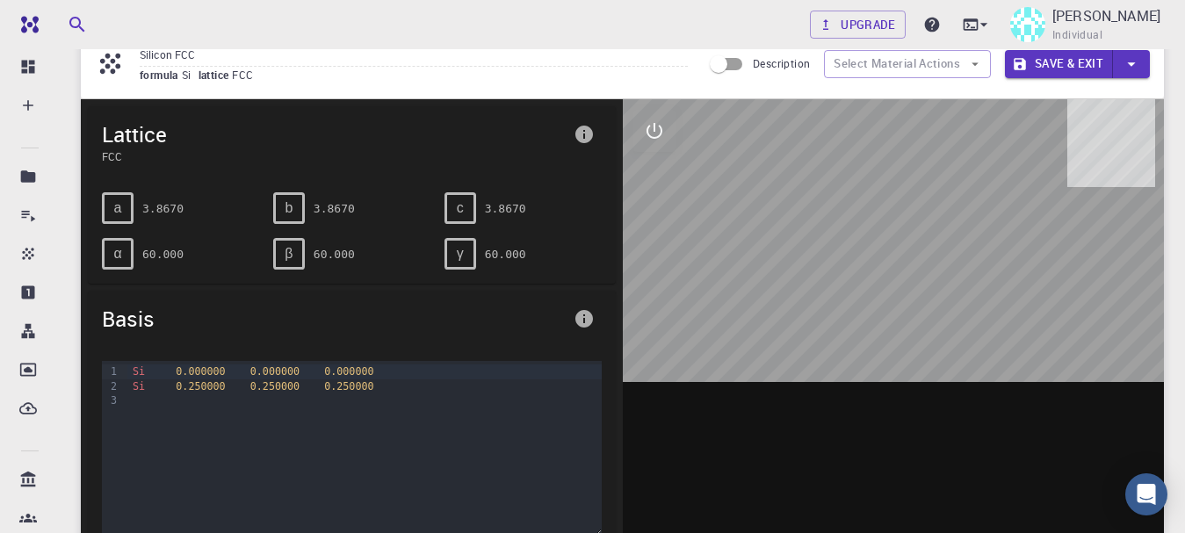
click at [584, 311] on icon "info" at bounding box center [584, 319] width 18 height 18
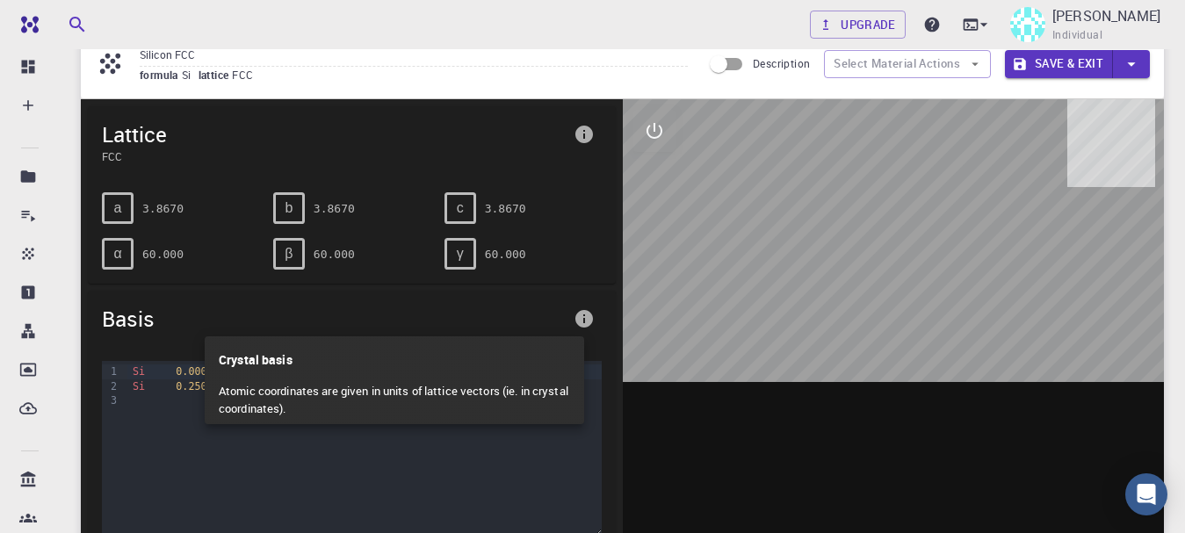
click at [653, 413] on div at bounding box center [592, 266] width 1185 height 533
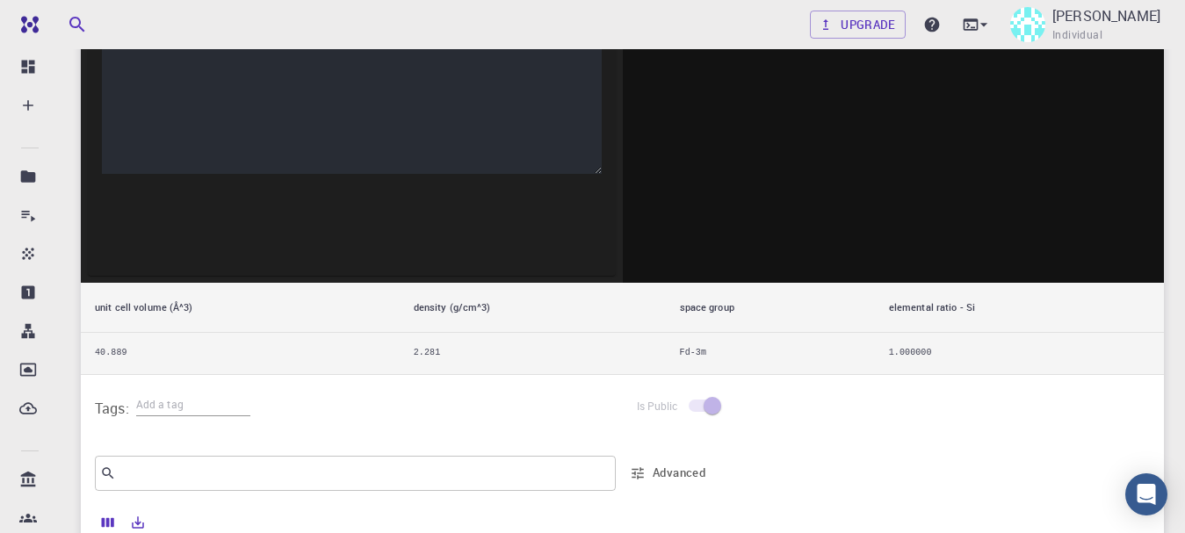
scroll to position [0, 0]
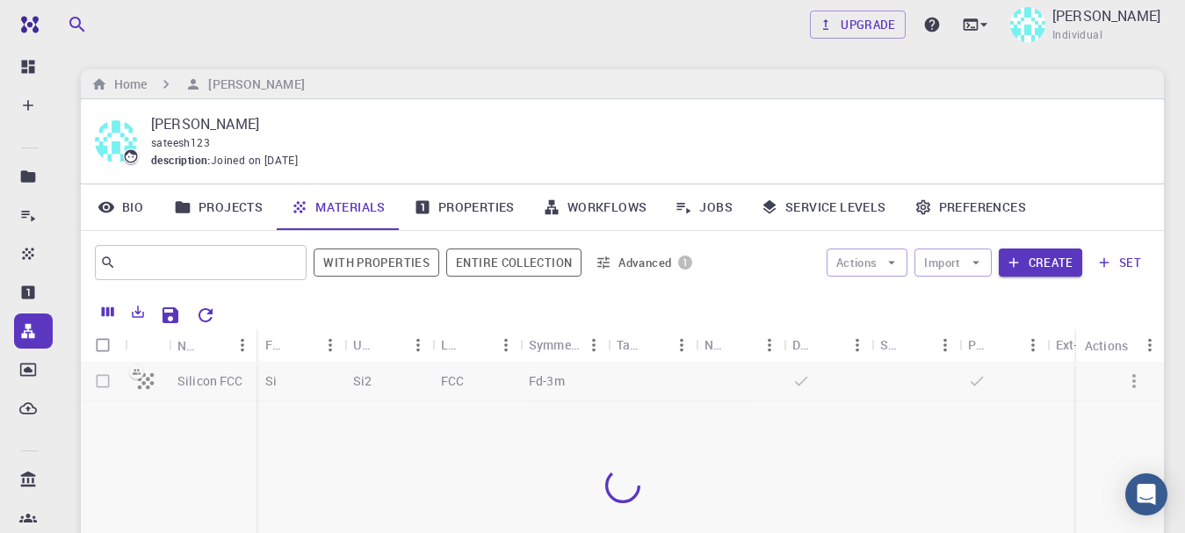
scroll to position [70, 0]
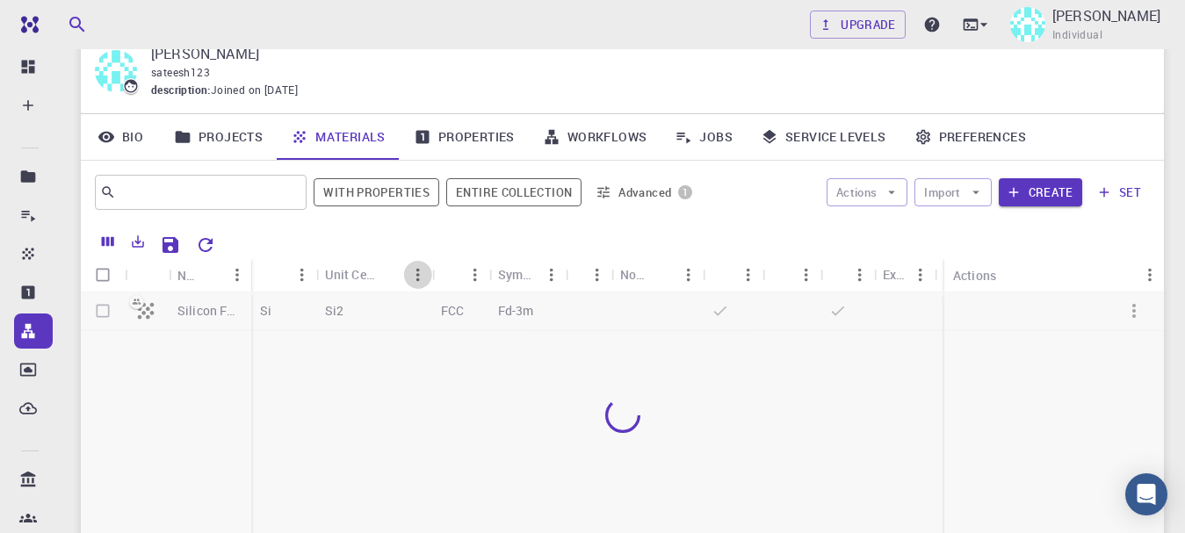
click at [417, 281] on icon "Menu" at bounding box center [418, 275] width 4 height 13
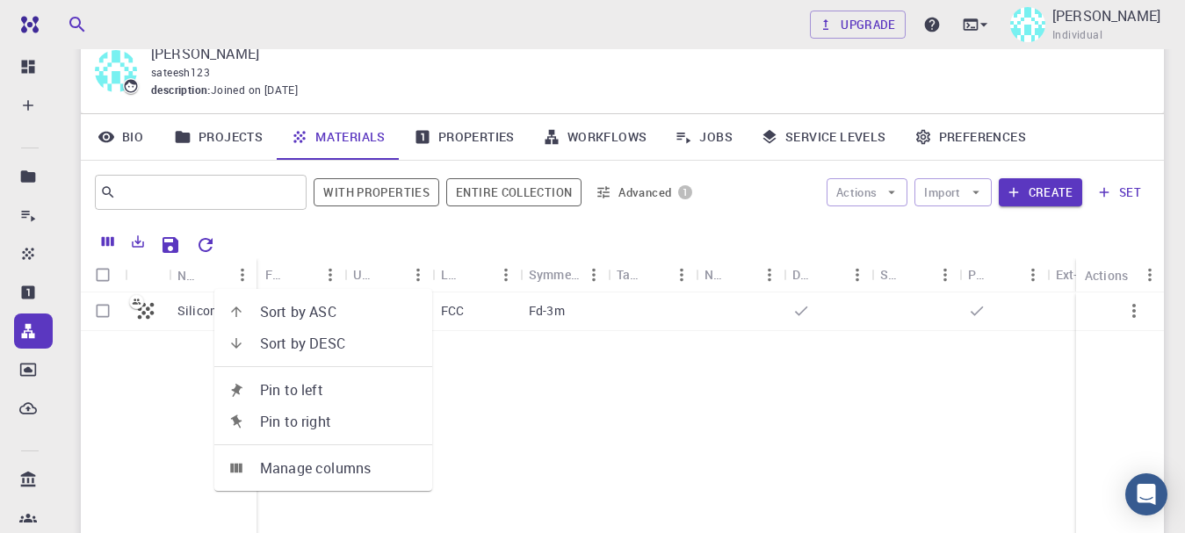
click at [461, 417] on div "Silicon FCC Si Si2 FCC Fd-3m" at bounding box center [696, 423] width 1230 height 261
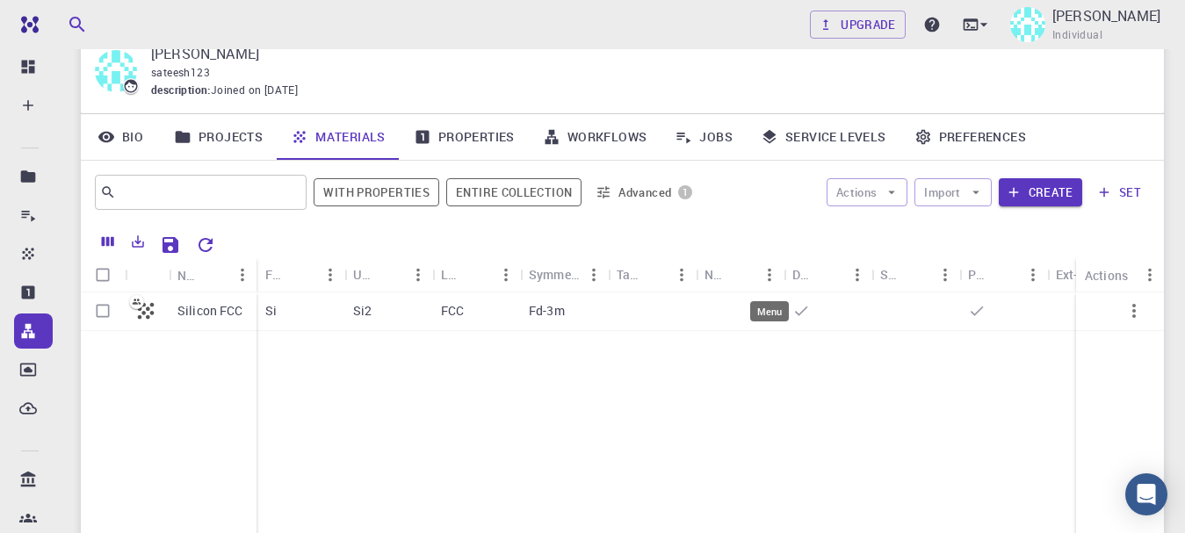
click at [771, 275] on icon "Menu" at bounding box center [770, 275] width 4 height 13
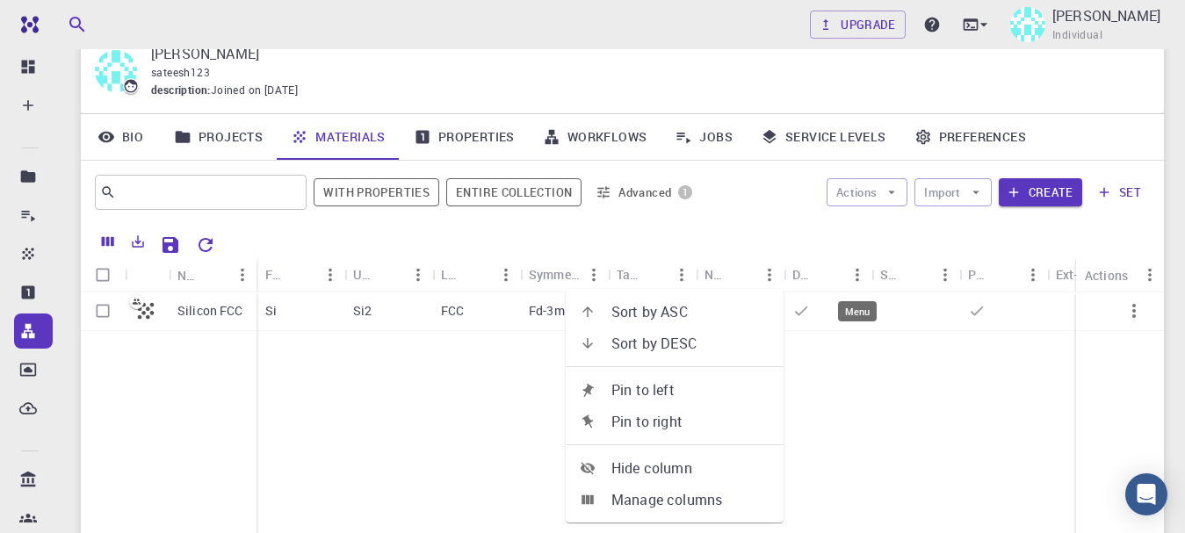
click at [862, 275] on icon "Menu" at bounding box center [857, 274] width 19 height 19
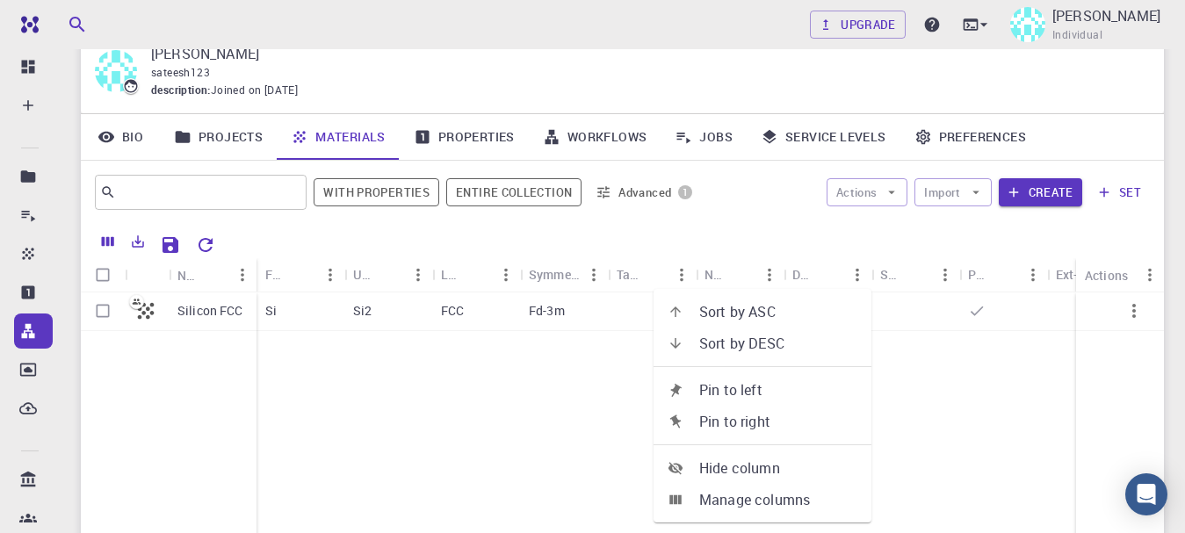
click at [939, 272] on icon "Menu" at bounding box center [945, 274] width 19 height 19
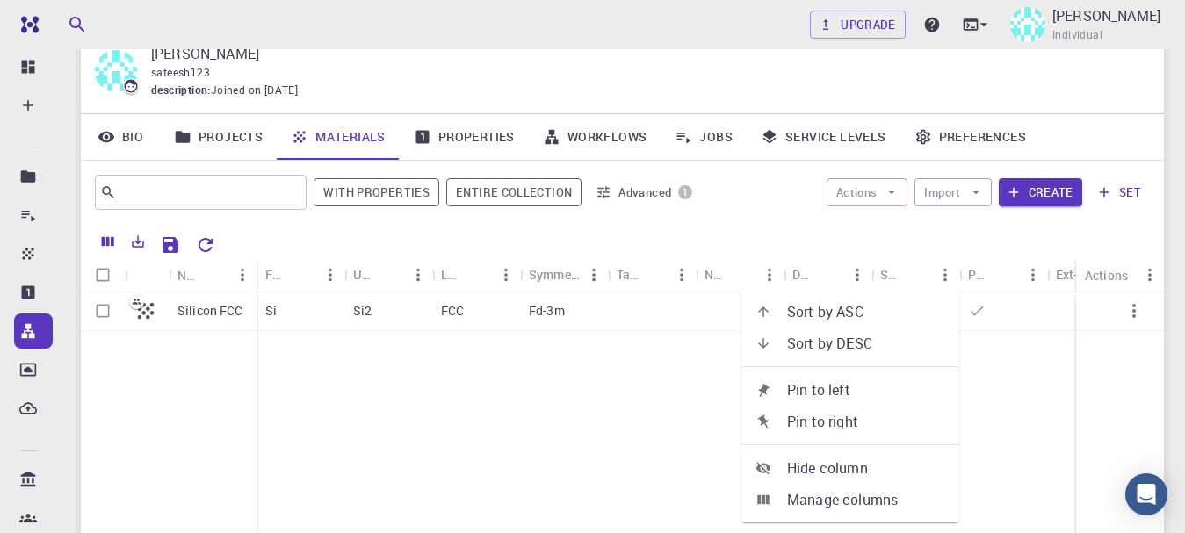
click at [1026, 272] on icon "Menu" at bounding box center [1033, 274] width 19 height 19
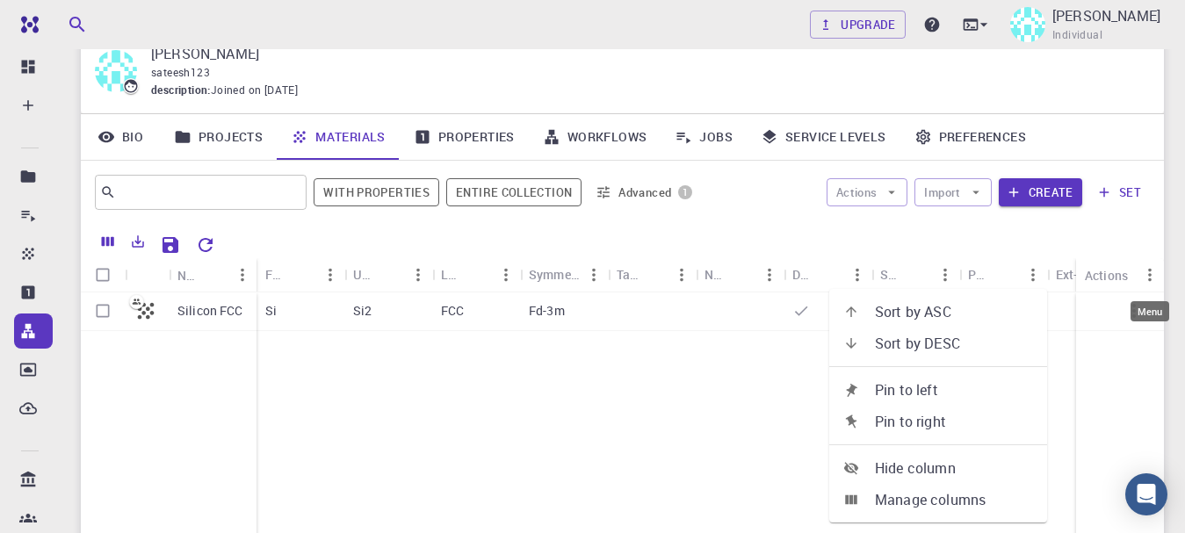
click at [1147, 280] on icon "Menu" at bounding box center [1149, 274] width 19 height 19
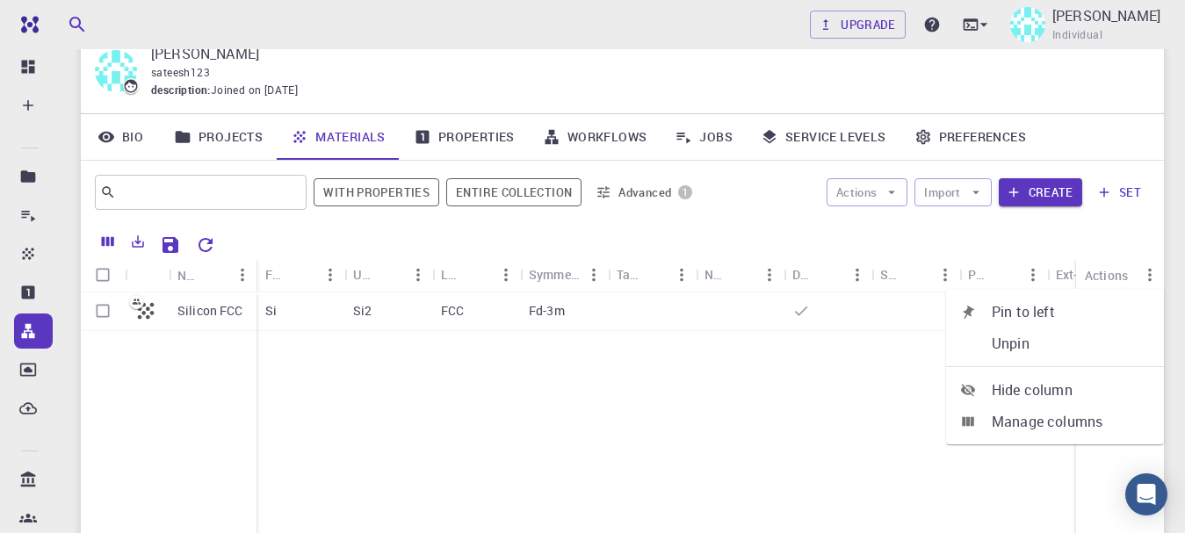
click at [676, 276] on icon "Menu" at bounding box center [681, 274] width 19 height 19
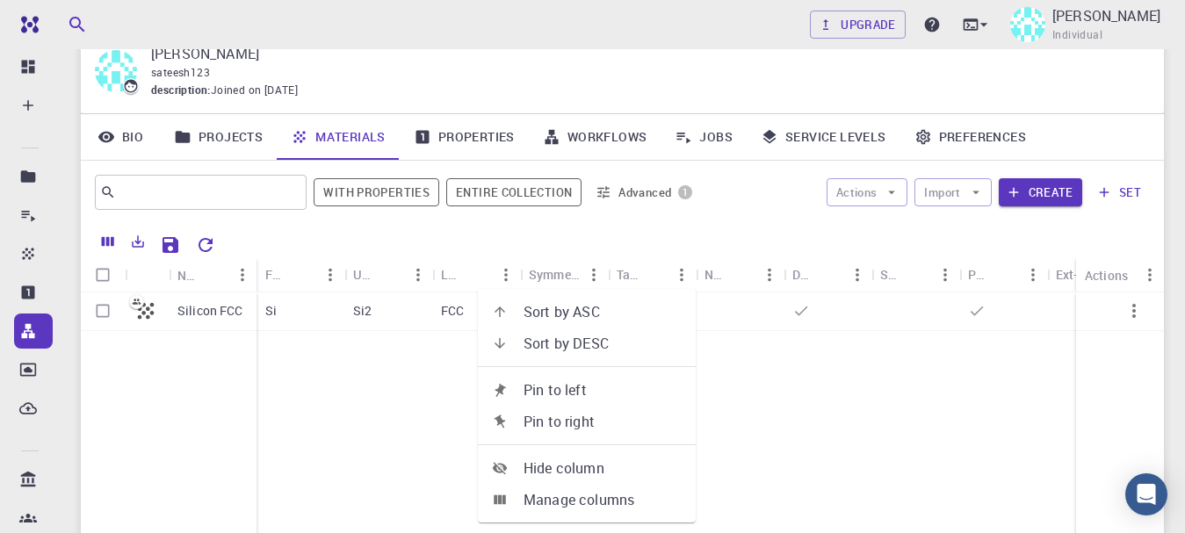
click at [742, 447] on div "Silicon FCC Si Si2 FCC Fd-3m" at bounding box center [696, 423] width 1230 height 261
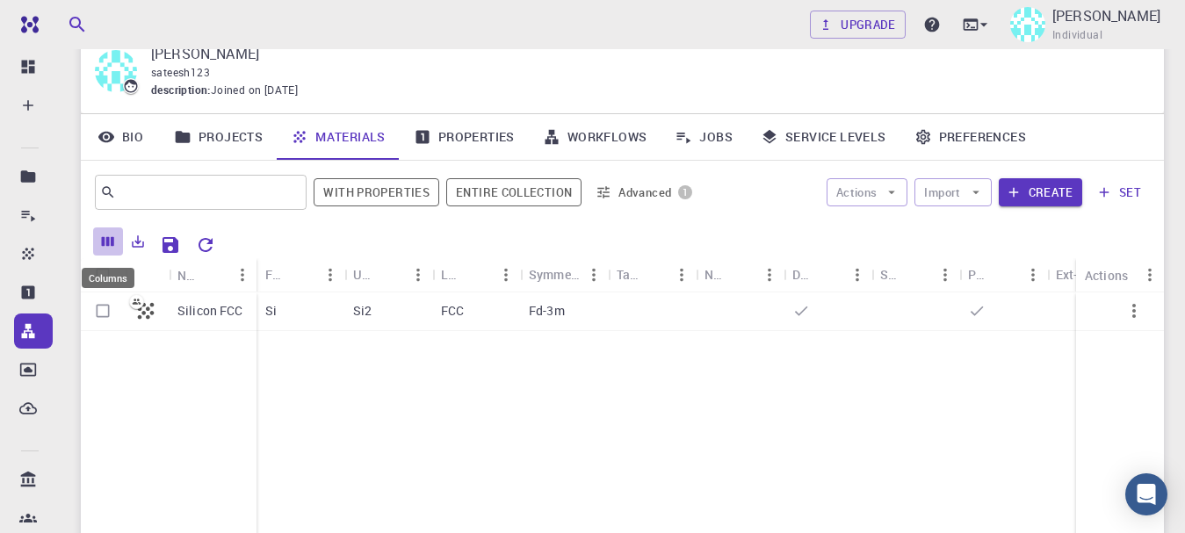
click at [111, 237] on icon "Columns" at bounding box center [108, 242] width 16 height 16
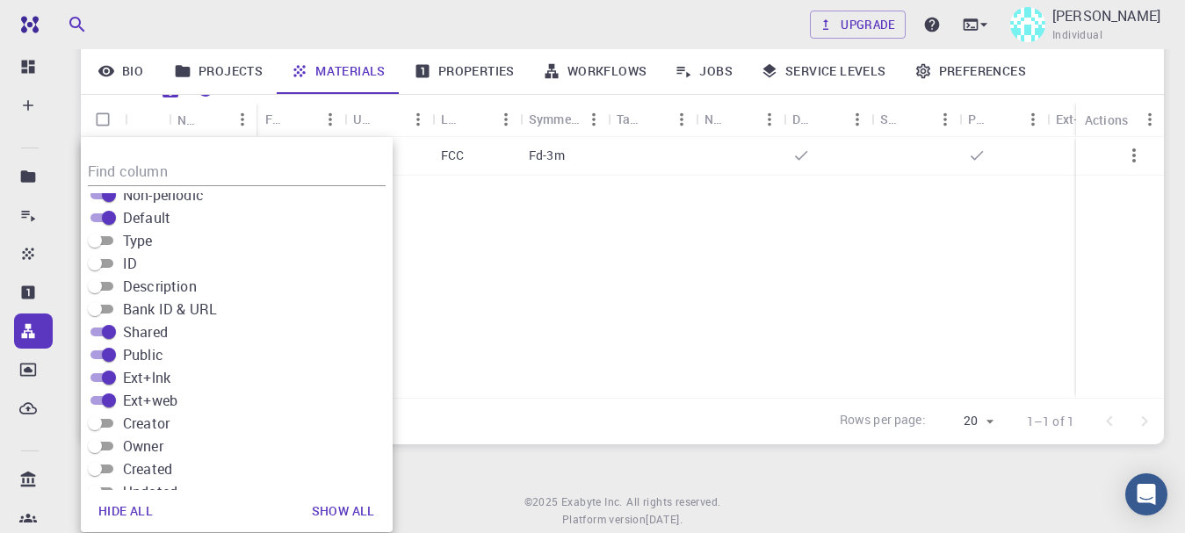
scroll to position [0, 0]
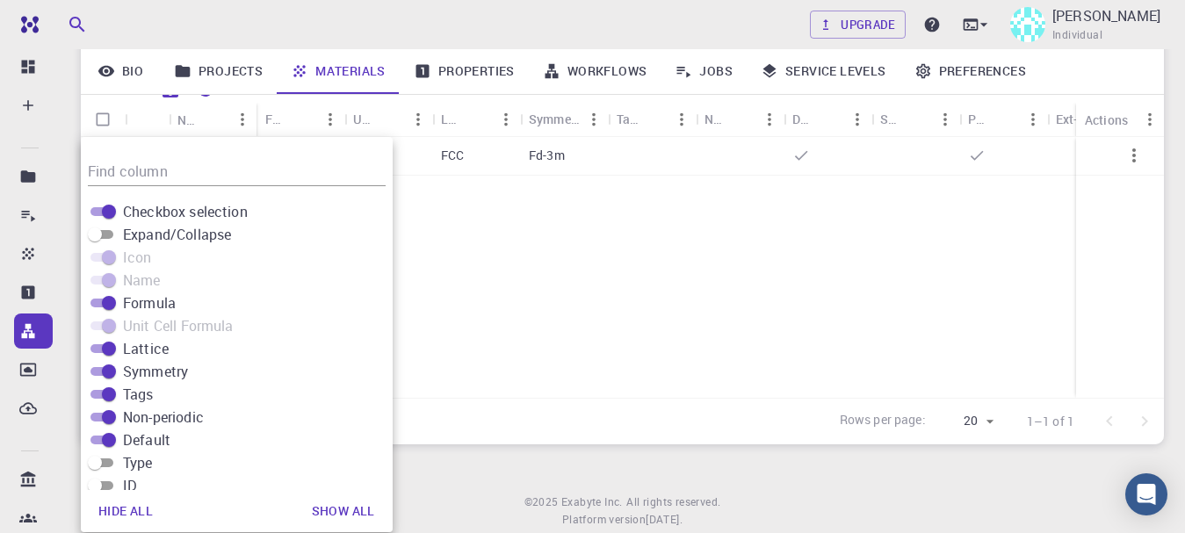
click at [92, 237] on input "Expand/Collapse" at bounding box center [94, 234] width 63 height 21
checkbox input "true"
click at [105, 460] on input "Type" at bounding box center [94, 462] width 63 height 21
checkbox input "true"
click at [102, 478] on input "ID" at bounding box center [94, 485] width 63 height 21
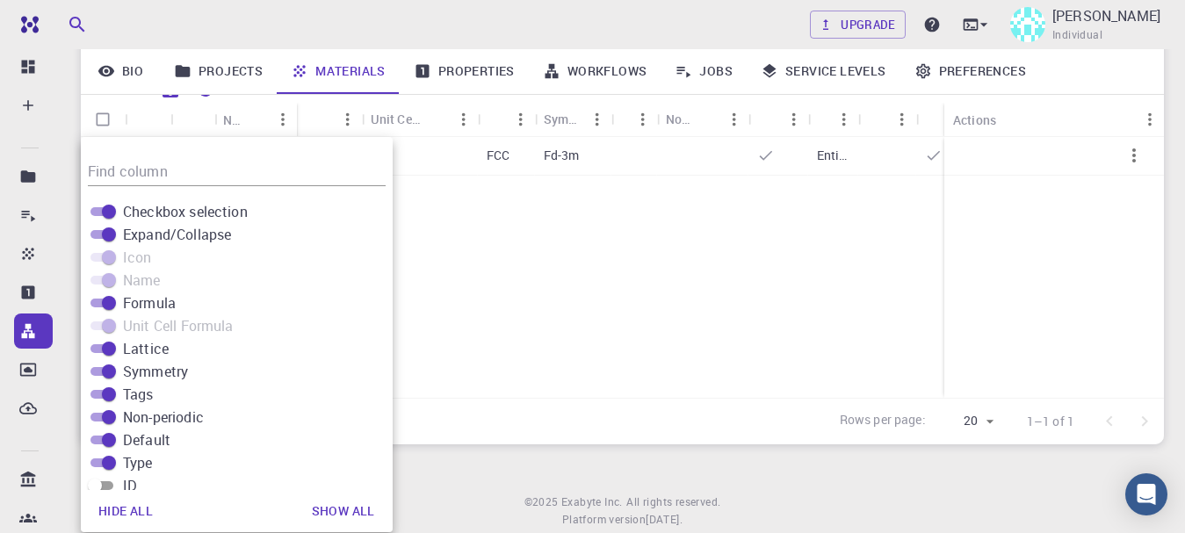
checkbox input "true"
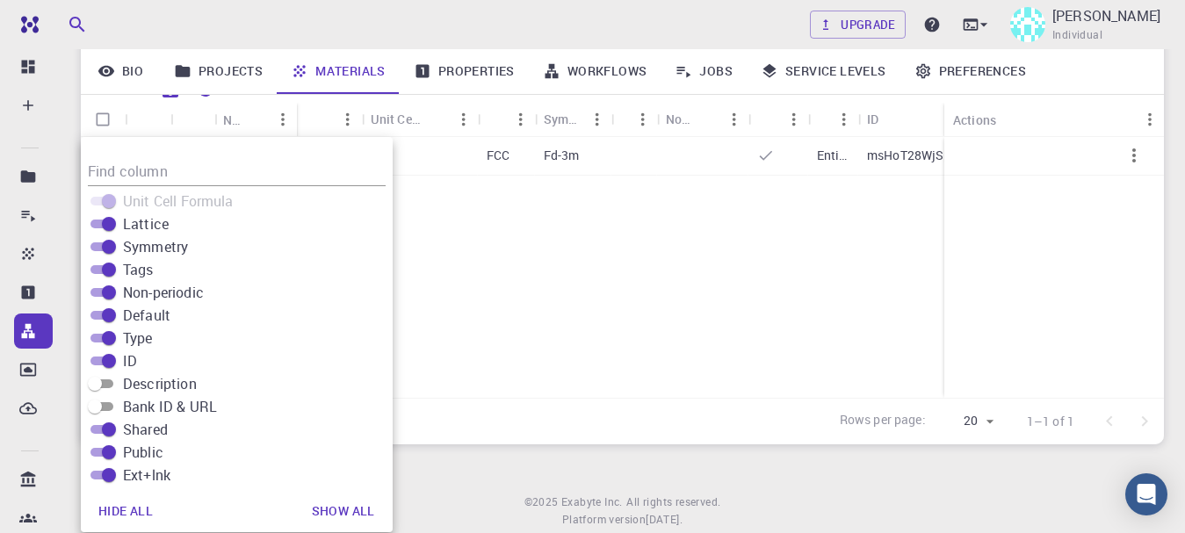
scroll to position [211, 0]
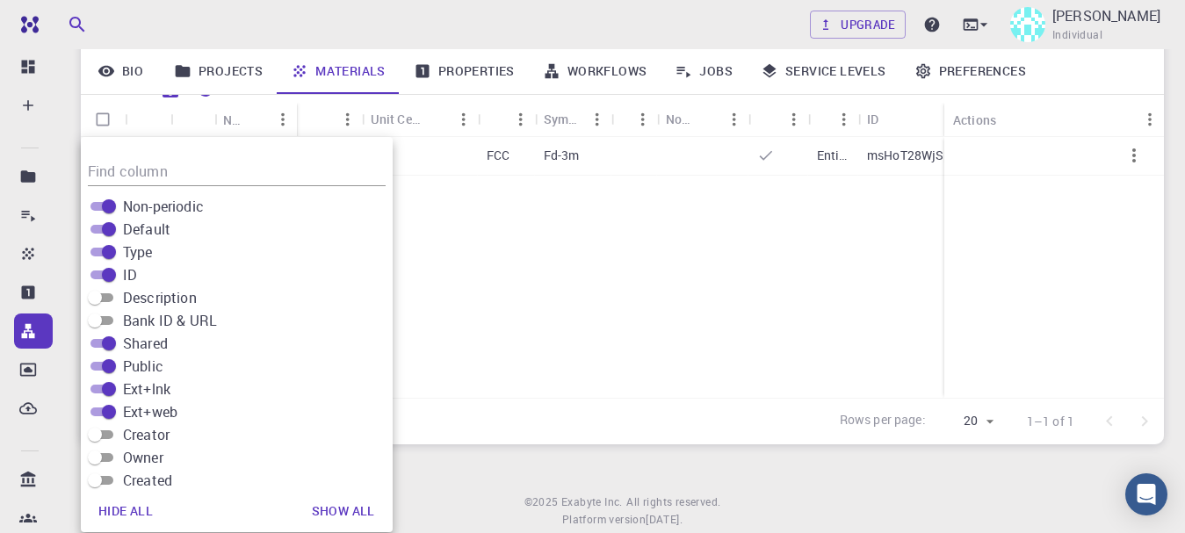
click at [97, 294] on input "Description" at bounding box center [94, 297] width 63 height 21
checkbox input "true"
click at [105, 322] on input "Bank ID & URL" at bounding box center [94, 320] width 63 height 21
checkbox input "true"
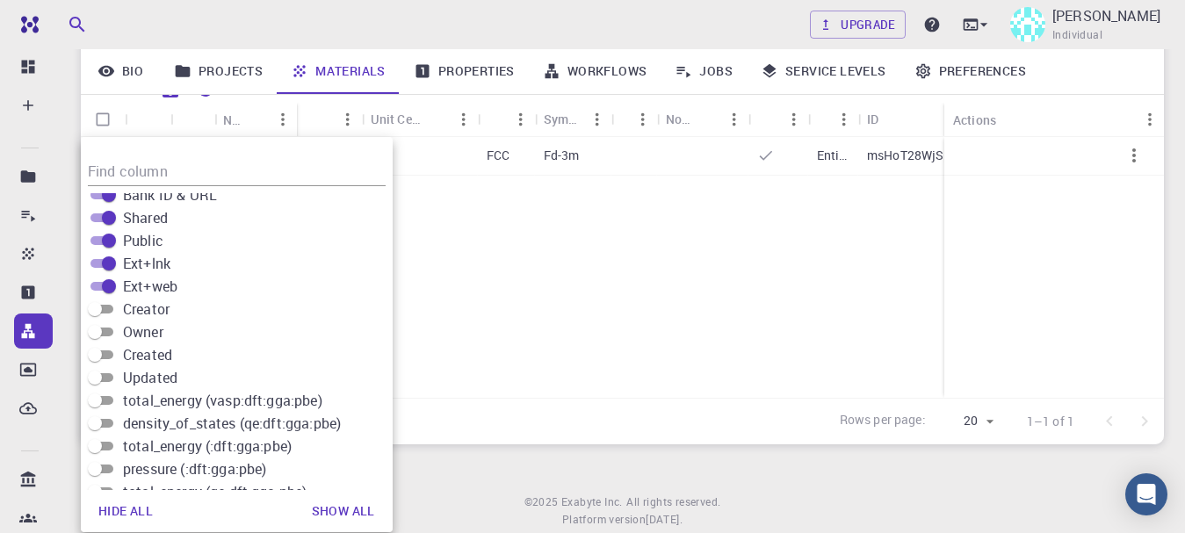
scroll to position [316, 0]
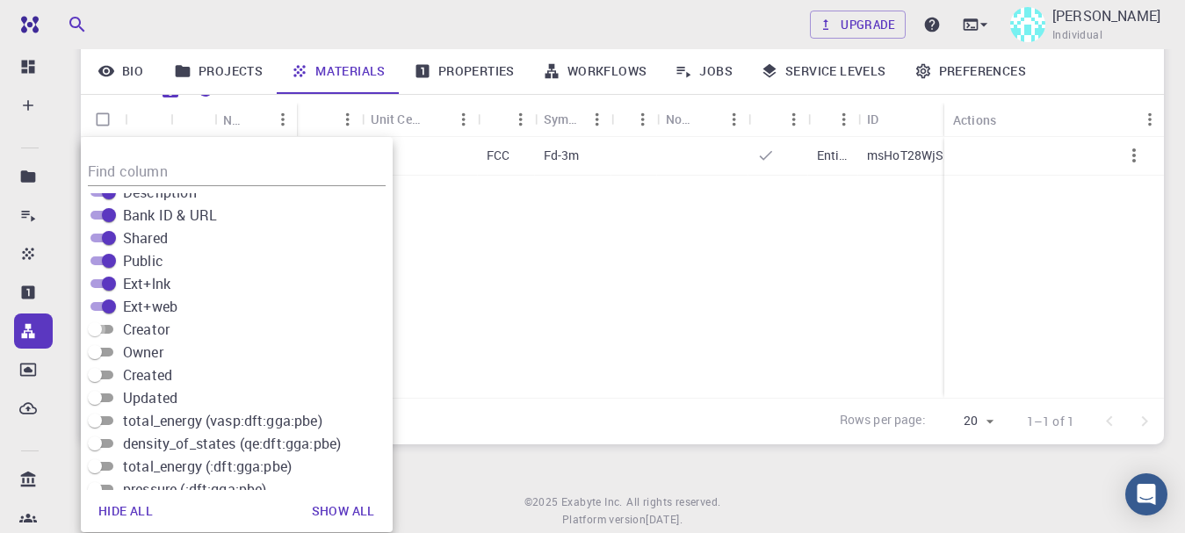
click at [97, 332] on input "Creator" at bounding box center [94, 329] width 63 height 21
checkbox input "true"
click at [97, 351] on input "Owner" at bounding box center [94, 352] width 63 height 21
checkbox input "true"
click at [98, 373] on input "Created" at bounding box center [94, 375] width 63 height 21
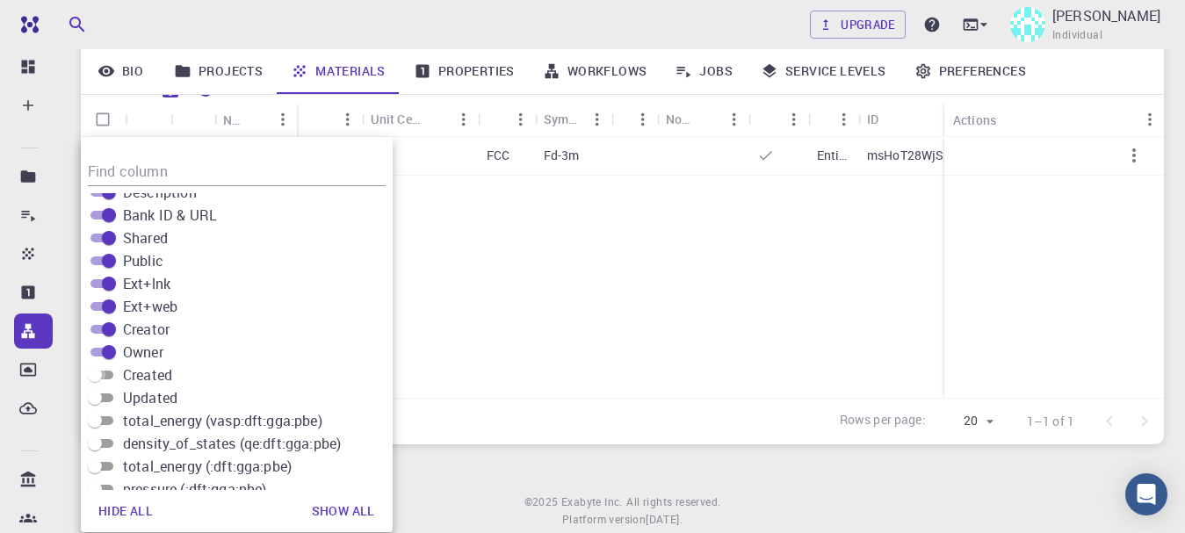
checkbox input "true"
click at [101, 421] on input "total_energy (vasp:dft:gga:pbe)" at bounding box center [94, 420] width 63 height 21
checkbox input "true"
click at [105, 443] on input "density_of_states (qe:dft:gga:pbe)" at bounding box center [94, 443] width 63 height 21
checkbox input "true"
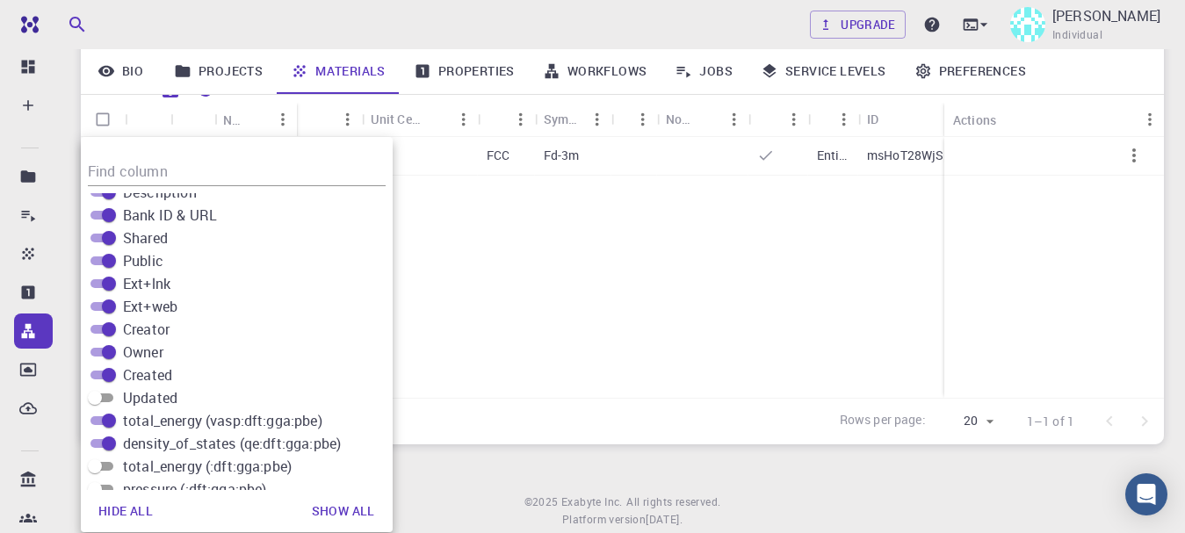
click at [105, 460] on input "total_energy (:dft:gga:pbe)" at bounding box center [94, 466] width 63 height 21
checkbox input "true"
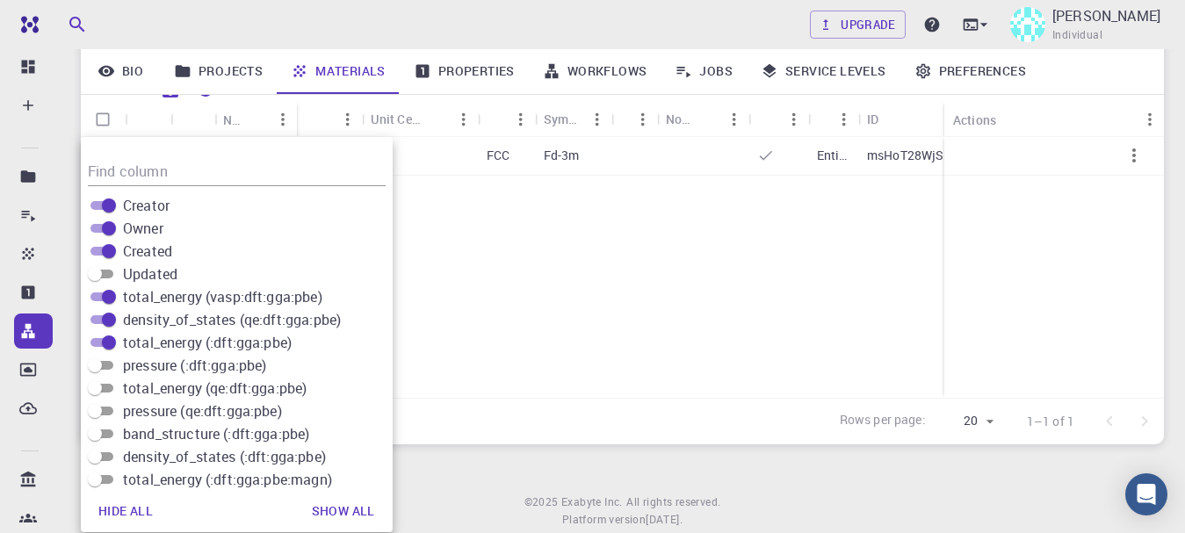
scroll to position [492, 0]
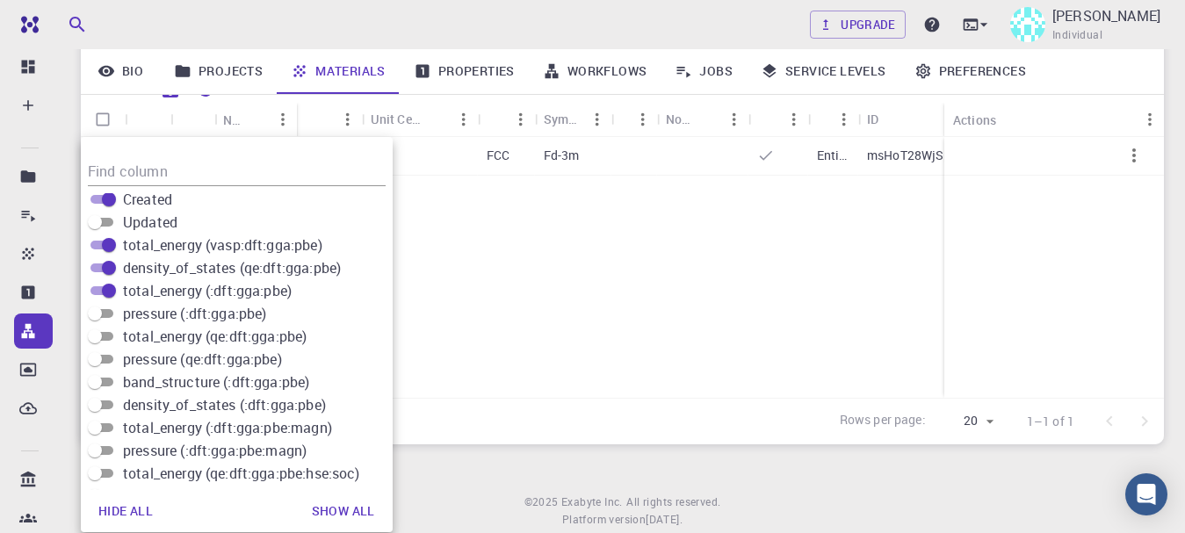
click at [107, 317] on input "pressure (:dft:gga:pbe)" at bounding box center [94, 313] width 63 height 21
checkbox input "true"
click at [108, 345] on input "total_energy (qe:dft:gga:pbe)" at bounding box center [94, 336] width 63 height 21
checkbox input "true"
click at [110, 365] on input "pressure (qe:dft:gga:pbe)" at bounding box center [94, 359] width 63 height 21
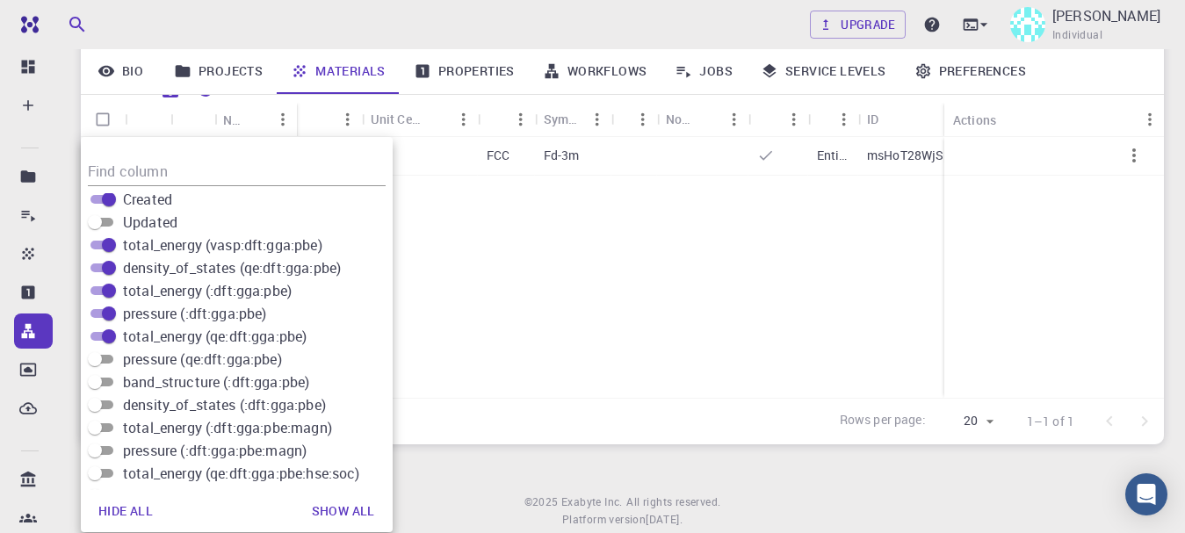
checkbox input "true"
click at [109, 385] on input "band_structure (:dft:gga:pbe)" at bounding box center [94, 382] width 63 height 21
checkbox input "true"
click at [108, 405] on input "density_of_states (:dft:gga:pbe)" at bounding box center [94, 404] width 63 height 21
checkbox input "true"
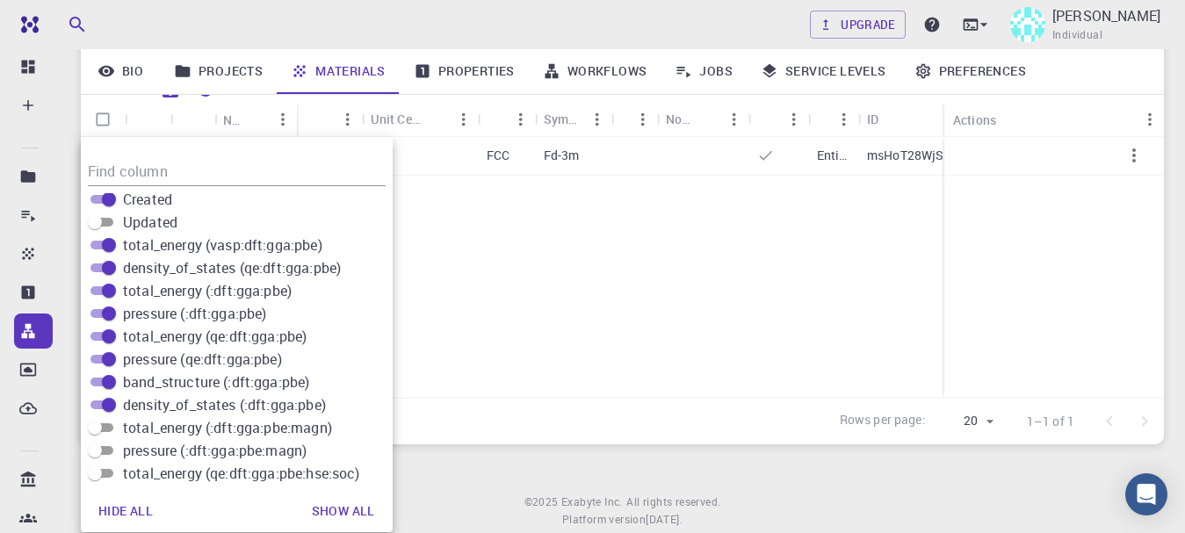
click at [108, 428] on input "total_energy (:dft:gga:pbe:magn)" at bounding box center [94, 427] width 63 height 21
checkbox input "true"
click at [108, 447] on input "pressure (:dft:gga:pbe:magn)" at bounding box center [94, 450] width 63 height 21
checkbox input "true"
click at [109, 474] on input "total_energy (qe:dft:gga:pbe:hse:soc)" at bounding box center [94, 473] width 63 height 21
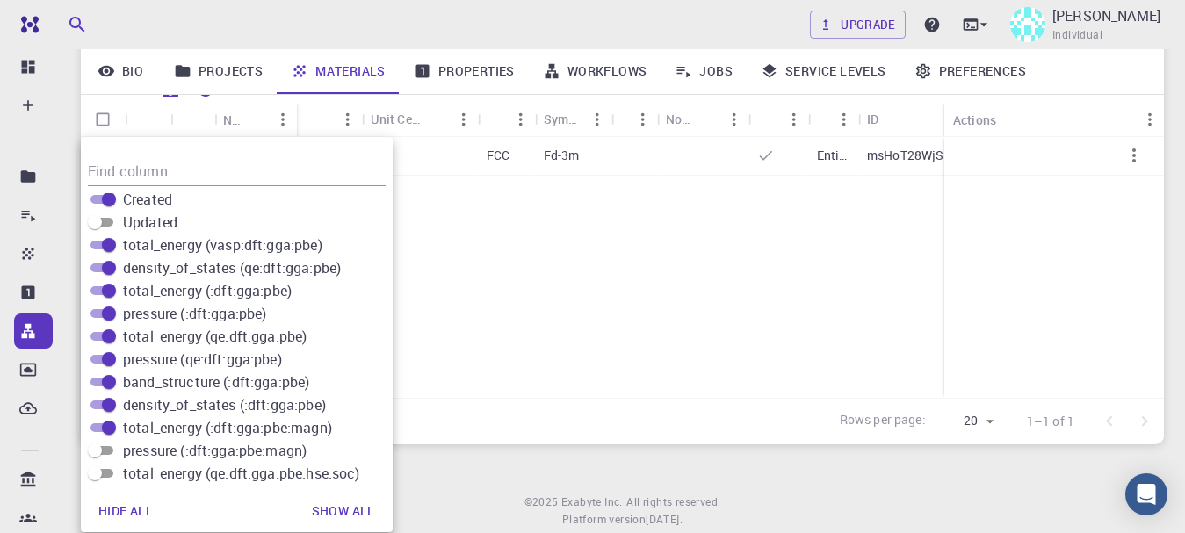
checkbox input "true"
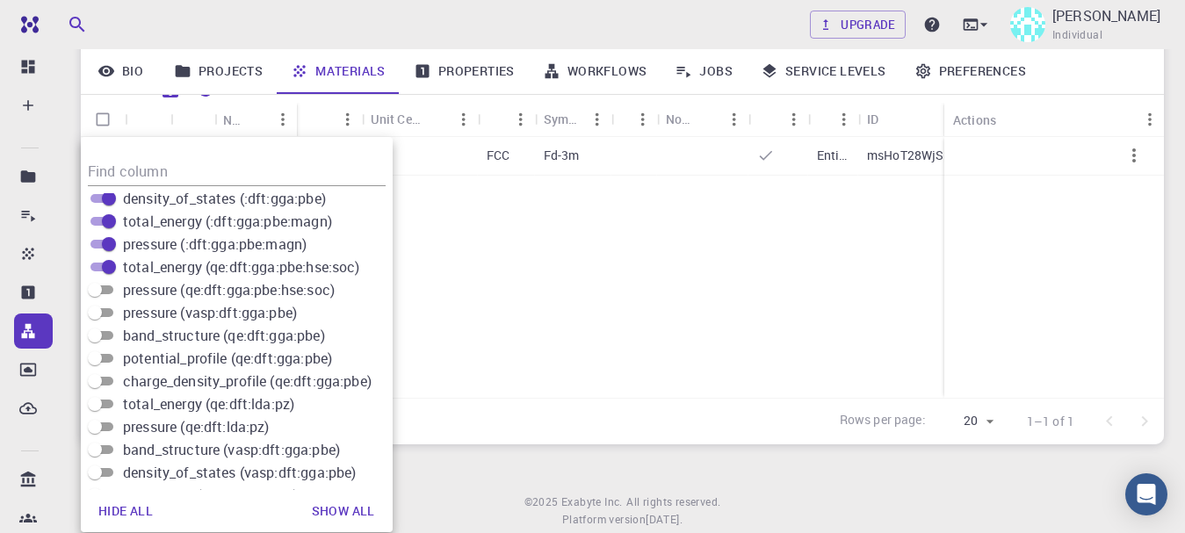
scroll to position [738, 0]
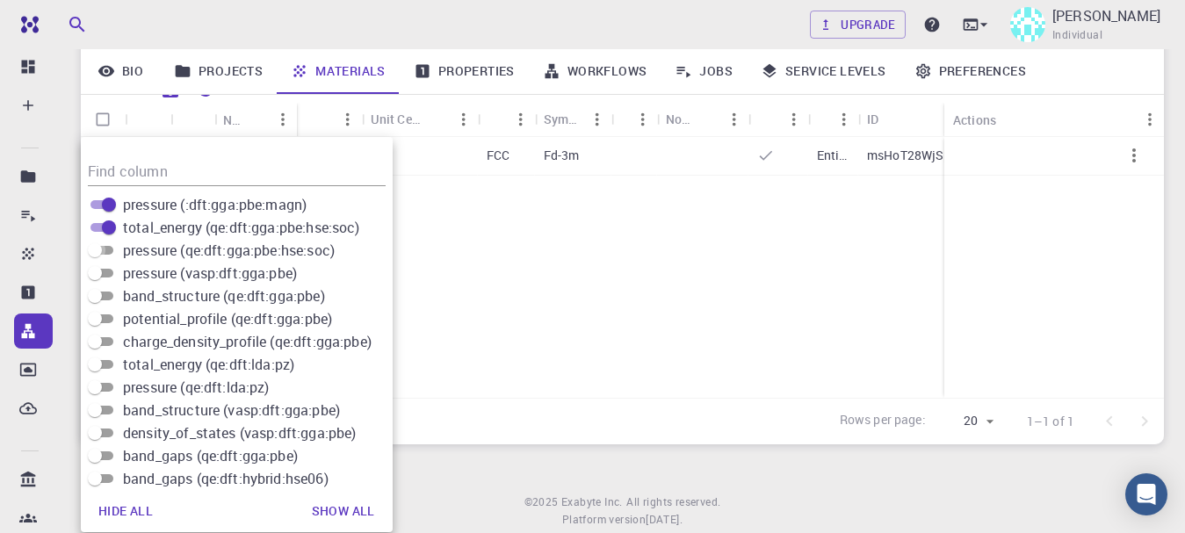
click at [102, 255] on input "pressure (qe:dft:gga:pbe:hse:soc)" at bounding box center [94, 250] width 63 height 21
checkbox input "true"
click at [100, 272] on input "pressure (vasp:dft:gga:pbe)" at bounding box center [94, 273] width 63 height 21
checkbox input "true"
click at [100, 300] on input "band_structure (qe:dft:gga:pbe)" at bounding box center [94, 296] width 63 height 21
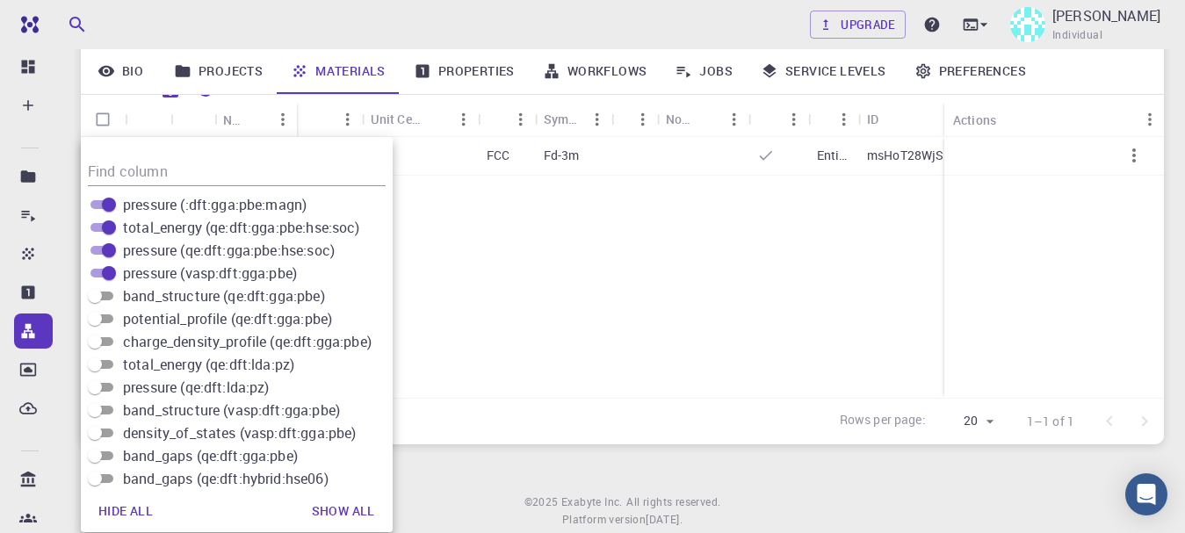
checkbox input "true"
click at [102, 323] on input "potential_profile (qe:dft:gga:pbe)" at bounding box center [94, 318] width 63 height 21
checkbox input "true"
click at [104, 338] on input "charge_density_profile (qe:dft:gga:pbe)" at bounding box center [94, 341] width 63 height 21
checkbox input "true"
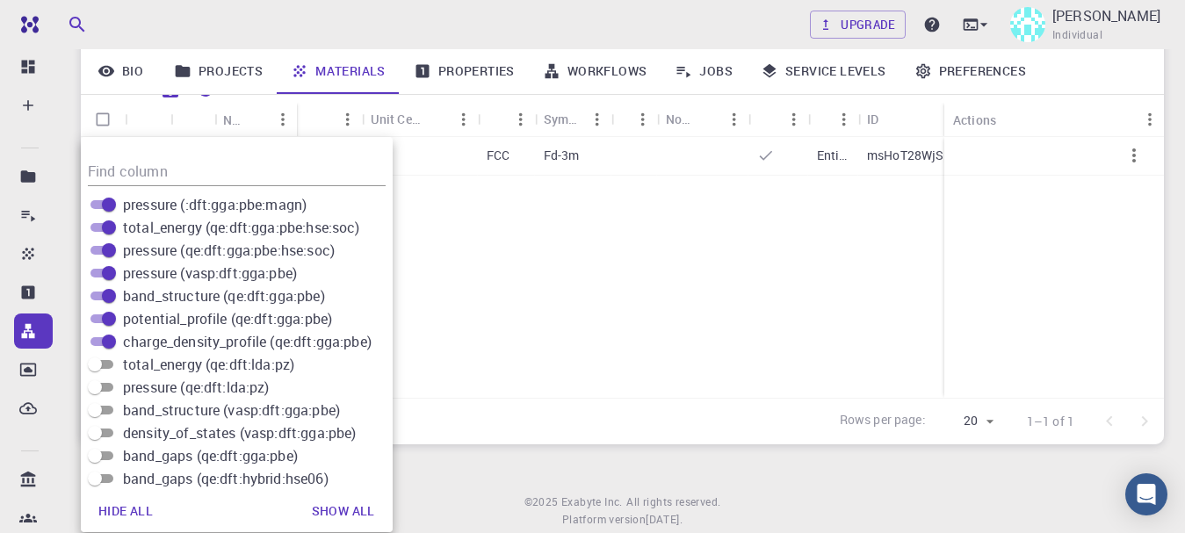
click at [105, 366] on input "total_energy (qe:dft:lda:pz)" at bounding box center [94, 364] width 63 height 21
checkbox input "true"
click at [102, 387] on input "pressure (qe:dft:lda:pz)" at bounding box center [94, 387] width 63 height 21
checkbox input "true"
click at [104, 402] on input "band_structure (vasp:dft:gga:pbe)" at bounding box center [94, 410] width 63 height 21
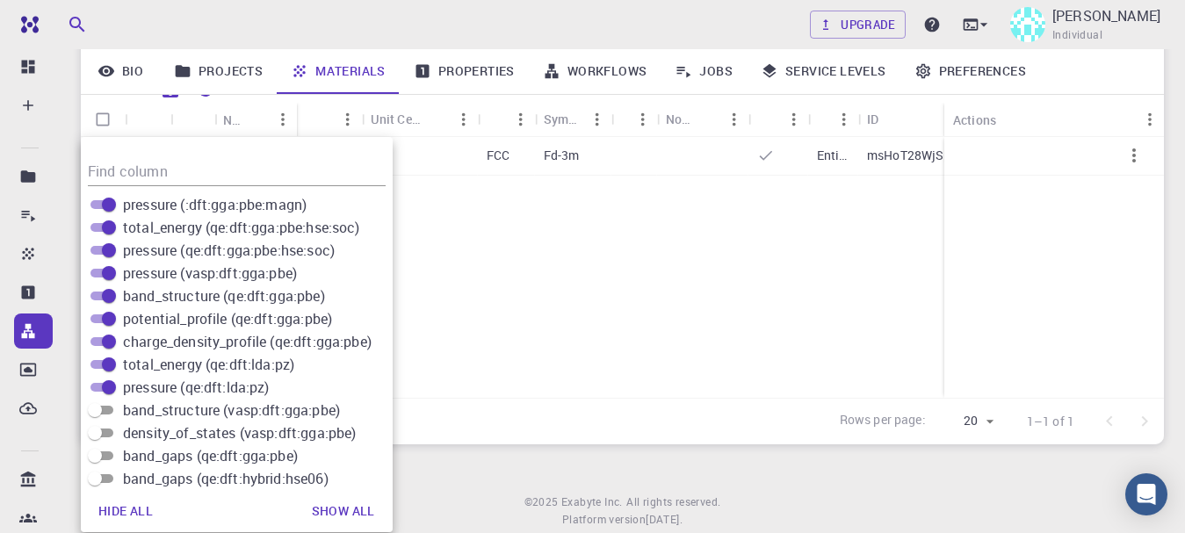
click at [105, 412] on input "band_structure (vasp:dft:gga:pbe)" at bounding box center [94, 410] width 63 height 21
checkbox input "false"
click at [105, 433] on input "density_of_states (vasp:dft:gga:pbe)" at bounding box center [94, 433] width 63 height 21
checkbox input "true"
click at [102, 418] on input "band_structure (vasp:dft:gga:pbe)" at bounding box center [94, 410] width 63 height 21
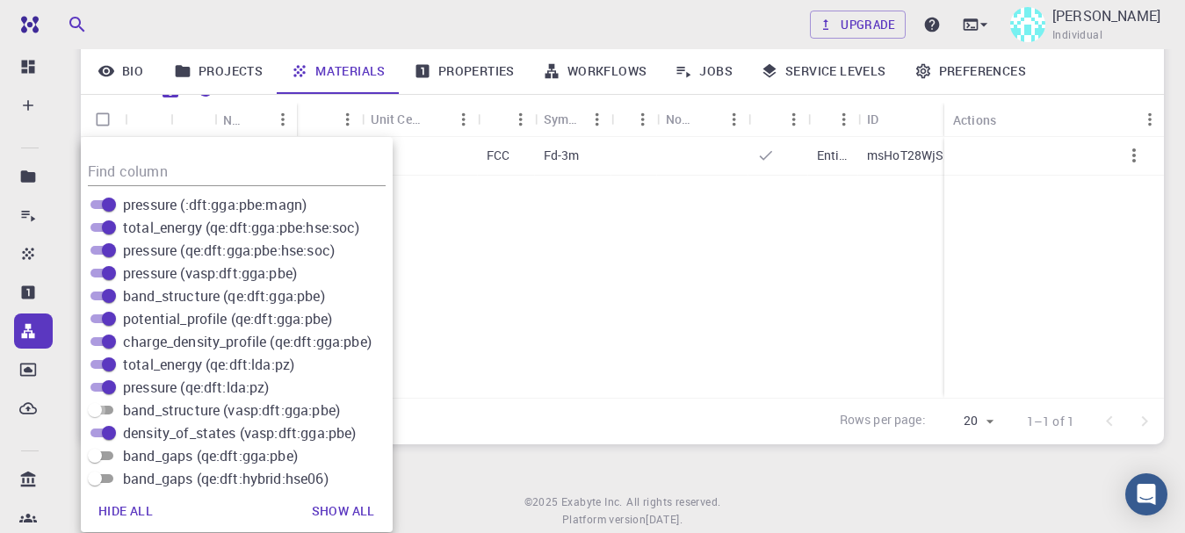
checkbox input "true"
click at [106, 459] on input "band_gaps (qe:dft:gga:pbe)" at bounding box center [94, 455] width 63 height 21
checkbox input "true"
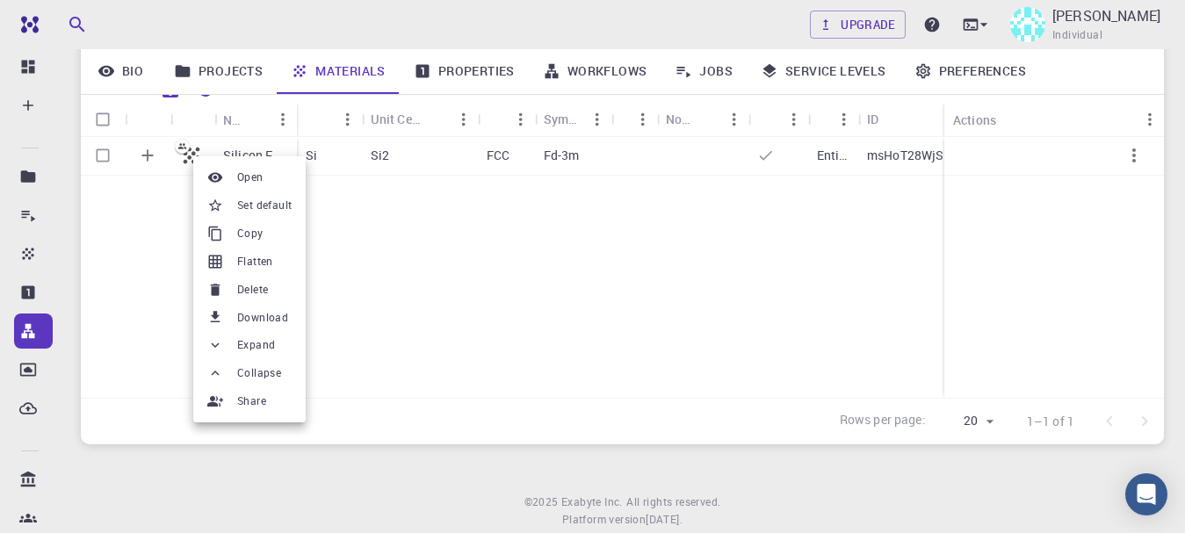
click at [256, 260] on span "Flatten" at bounding box center [255, 262] width 36 height 18
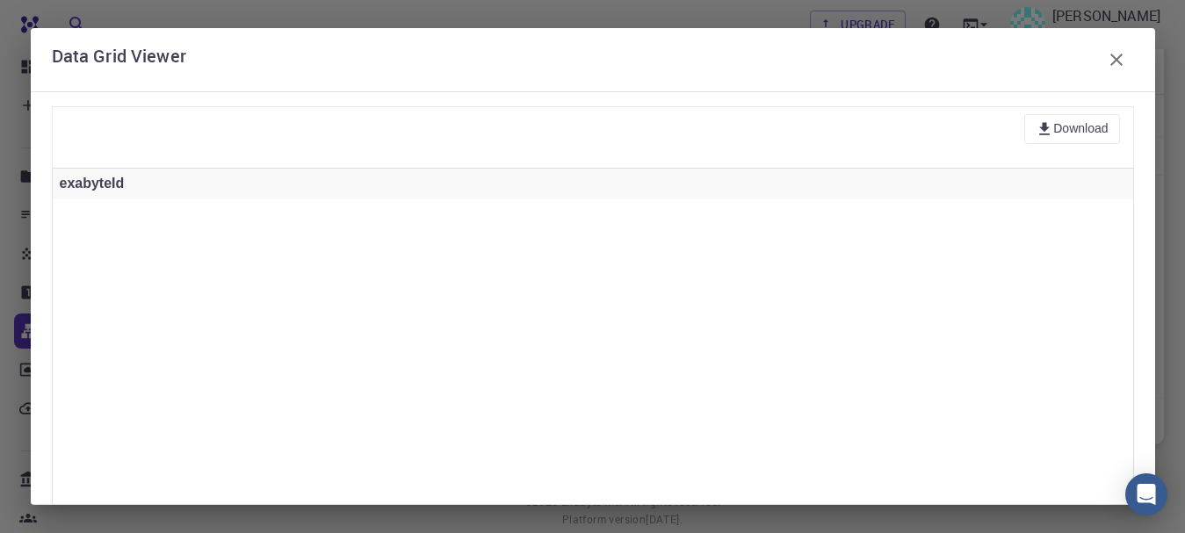
click at [1149, 321] on div "Download exabyteId" at bounding box center [593, 298] width 1125 height 414
click at [1120, 65] on icon "button" at bounding box center [1116, 59] width 21 height 21
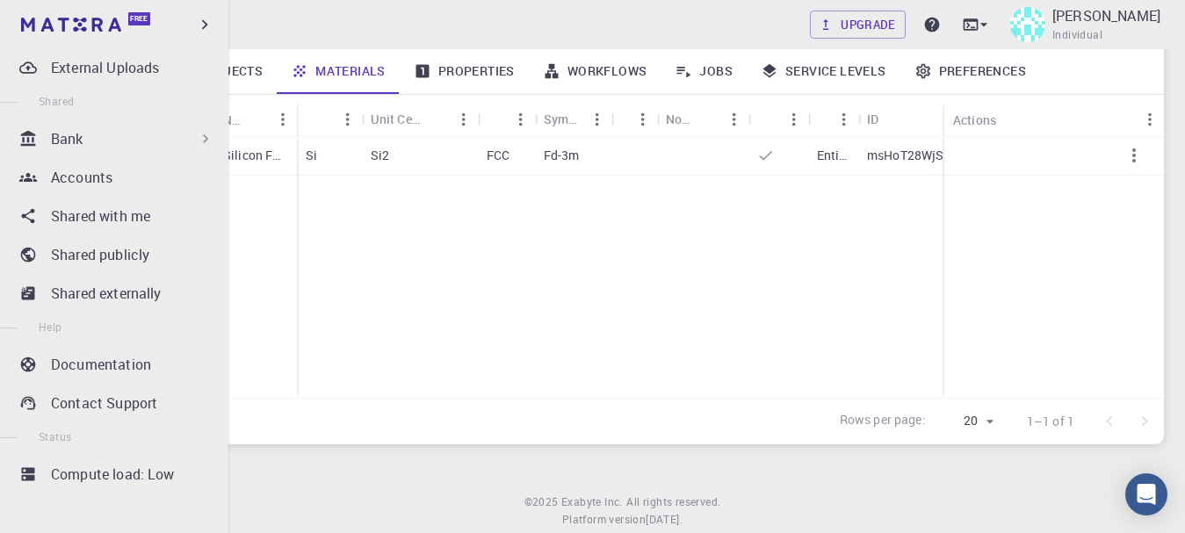
scroll to position [342, 0]
click at [129, 477] on p "Compute load: Low" at bounding box center [113, 473] width 124 height 21
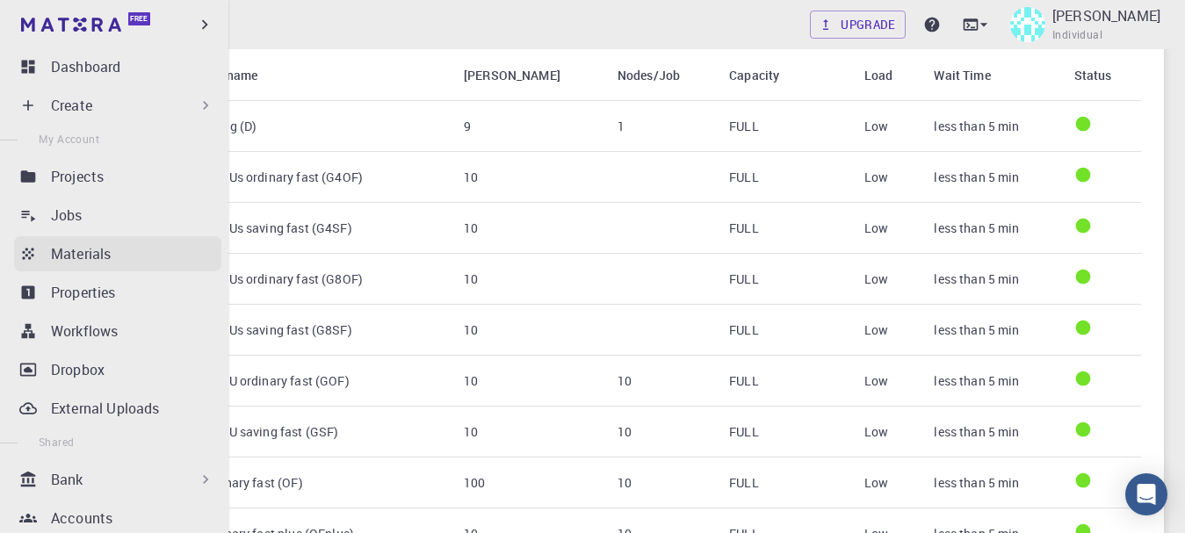
click at [120, 256] on div "Materials" at bounding box center [136, 253] width 170 height 21
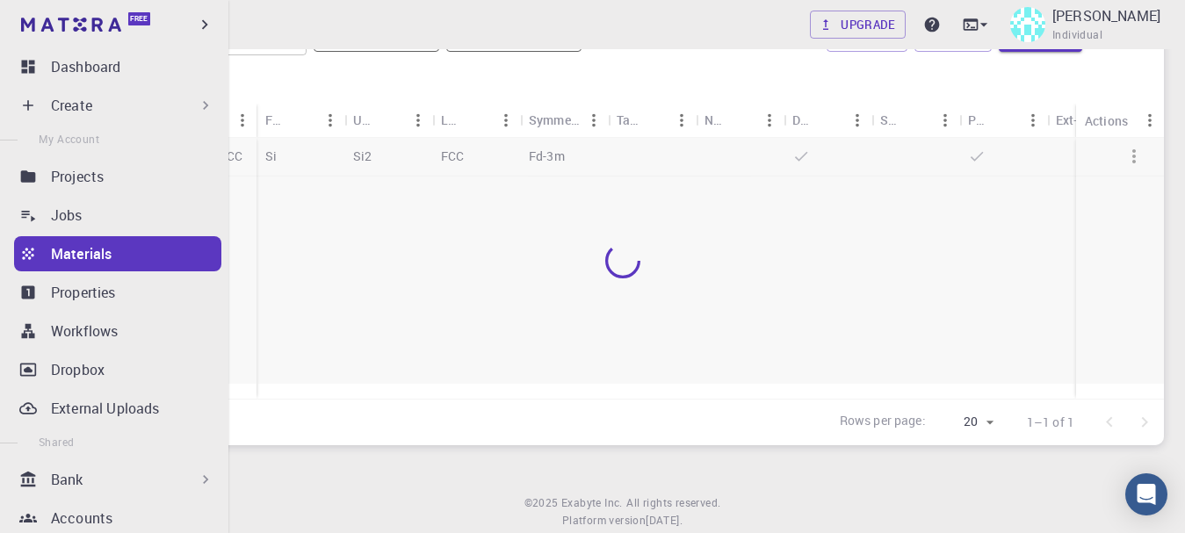
click at [571, 279] on div at bounding box center [622, 261] width 1083 height 246
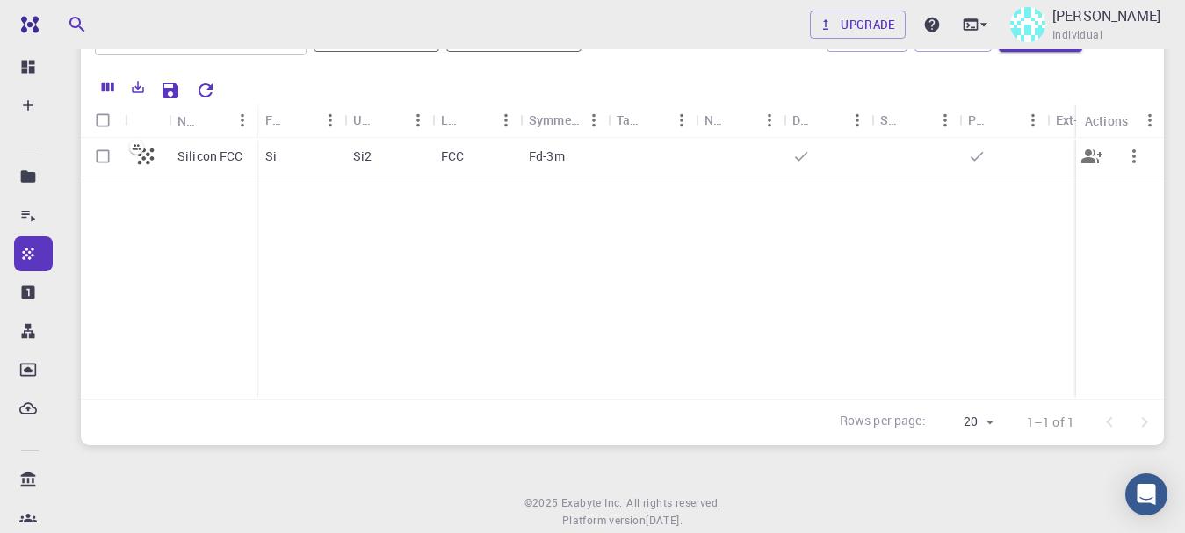
click at [154, 164] on icon at bounding box center [146, 156] width 25 height 25
click at [1129, 150] on icon "button" at bounding box center [1134, 156] width 21 height 21
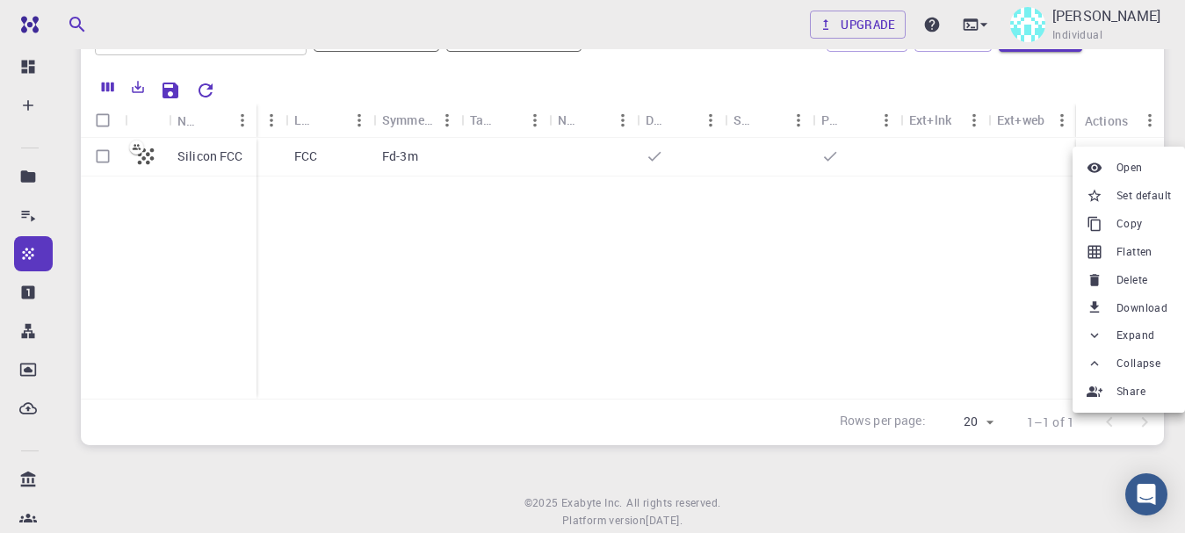
click at [1133, 339] on span "Expand" at bounding box center [1136, 336] width 38 height 18
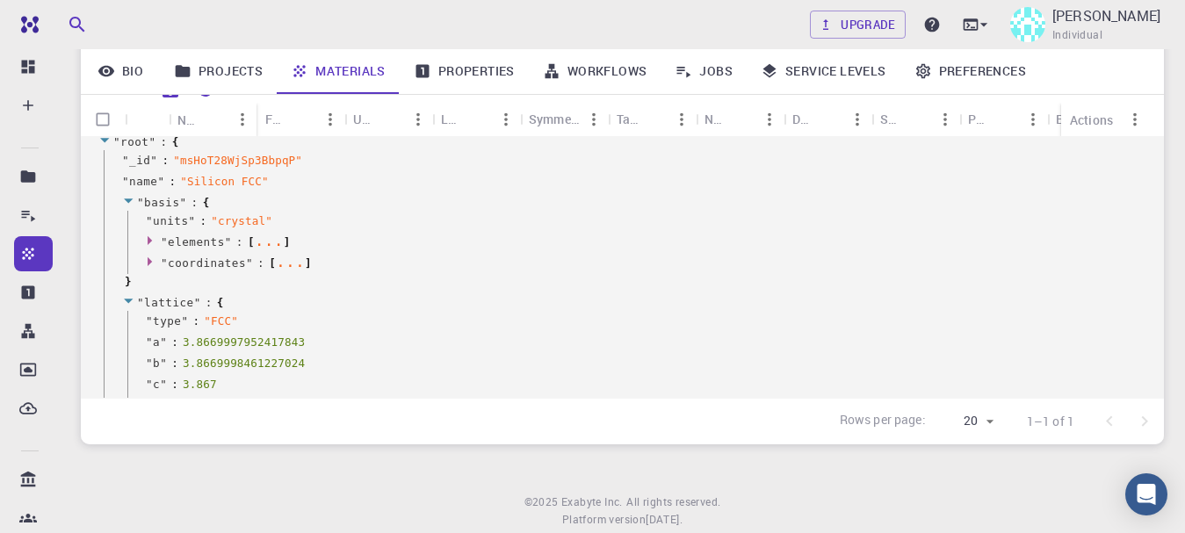
scroll to position [0, 0]
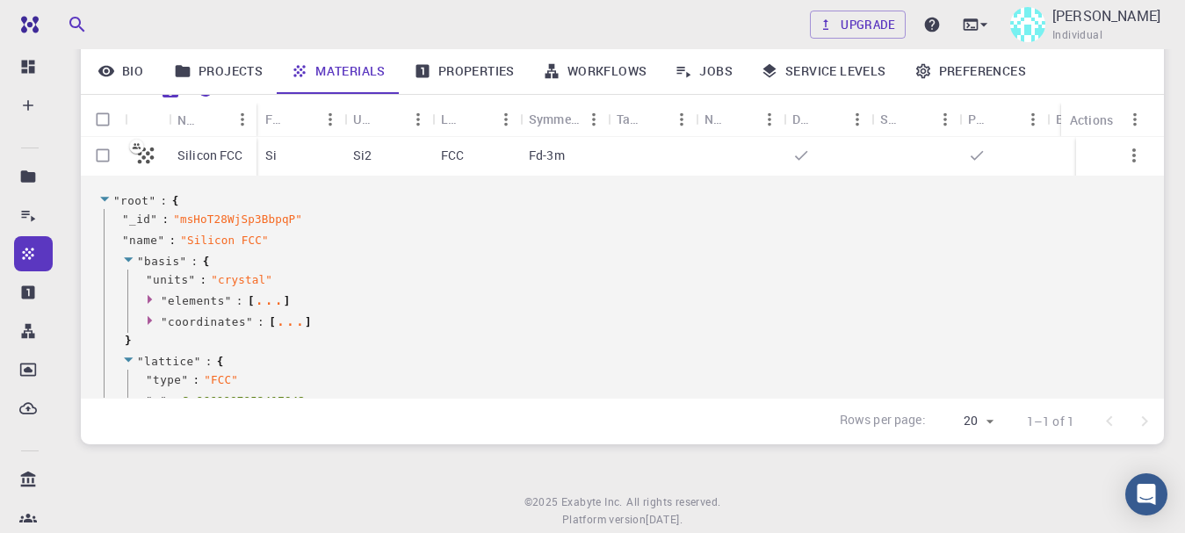
click at [1133, 163] on icon "button" at bounding box center [1135, 155] width 4 height 14
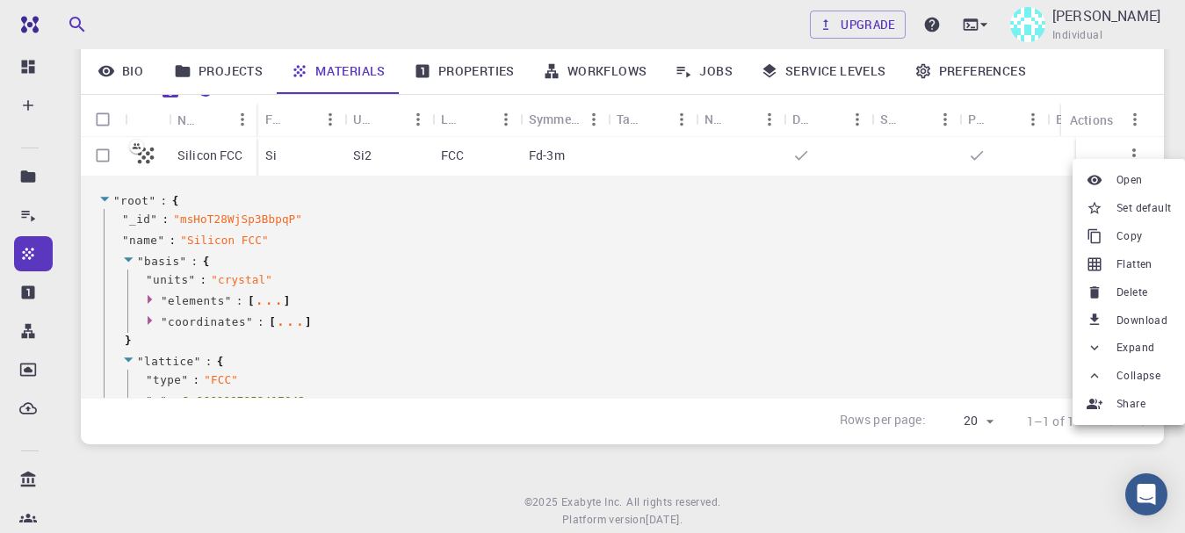
click at [1116, 152] on div at bounding box center [592, 266] width 1185 height 533
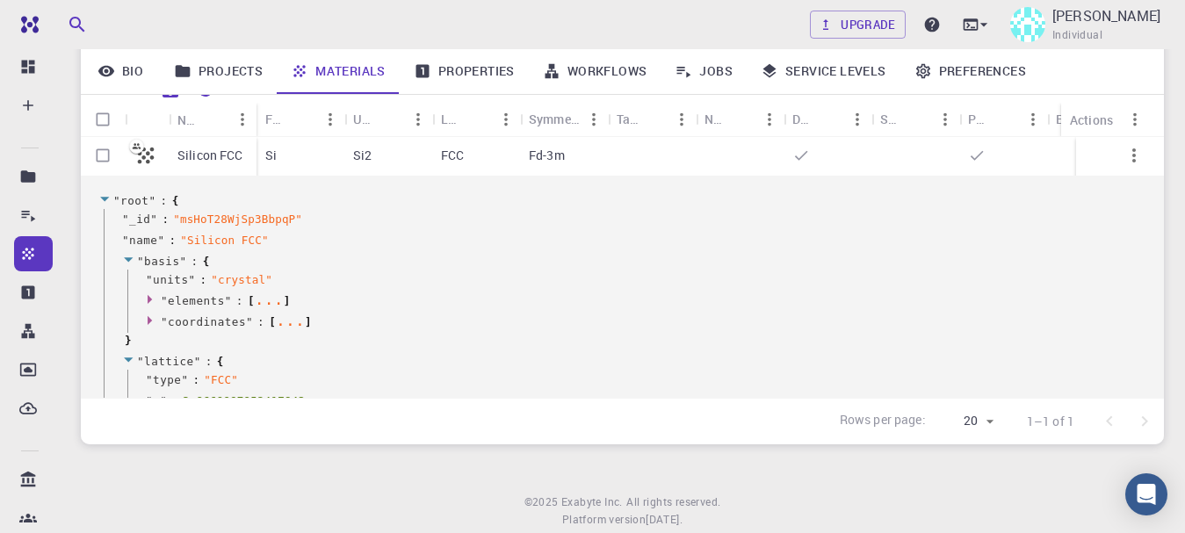
click at [1124, 152] on icon "button" at bounding box center [1134, 155] width 21 height 21
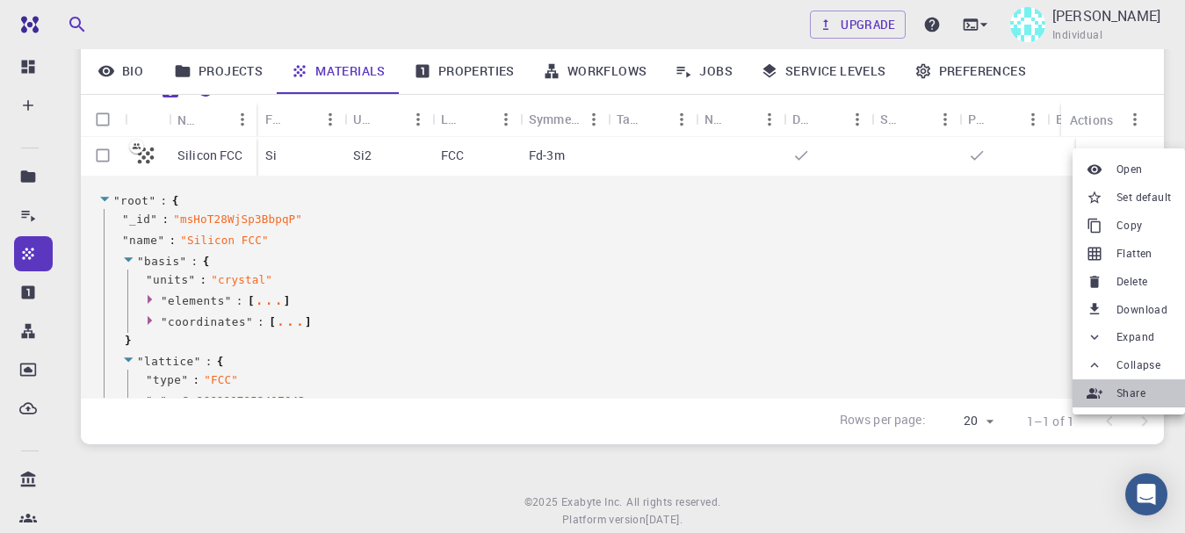
click at [1096, 394] on icon at bounding box center [1095, 394] width 16 height 16
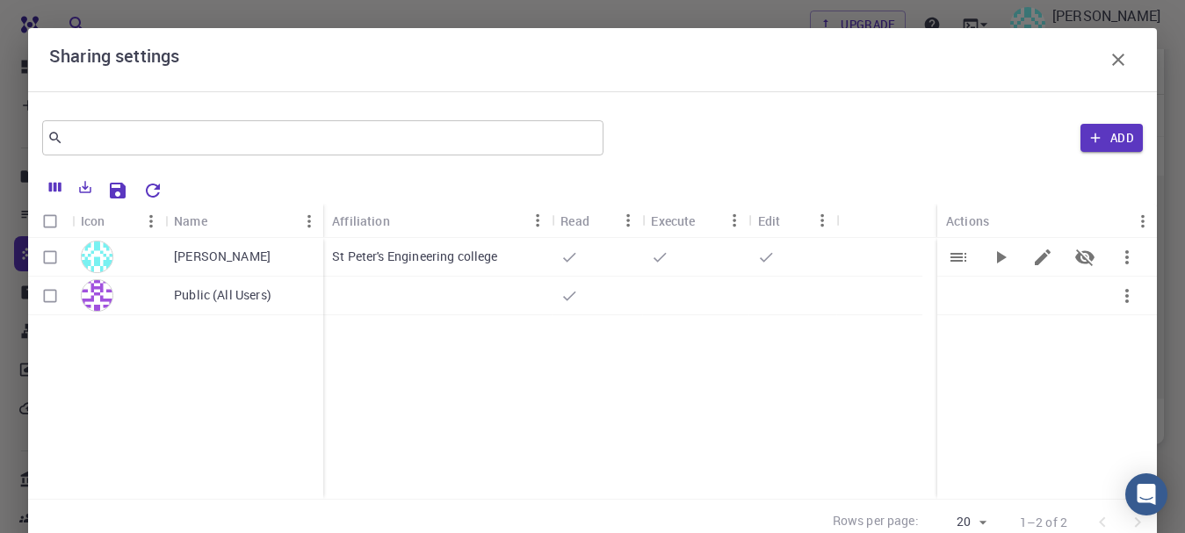
click at [1125, 252] on icon "button" at bounding box center [1127, 257] width 4 height 14
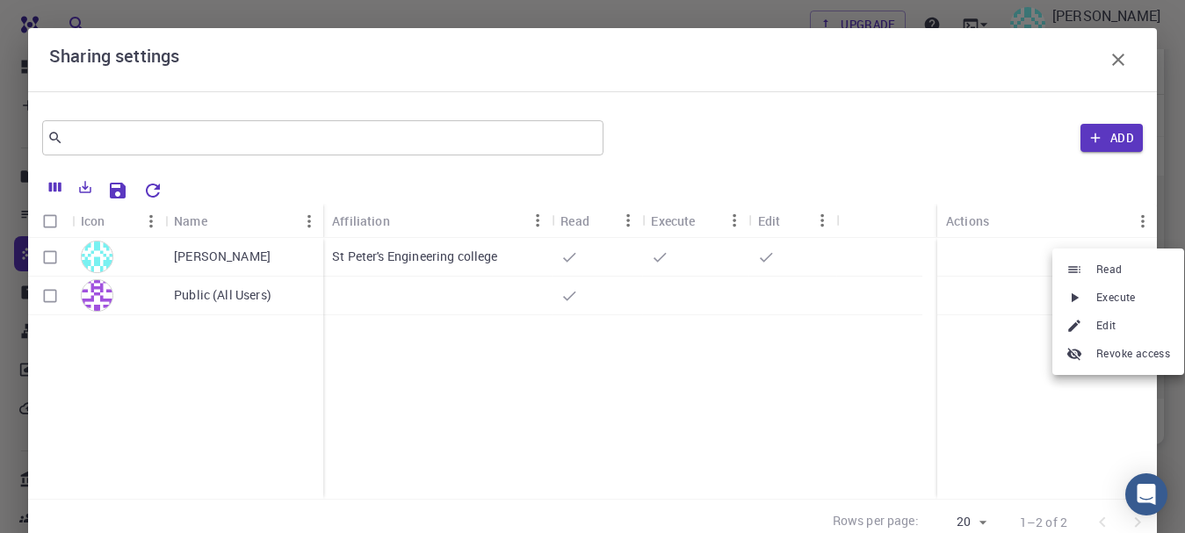
click at [1022, 313] on div at bounding box center [592, 266] width 1185 height 533
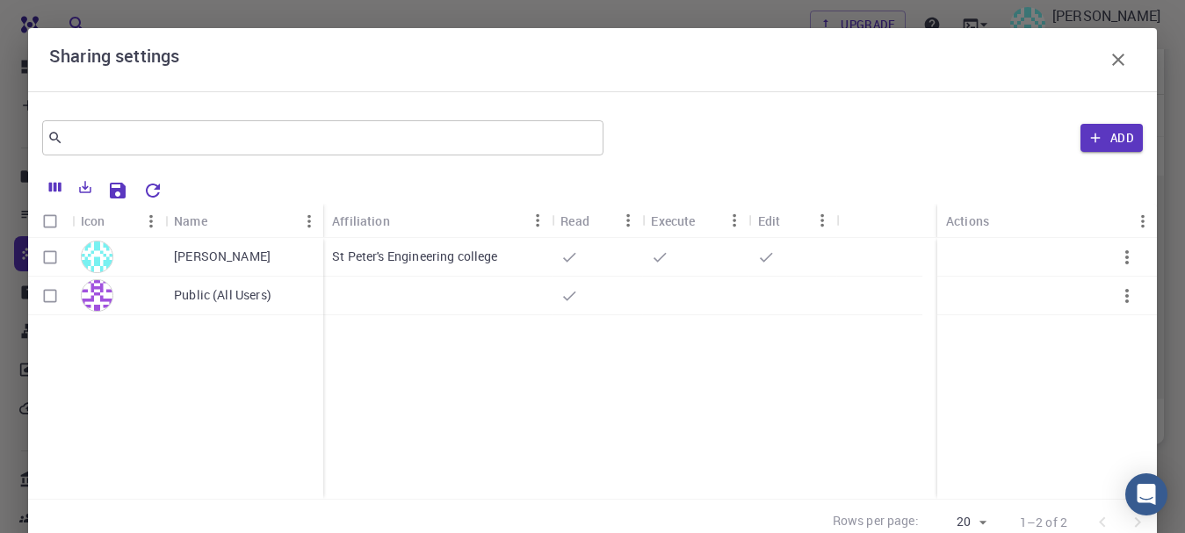
click at [1117, 255] on icon "button" at bounding box center [1127, 257] width 21 height 21
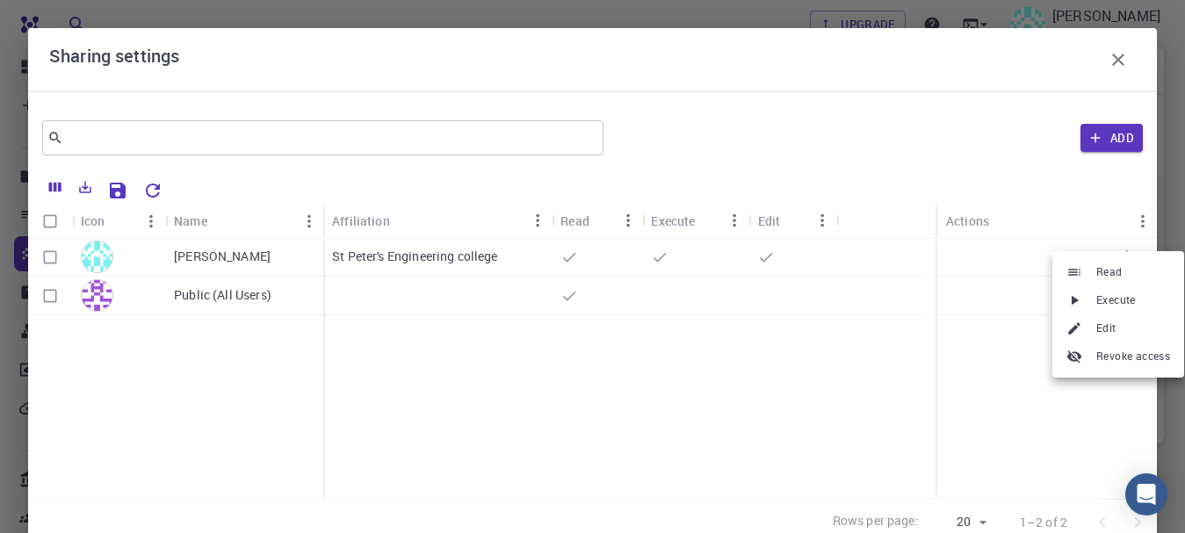
click at [1104, 304] on span "Execute" at bounding box center [1116, 301] width 40 height 18
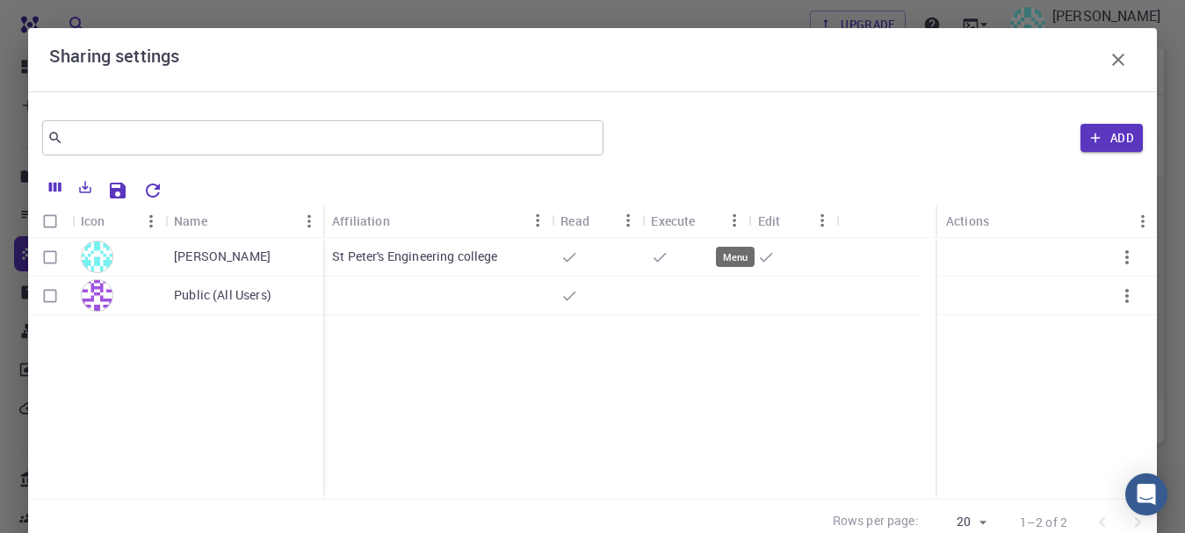
click at [734, 224] on icon "Menu" at bounding box center [735, 220] width 19 height 19
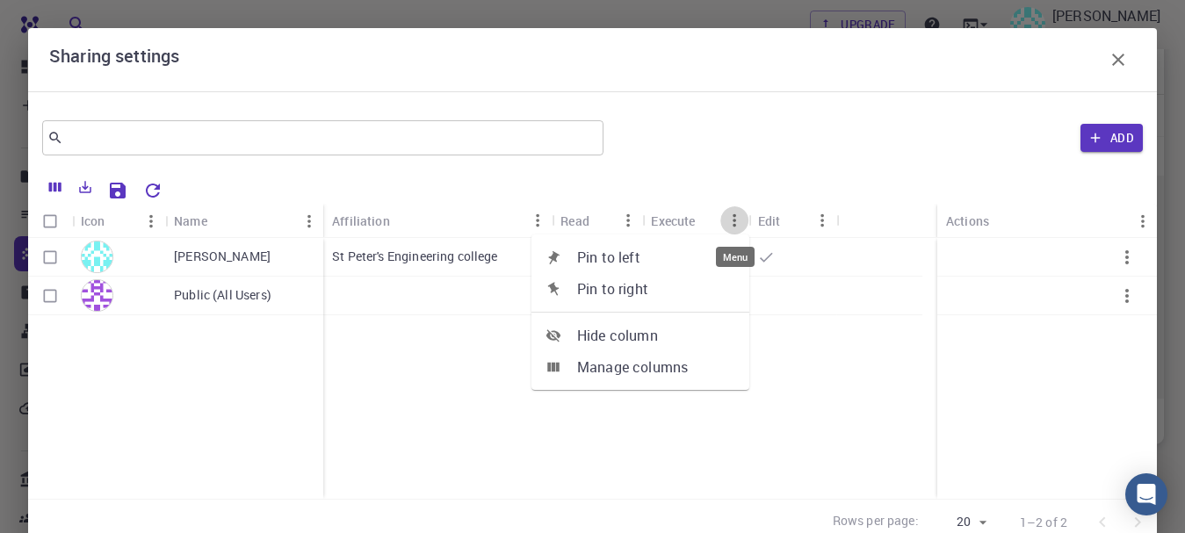
click at [734, 224] on icon "Menu" at bounding box center [735, 220] width 19 height 19
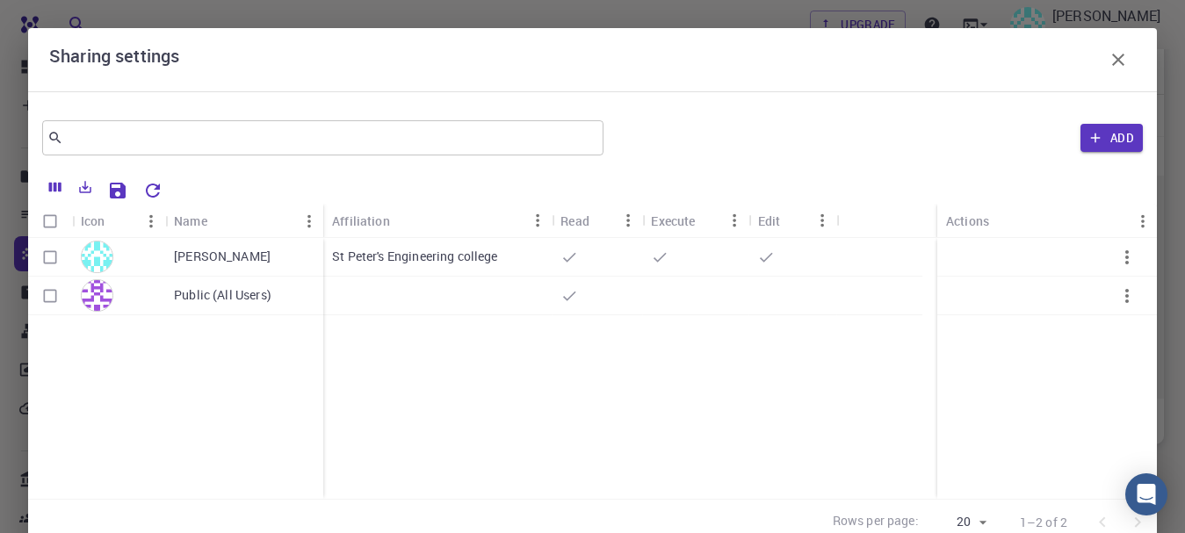
click at [734, 224] on icon "Menu" at bounding box center [735, 220] width 19 height 19
click at [791, 416] on div "[PERSON_NAME] Public (All Users) St Peter's Engineering college" at bounding box center [592, 368] width 1129 height 261
click at [1108, 61] on icon "button" at bounding box center [1118, 59] width 21 height 21
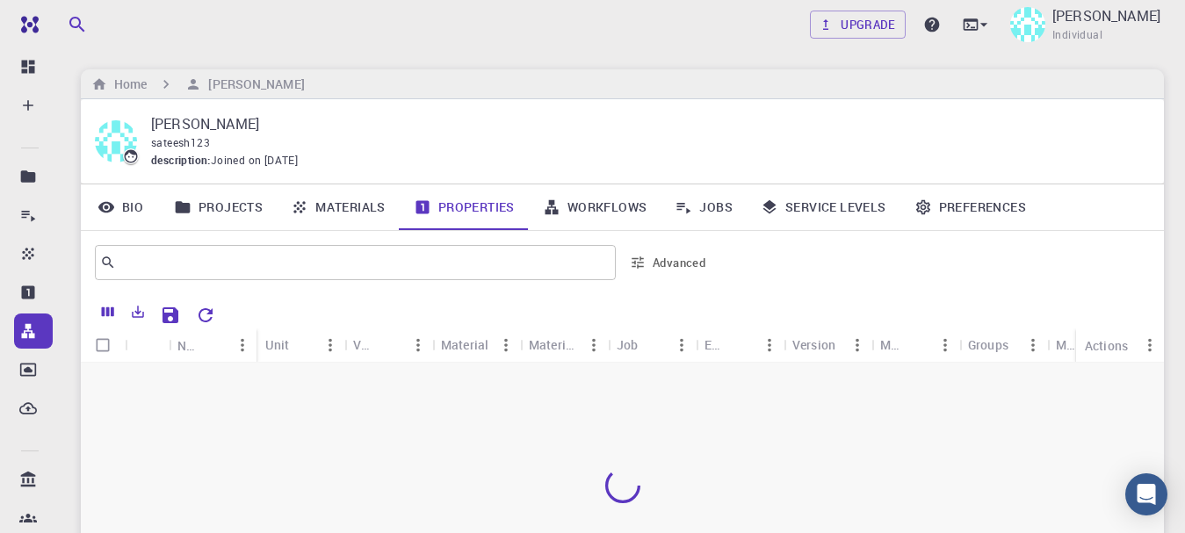
scroll to position [70, 0]
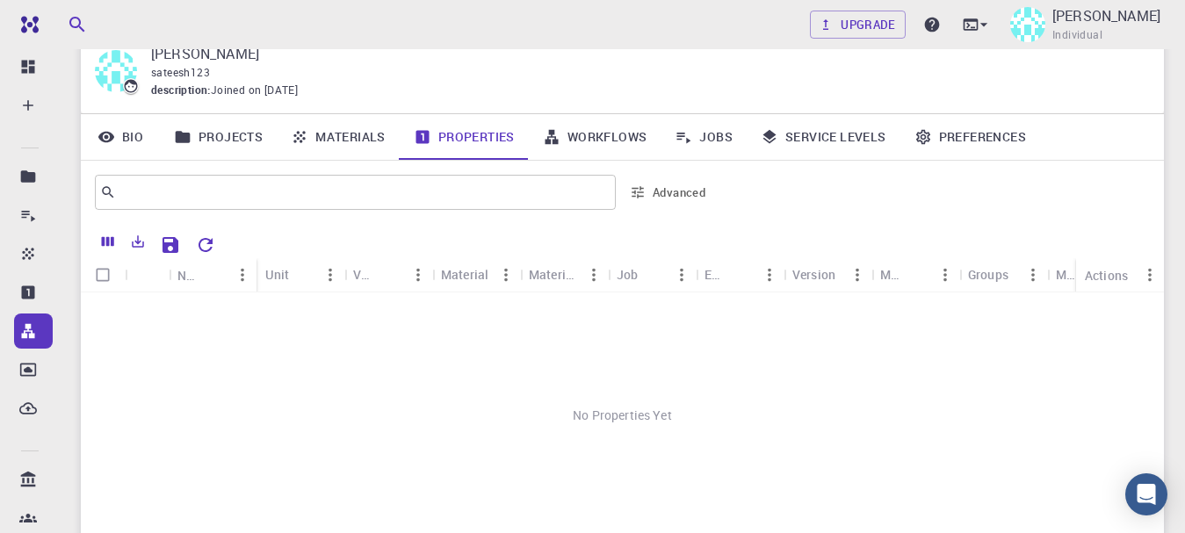
click at [468, 272] on div "Material" at bounding box center [464, 274] width 47 height 34
click at [361, 140] on link "Materials" at bounding box center [338, 137] width 123 height 46
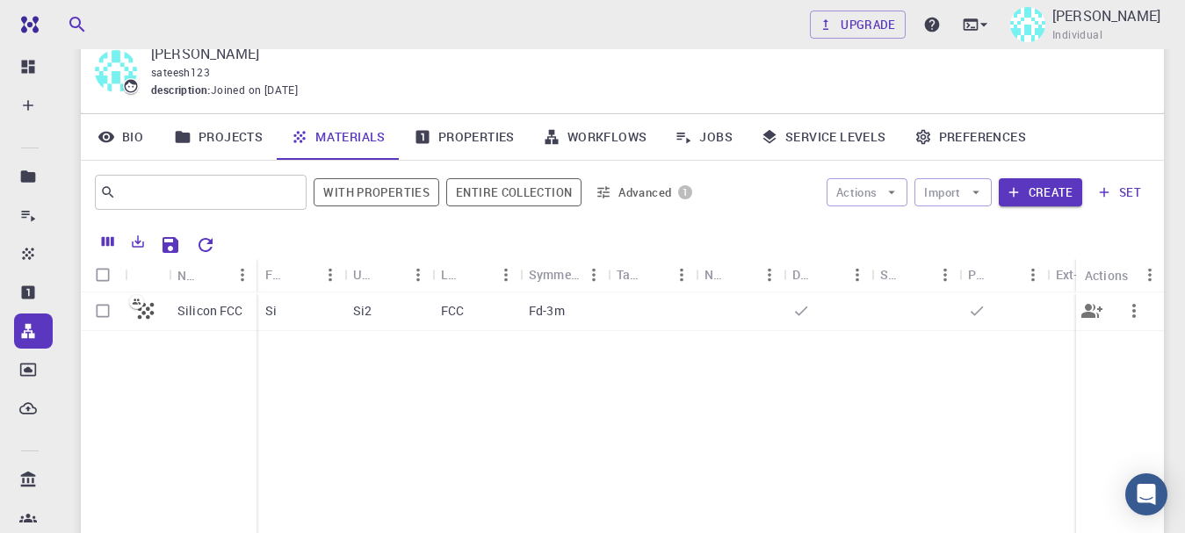
click at [1133, 305] on icon "button" at bounding box center [1135, 311] width 4 height 14
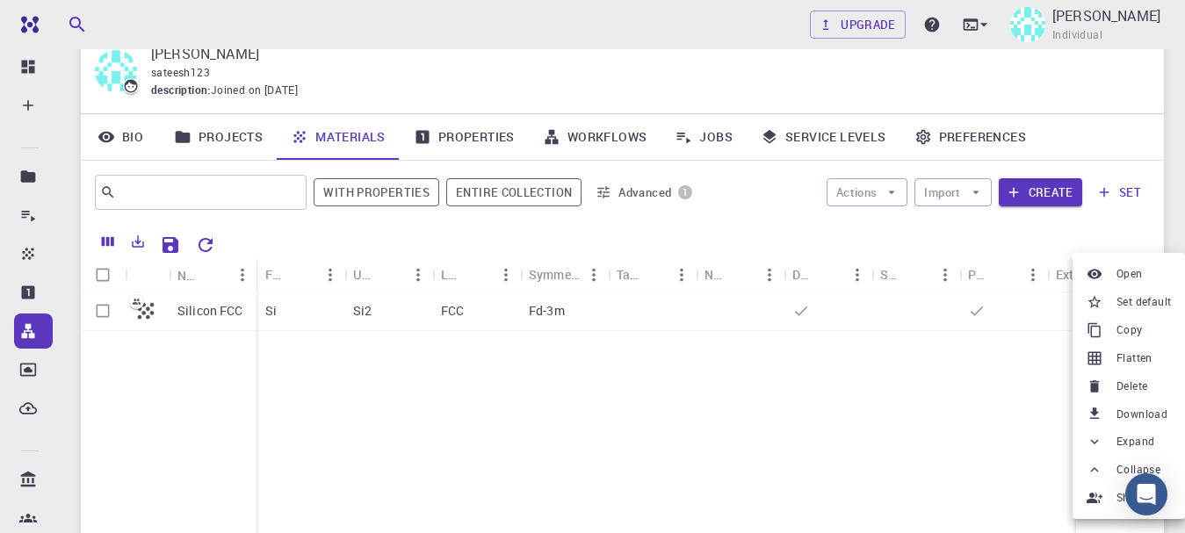
click at [1107, 442] on div at bounding box center [1098, 442] width 23 height 16
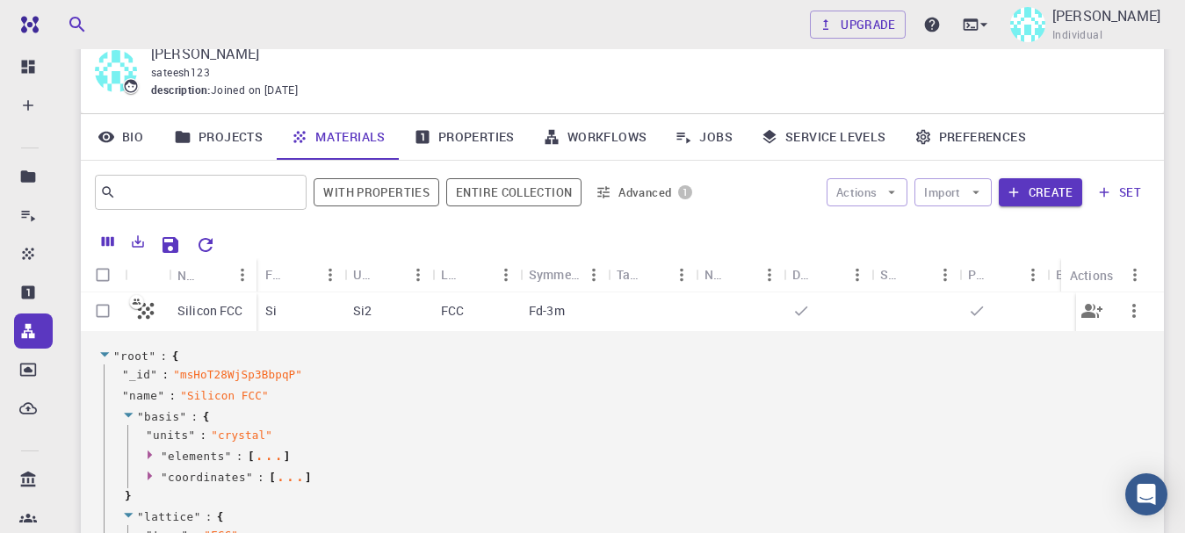
click at [140, 310] on icon at bounding box center [146, 311] width 17 height 17
